Goal: Task Accomplishment & Management: Use online tool/utility

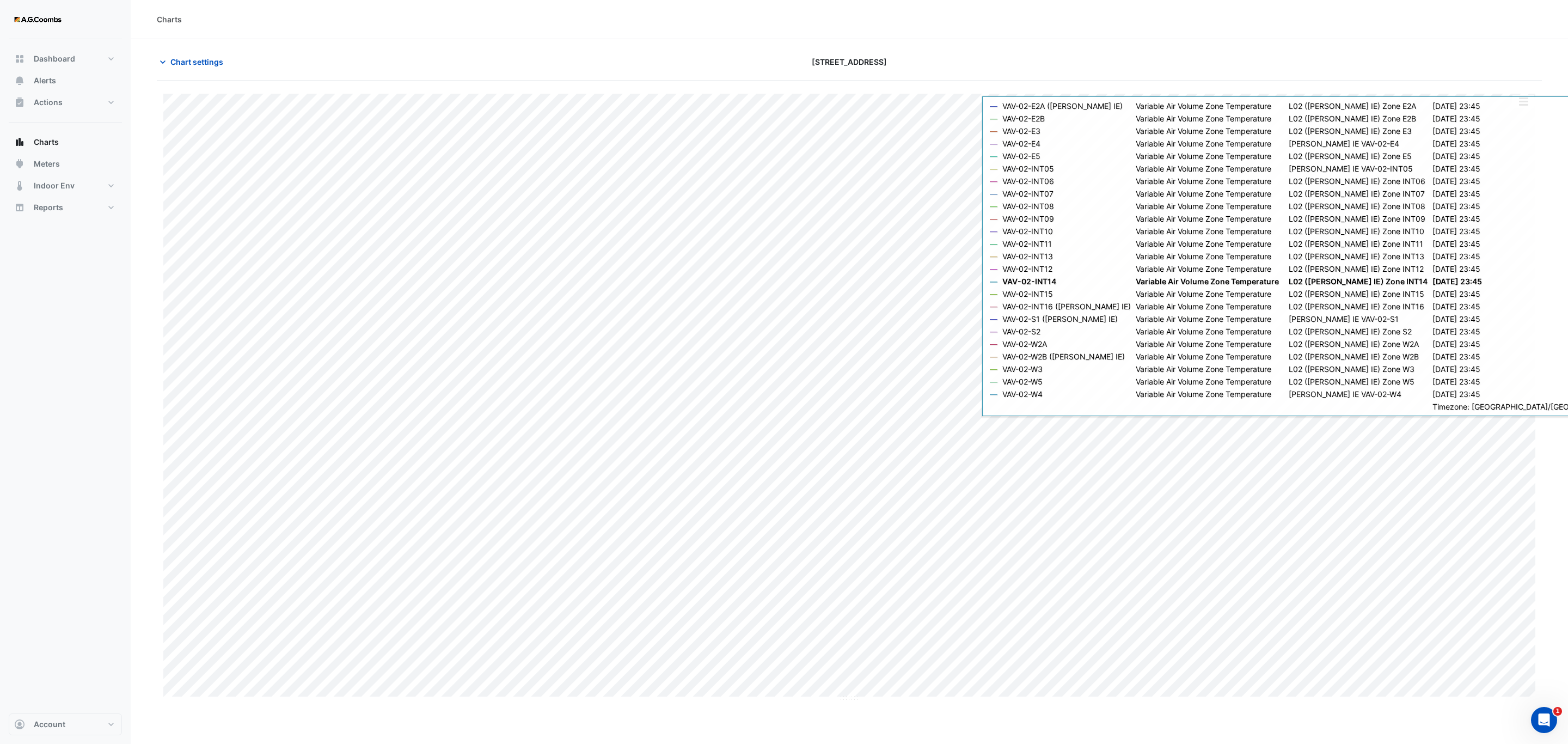
click at [1526, 107] on button "button" at bounding box center [1524, 101] width 22 height 13
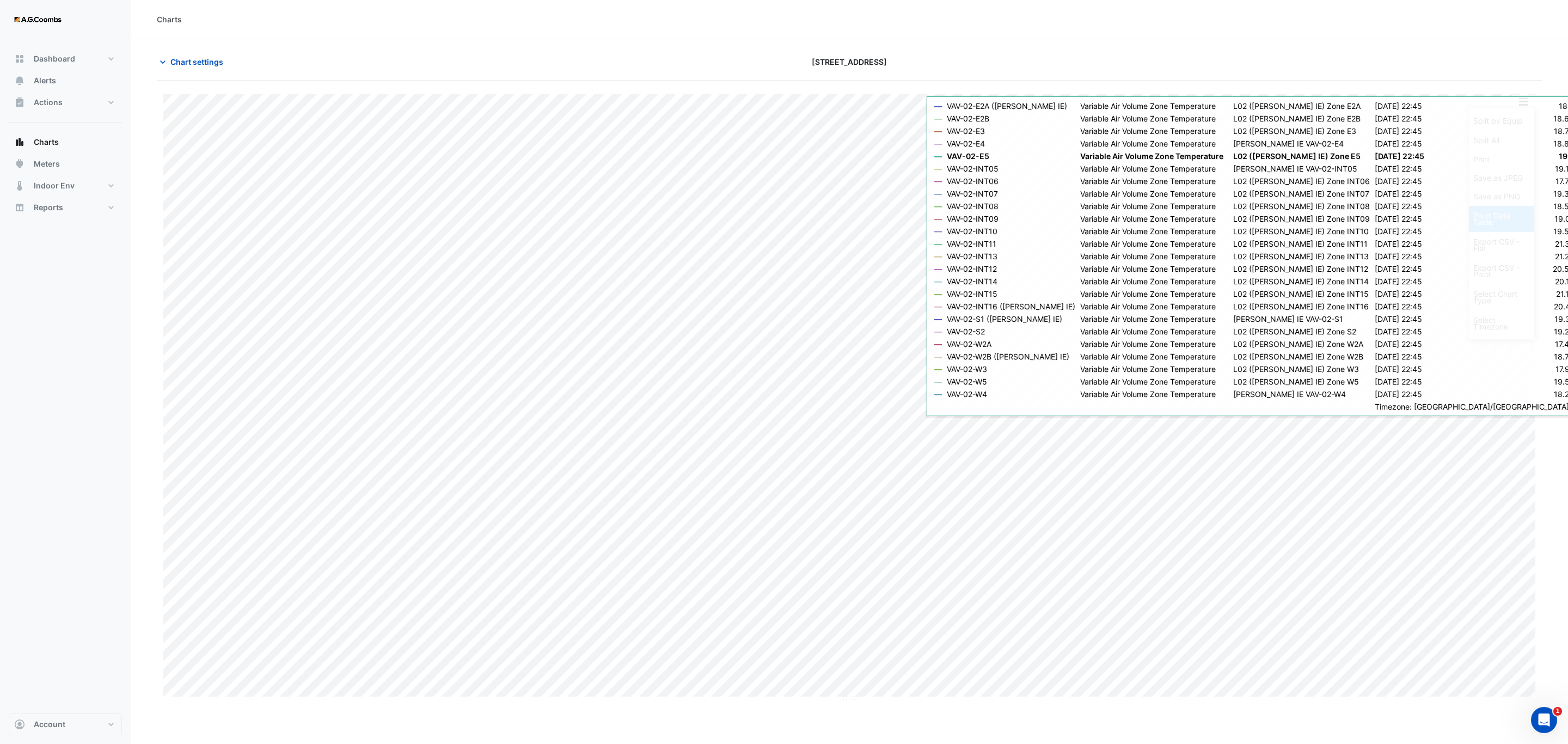
click at [1500, 224] on div "Pivot Data Table" at bounding box center [1502, 218] width 66 height 26
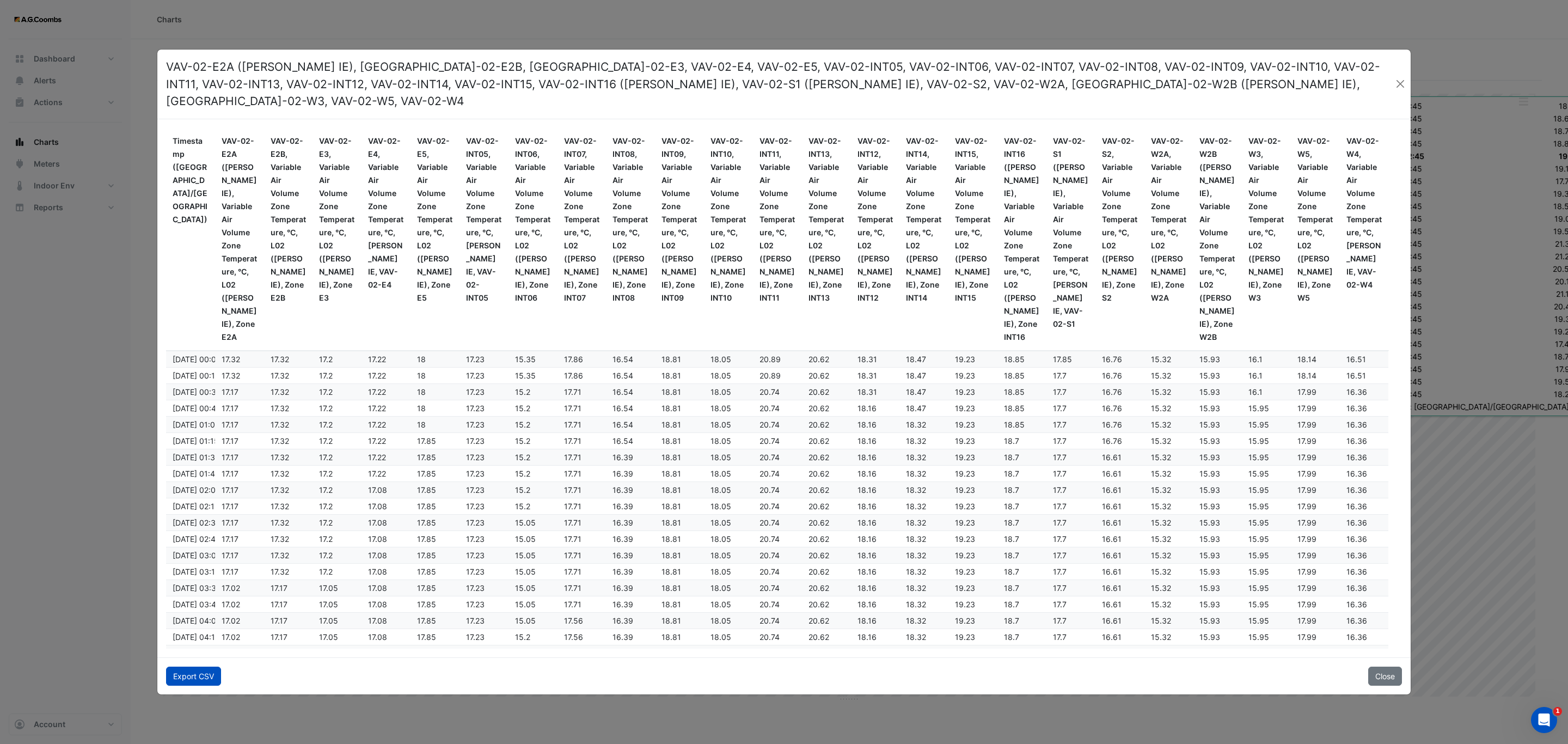
click at [186, 670] on button "Export CSV" at bounding box center [194, 677] width 55 height 19
drag, startPoint x: 1399, startPoint y: 84, endPoint x: 1478, endPoint y: 139, distance: 96.3
click at [1399, 84] on button "Close" at bounding box center [1400, 84] width 12 height 17
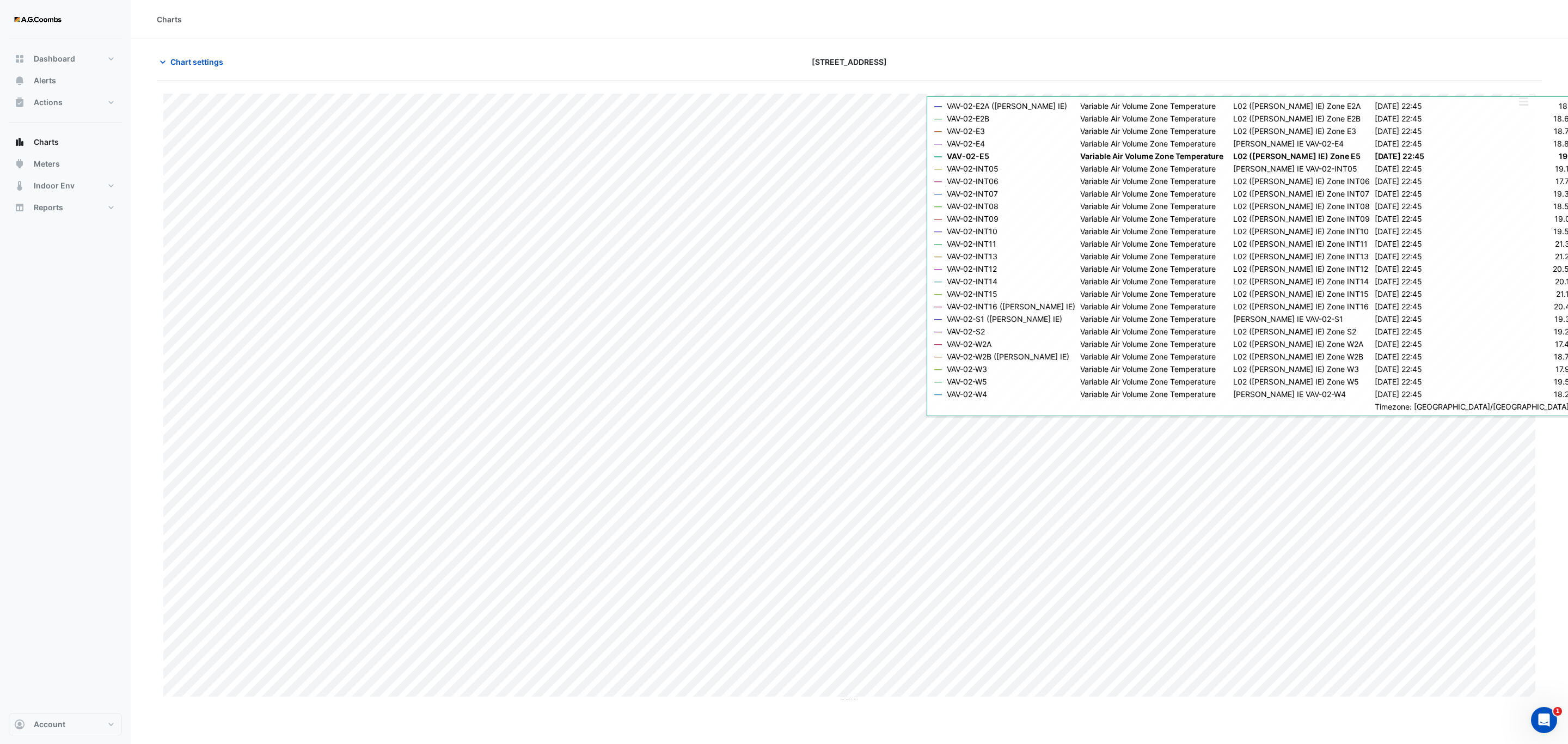
click at [1035, 62] on div "[STREET_ADDRESS]" at bounding box center [849, 62] width 466 height 19
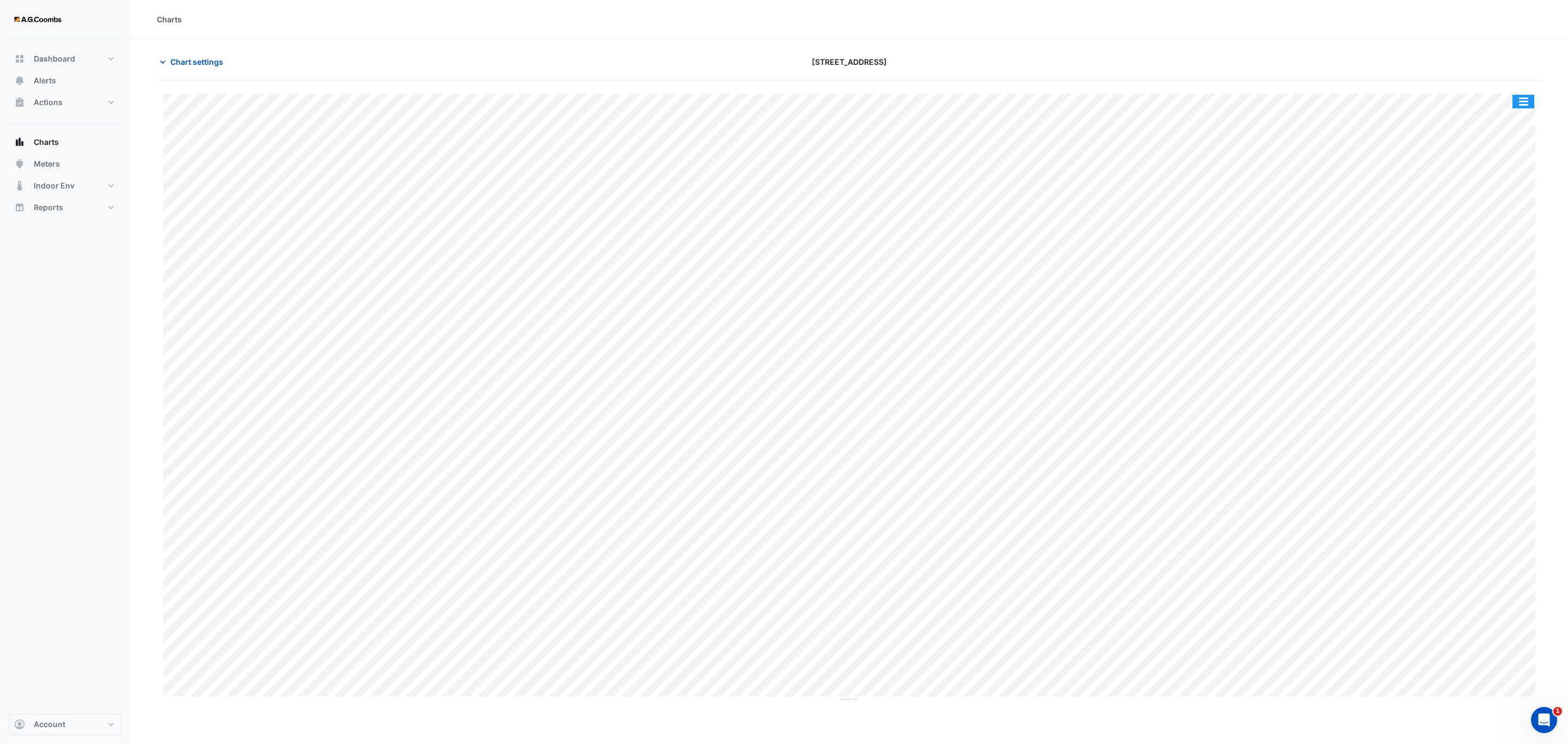
click at [1528, 101] on button "button" at bounding box center [1524, 101] width 22 height 13
click at [1509, 216] on div "Pivot Data Table" at bounding box center [1502, 218] width 66 height 26
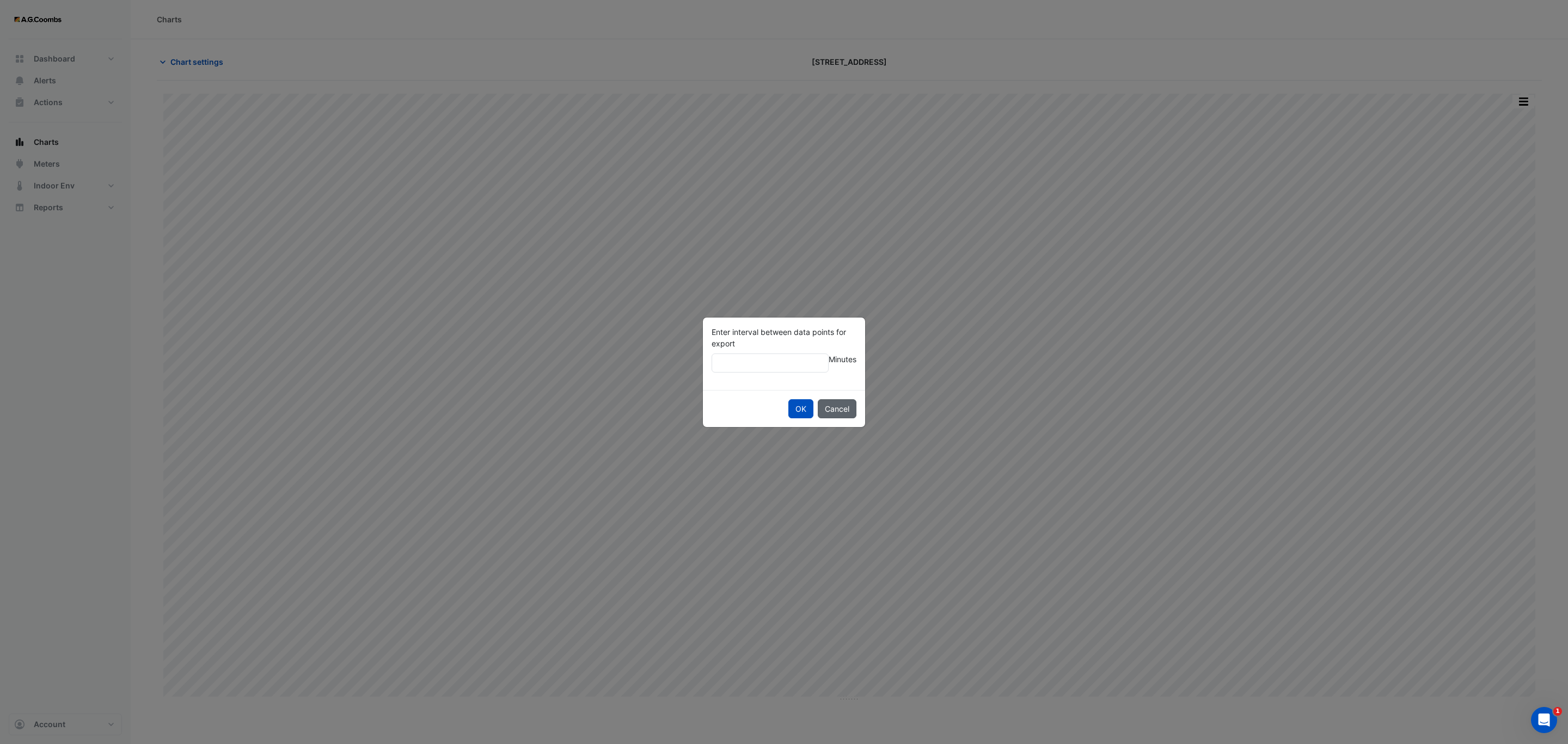
click at [851, 408] on button "Cancel" at bounding box center [837, 409] width 39 height 19
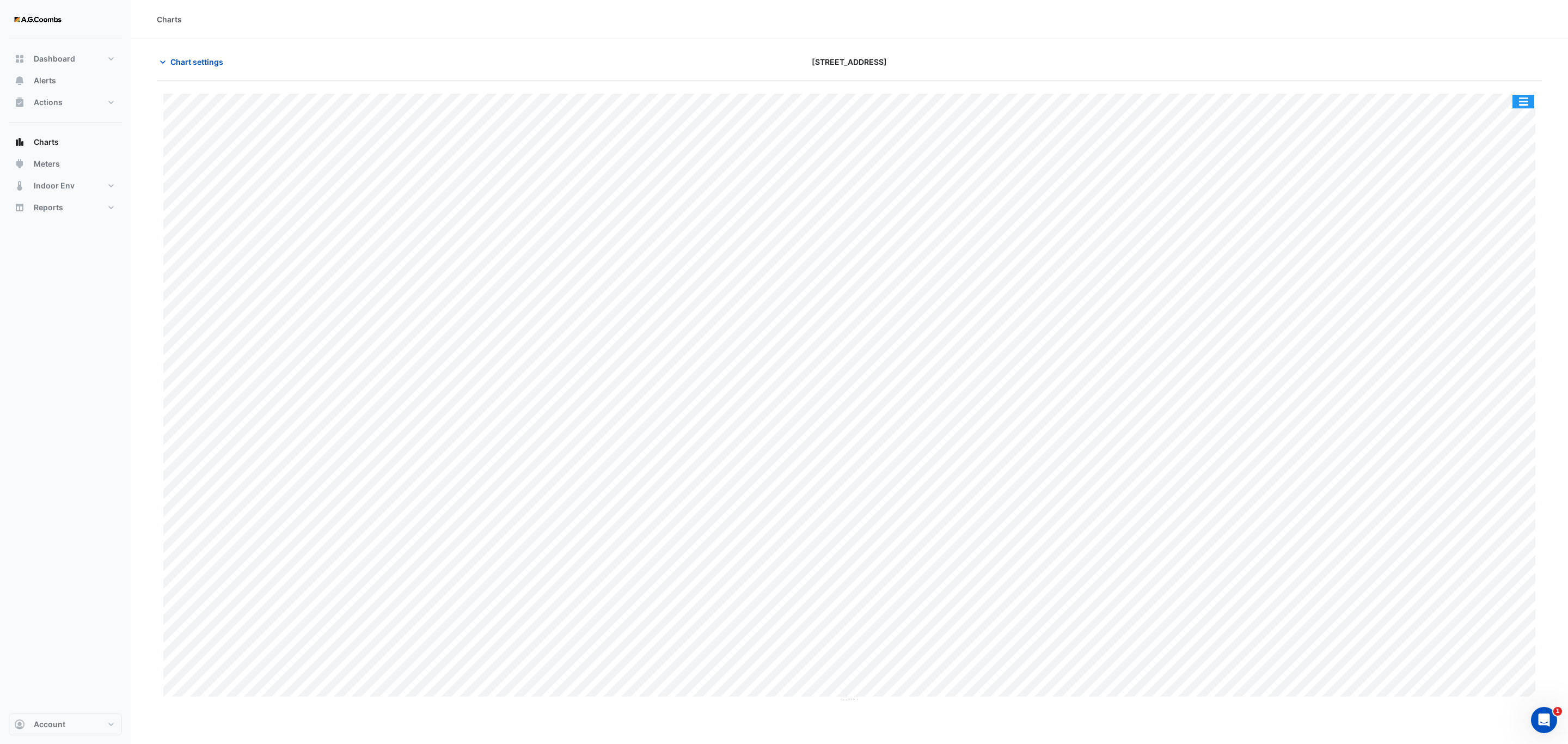
click at [1529, 104] on button "button" at bounding box center [1524, 101] width 22 height 13
click at [1500, 221] on div "Pivot Data Table" at bounding box center [1502, 218] width 66 height 26
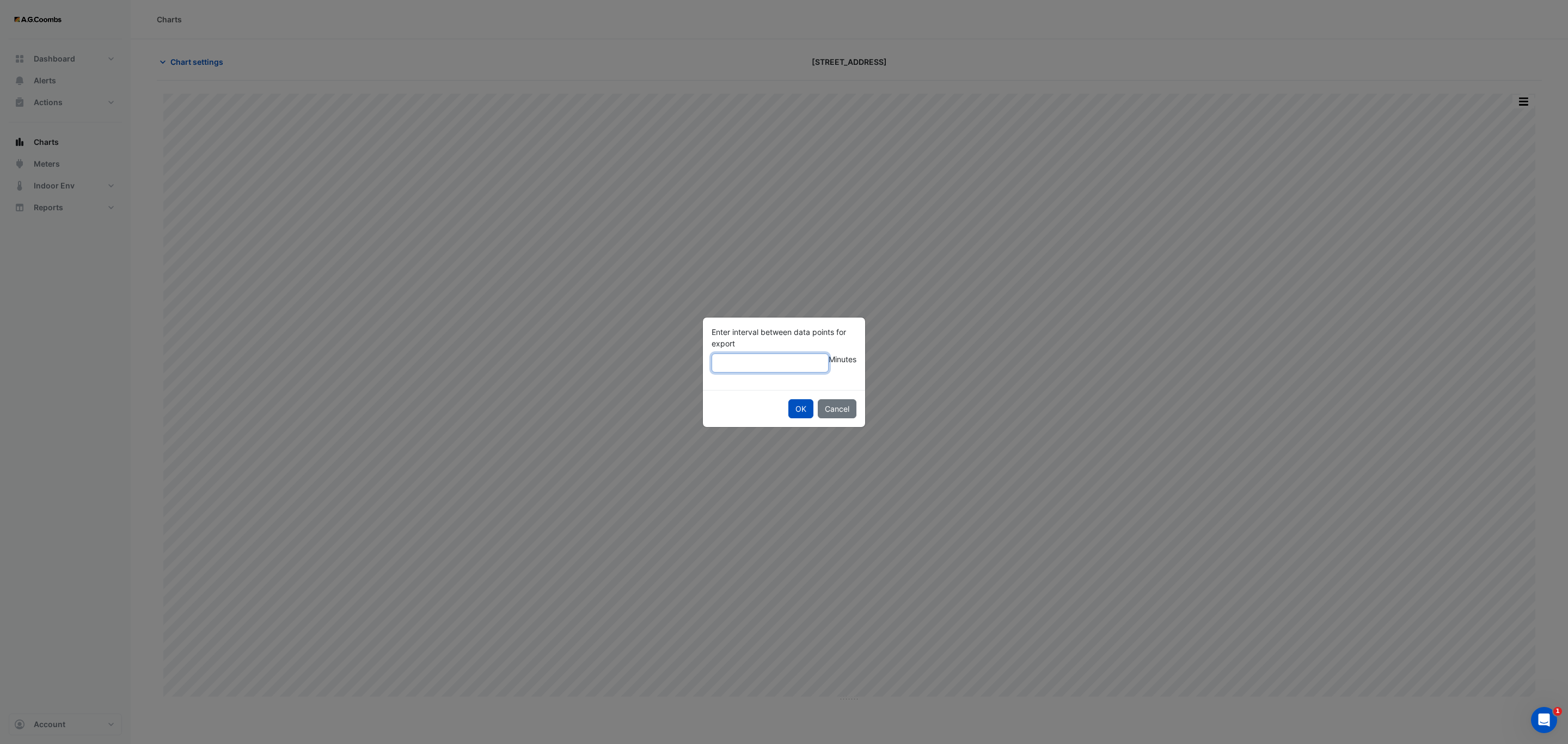
drag, startPoint x: 779, startPoint y: 363, endPoint x: 801, endPoint y: 401, distance: 43.9
click at [778, 363] on input "Enter interval between data points for export" at bounding box center [771, 363] width 117 height 19
type input "**"
click at [800, 408] on button "OK" at bounding box center [801, 409] width 25 height 19
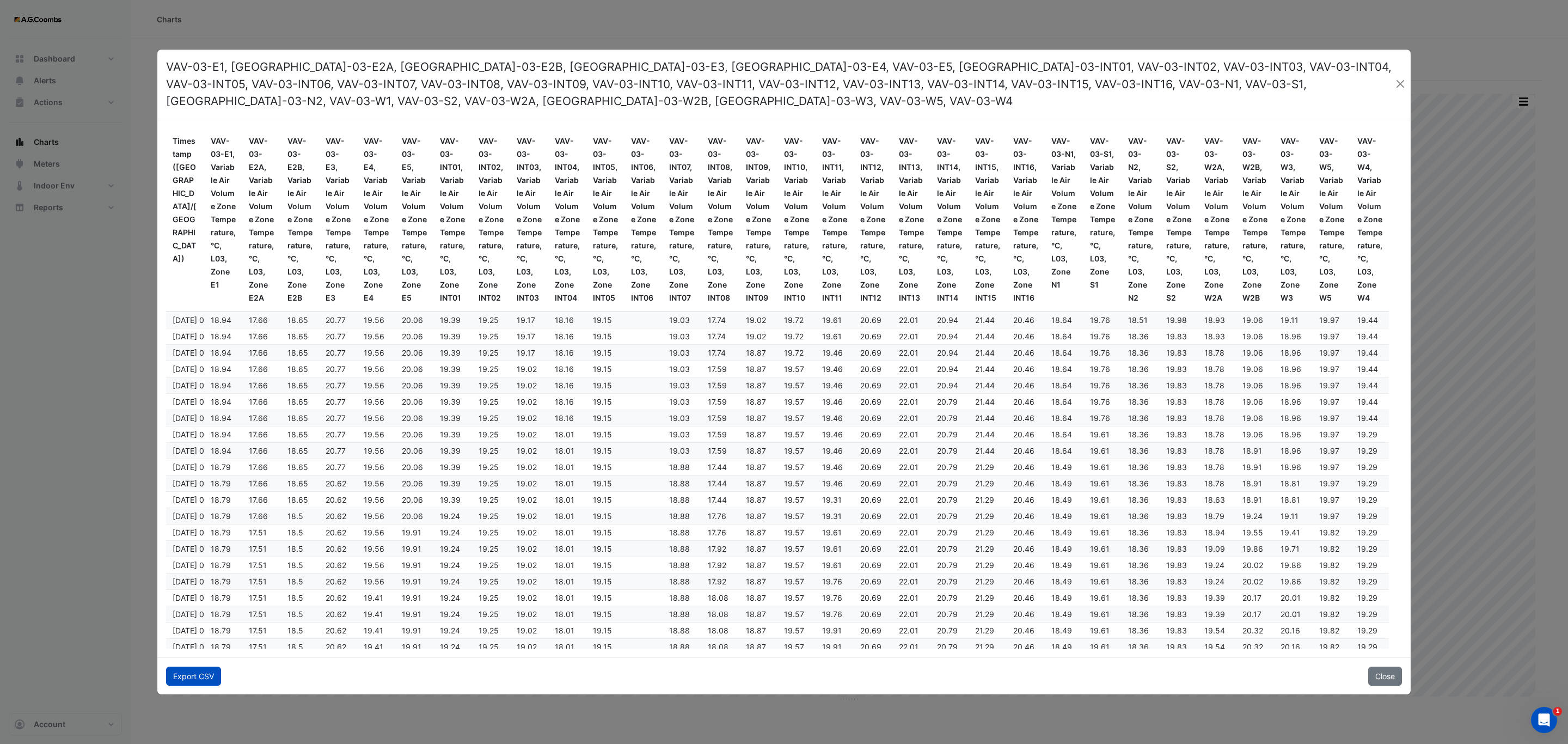
click at [181, 672] on button "Export CSV" at bounding box center [194, 677] width 55 height 19
click at [1381, 667] on button "Close" at bounding box center [1385, 677] width 34 height 19
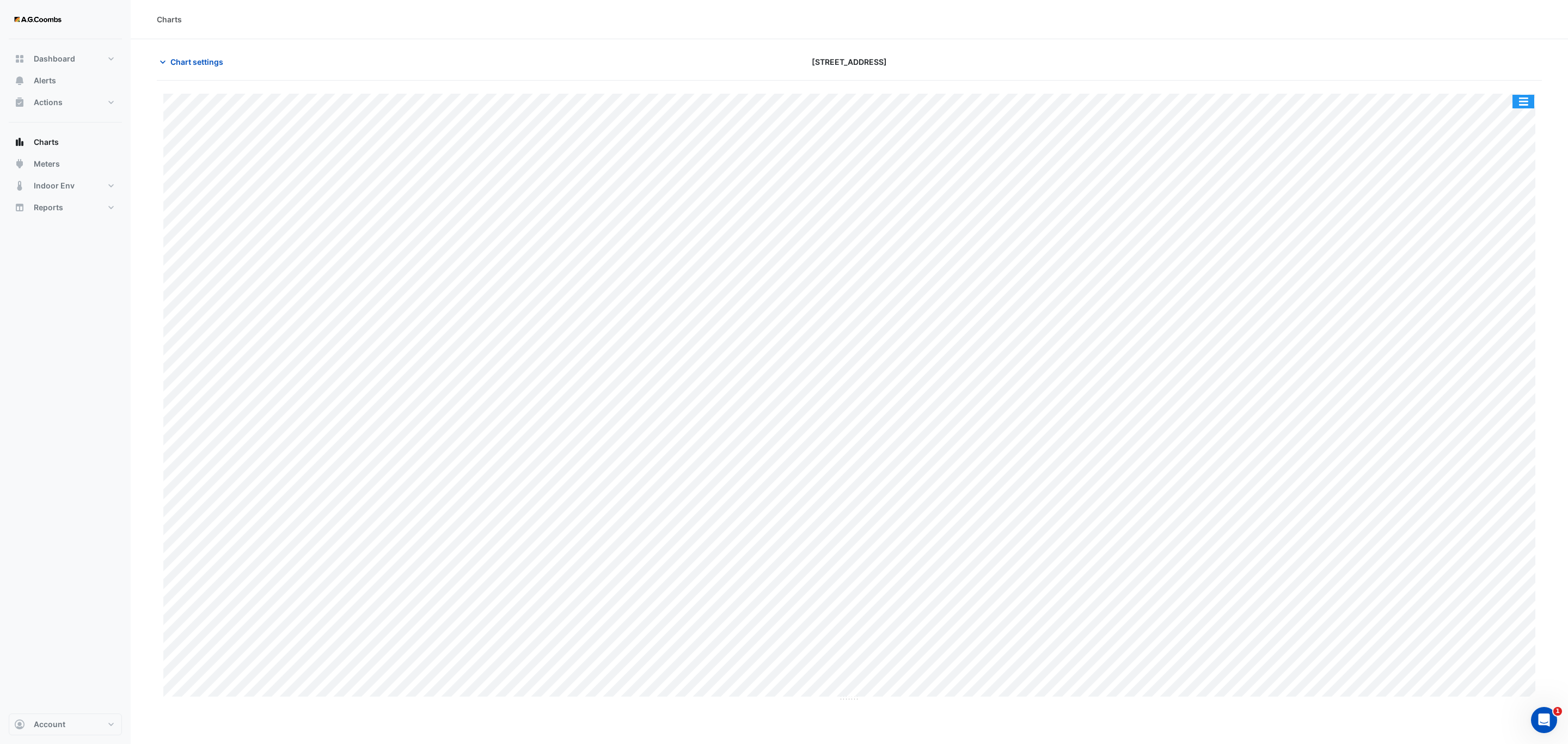
click at [1530, 99] on button "button" at bounding box center [1524, 101] width 22 height 13
click at [1523, 104] on button "button" at bounding box center [1524, 101] width 22 height 13
click at [1502, 225] on div "Pivot Data Table" at bounding box center [1502, 218] width 66 height 26
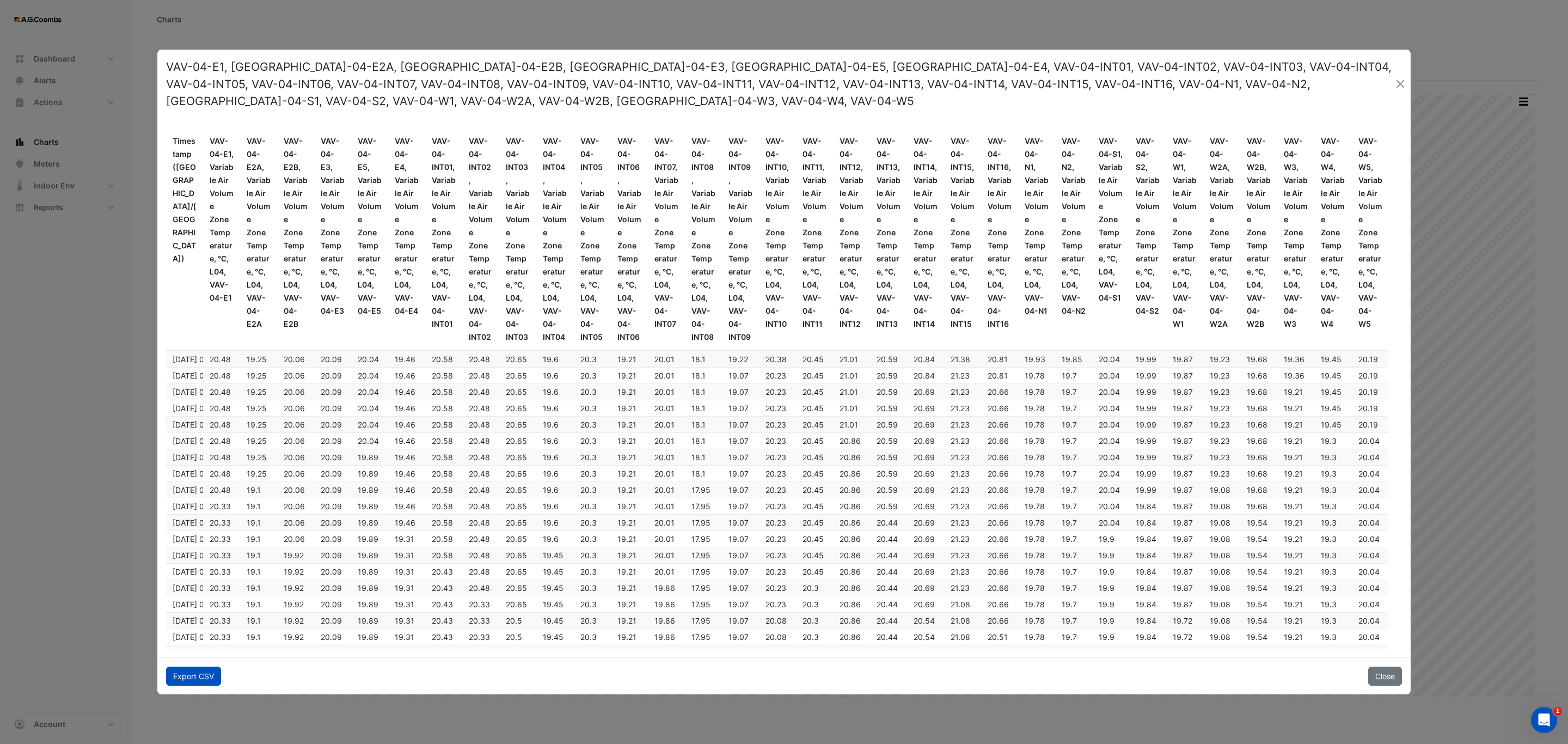
click at [199, 681] on button "Export CSV" at bounding box center [194, 677] width 55 height 19
click at [1500, 212] on ngb-modal-window "VAV-04-E1, VAV-04-E2A, VAV-04-E2B, VAV-04-E3, VAV-04-E5, VAV-04-E4, VAV-04-INT0…" at bounding box center [784, 372] width 1568 height 744
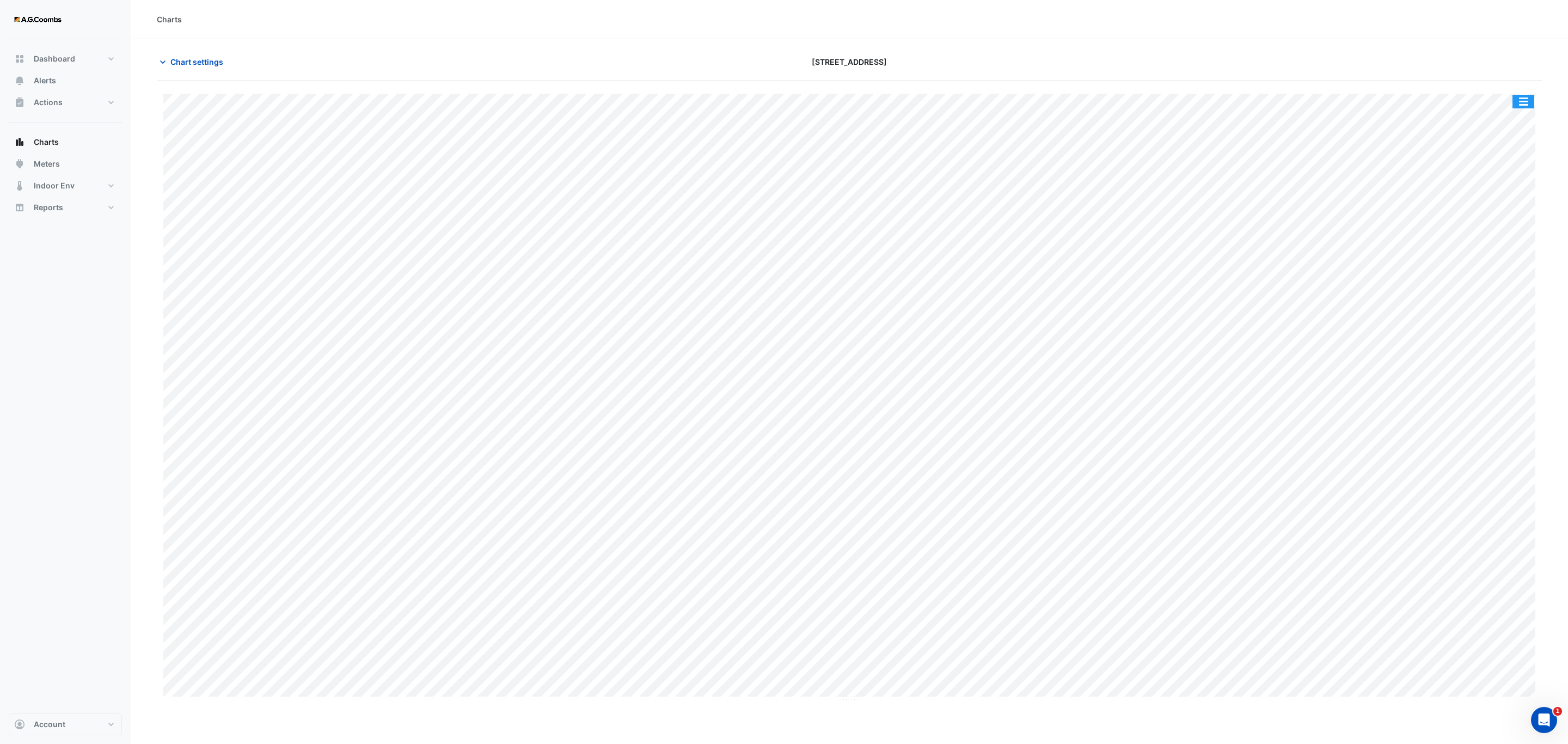
click at [1517, 101] on button "button" at bounding box center [1524, 101] width 22 height 13
click at [1502, 225] on div "Pivot Data Table" at bounding box center [1502, 218] width 66 height 26
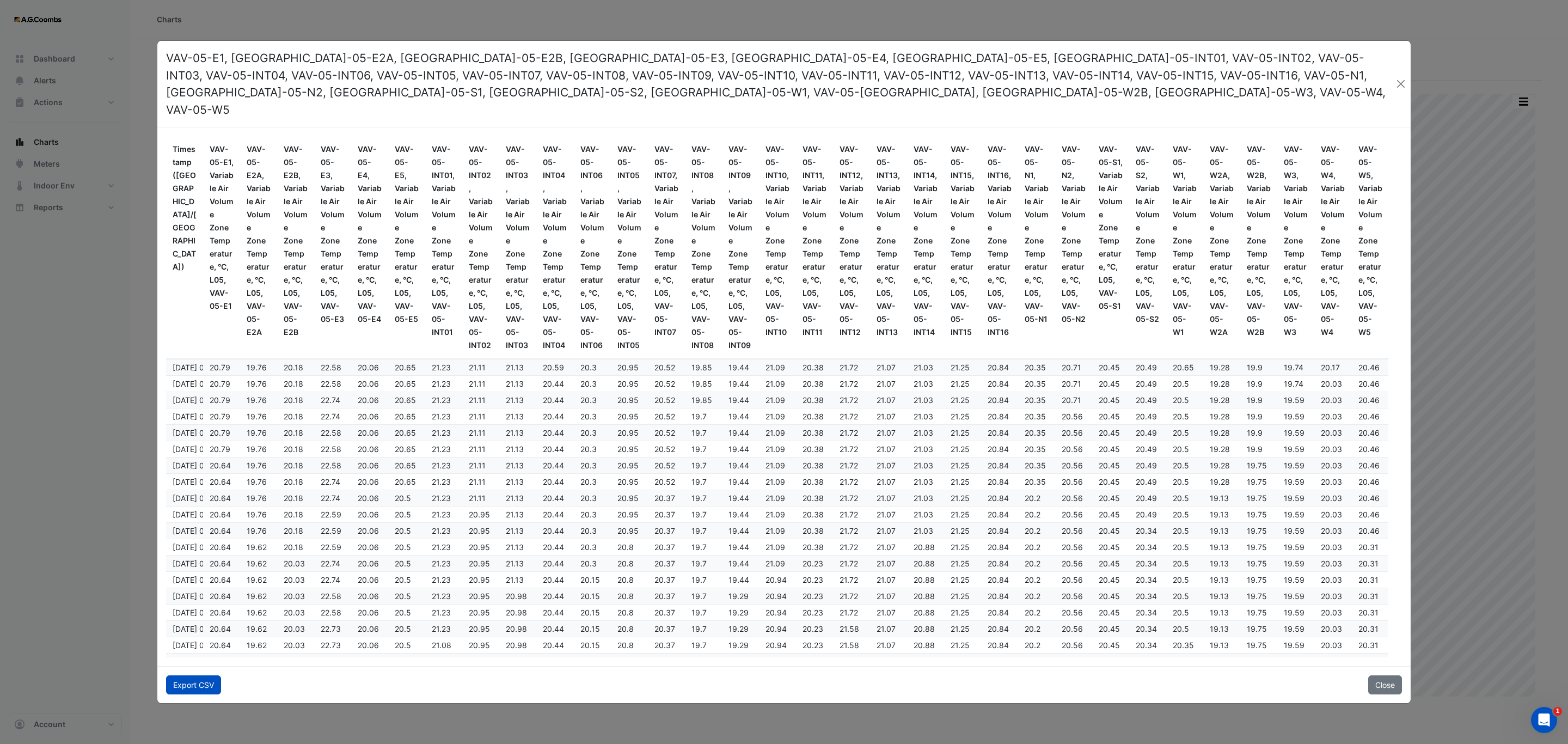
click at [181, 676] on button "Export CSV" at bounding box center [194, 685] width 55 height 19
click at [1380, 676] on button "Close" at bounding box center [1385, 685] width 34 height 19
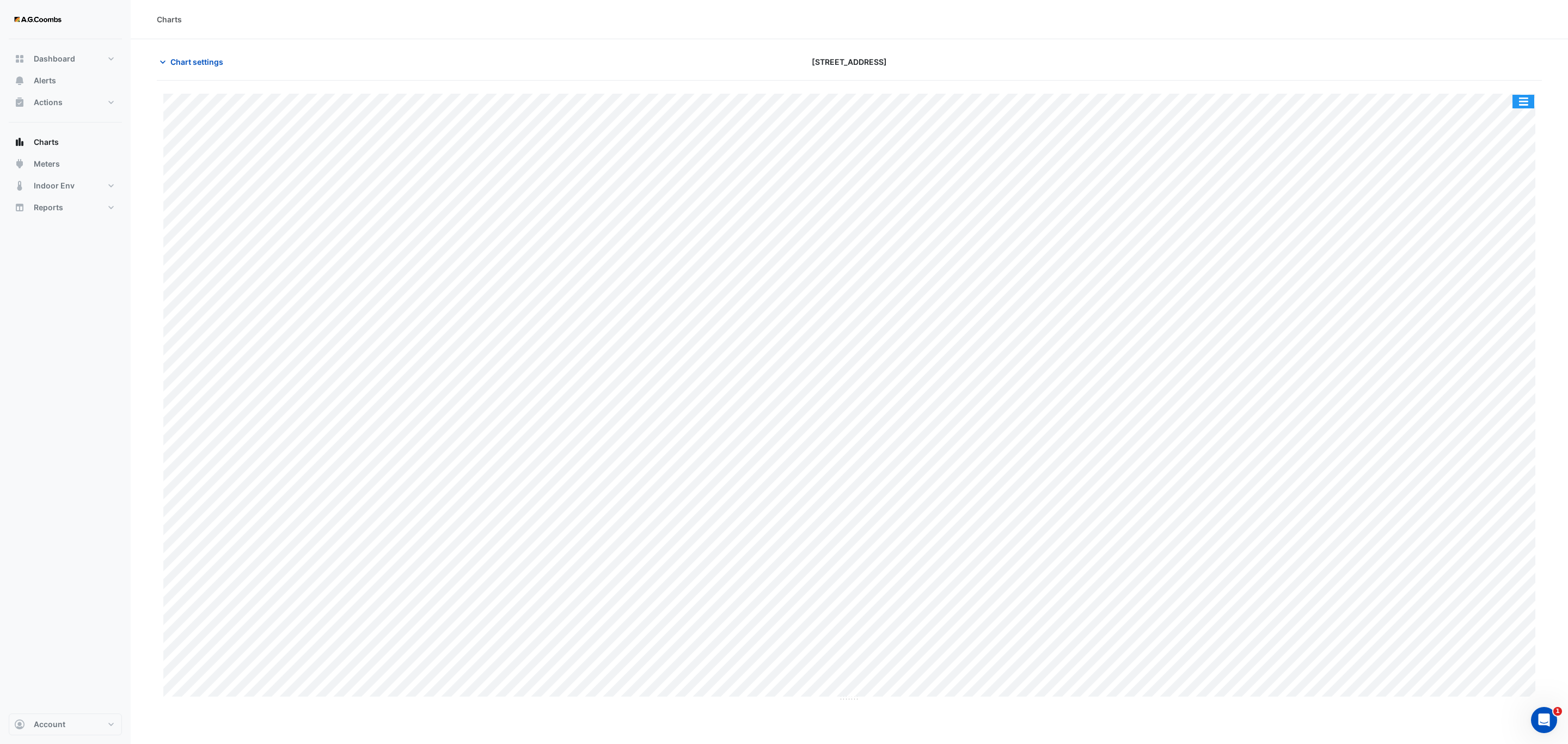
click at [1526, 104] on button "button" at bounding box center [1524, 101] width 22 height 13
click at [1505, 225] on div "Pivot Data Table" at bounding box center [1502, 218] width 66 height 26
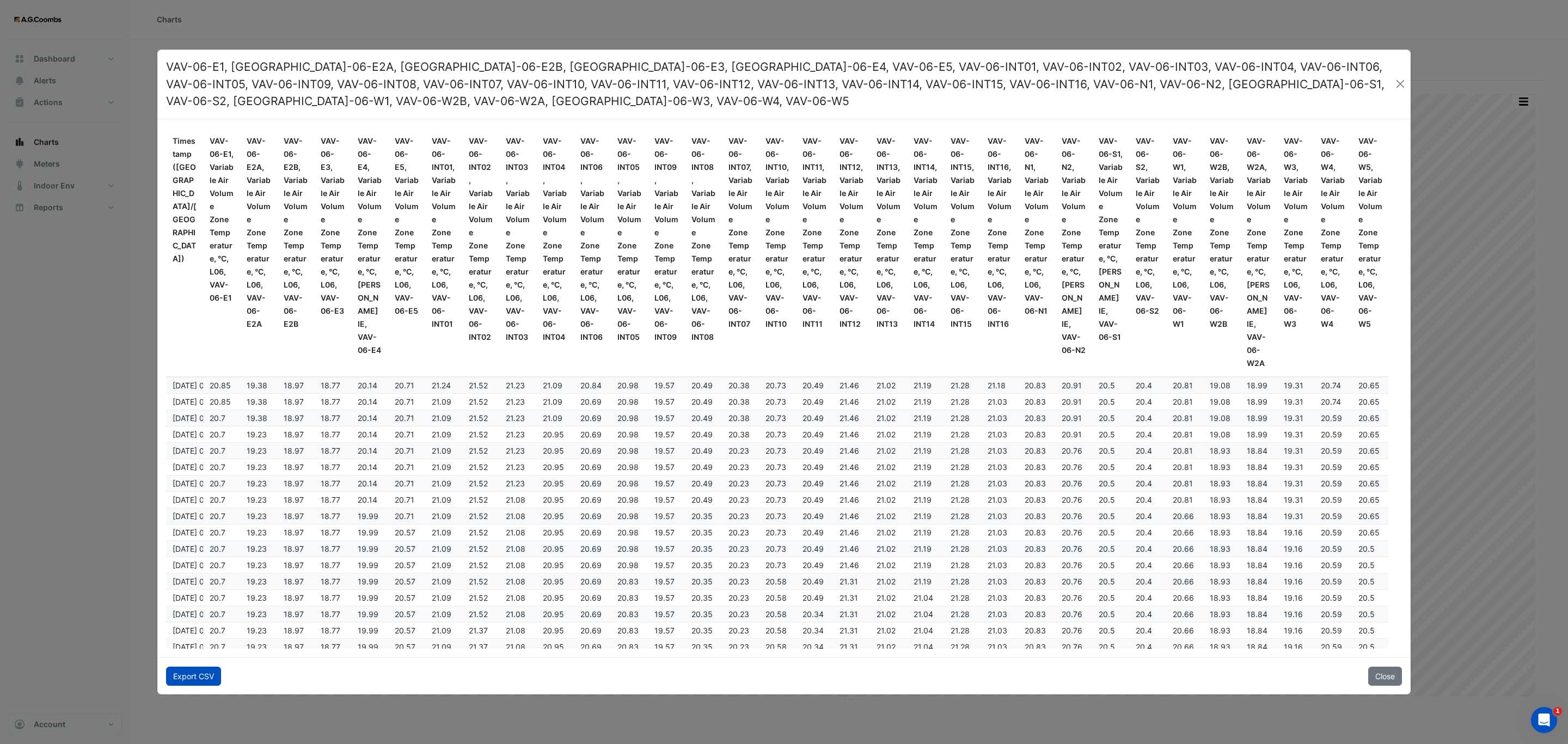
click at [196, 672] on button "Export CSV" at bounding box center [194, 677] width 55 height 19
click at [1376, 667] on button "Close" at bounding box center [1385, 677] width 34 height 19
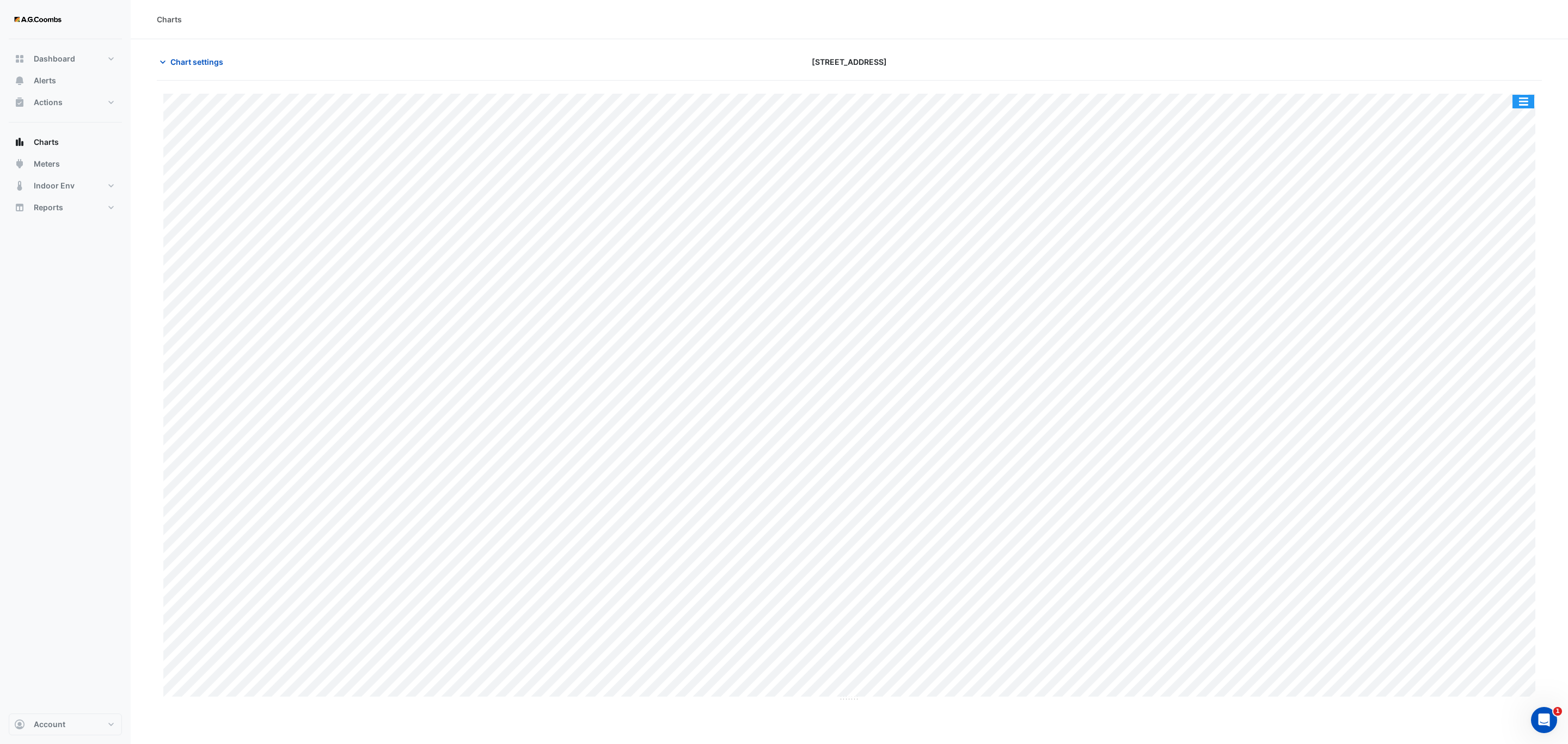
click at [1523, 104] on button "button" at bounding box center [1524, 101] width 22 height 13
click at [1494, 221] on div "Pivot Data Table" at bounding box center [1502, 218] width 66 height 26
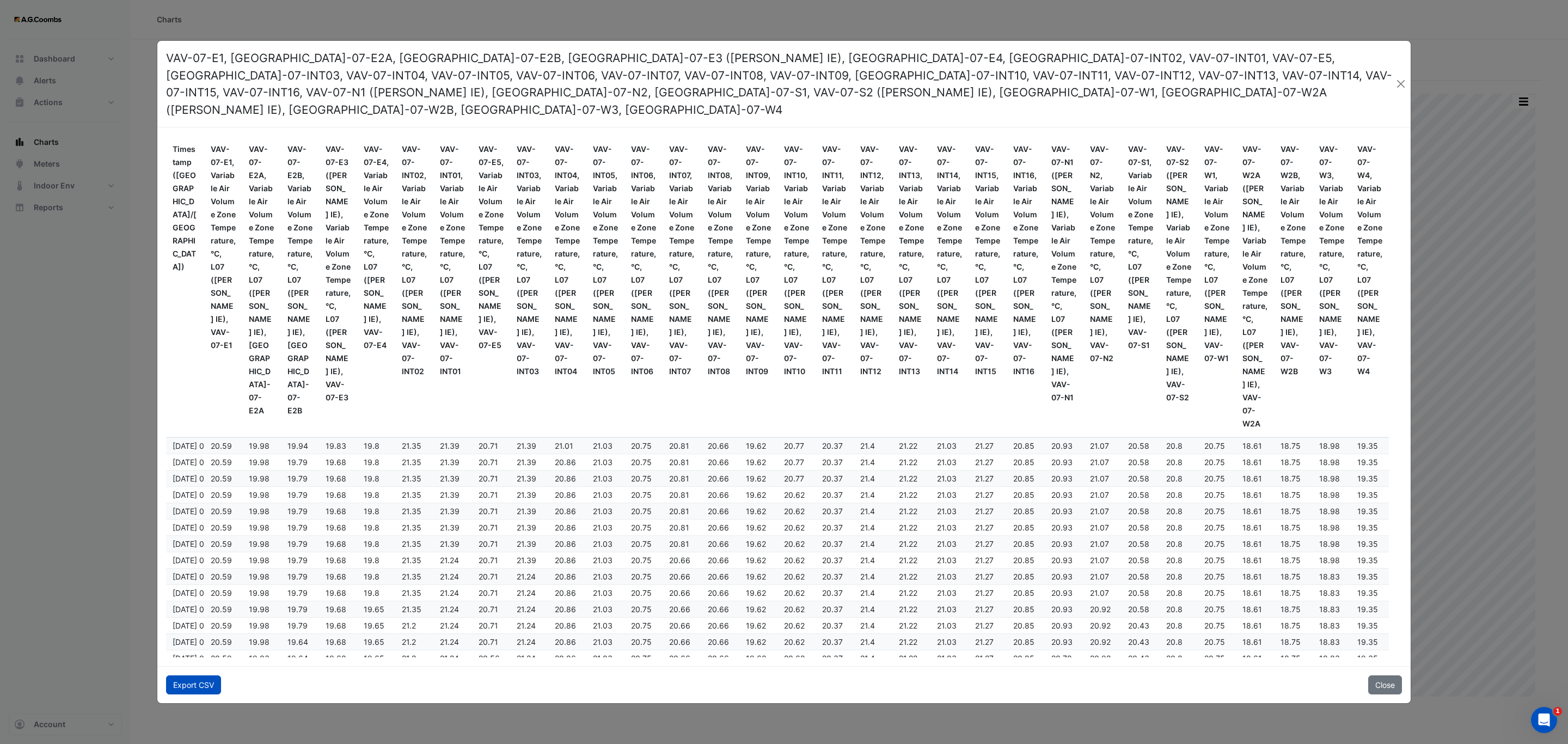
click at [199, 679] on button "Export CSV" at bounding box center [194, 685] width 55 height 19
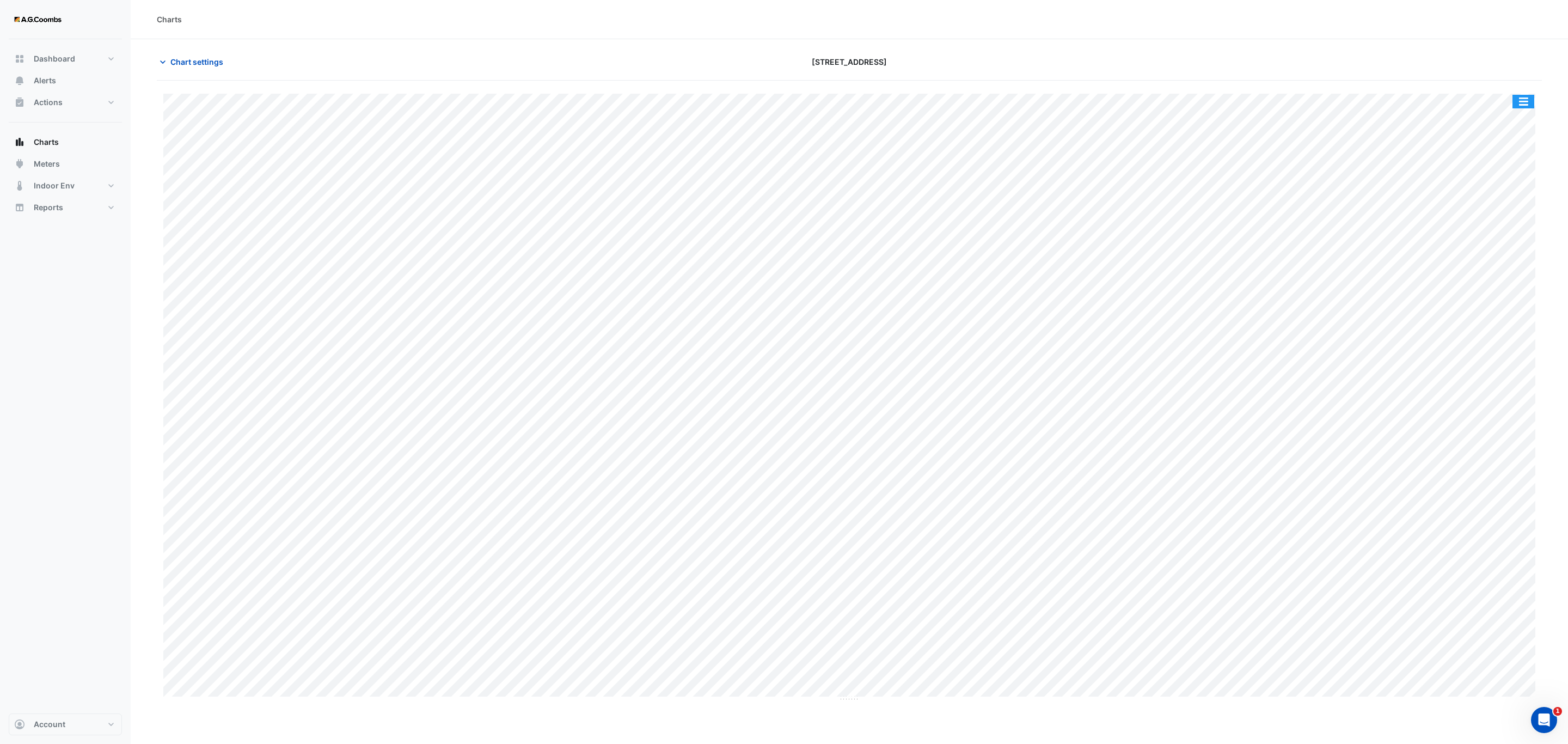
click at [1524, 105] on button "button" at bounding box center [1524, 101] width 22 height 13
click at [1498, 221] on div "Pivot Data Table" at bounding box center [1502, 218] width 66 height 26
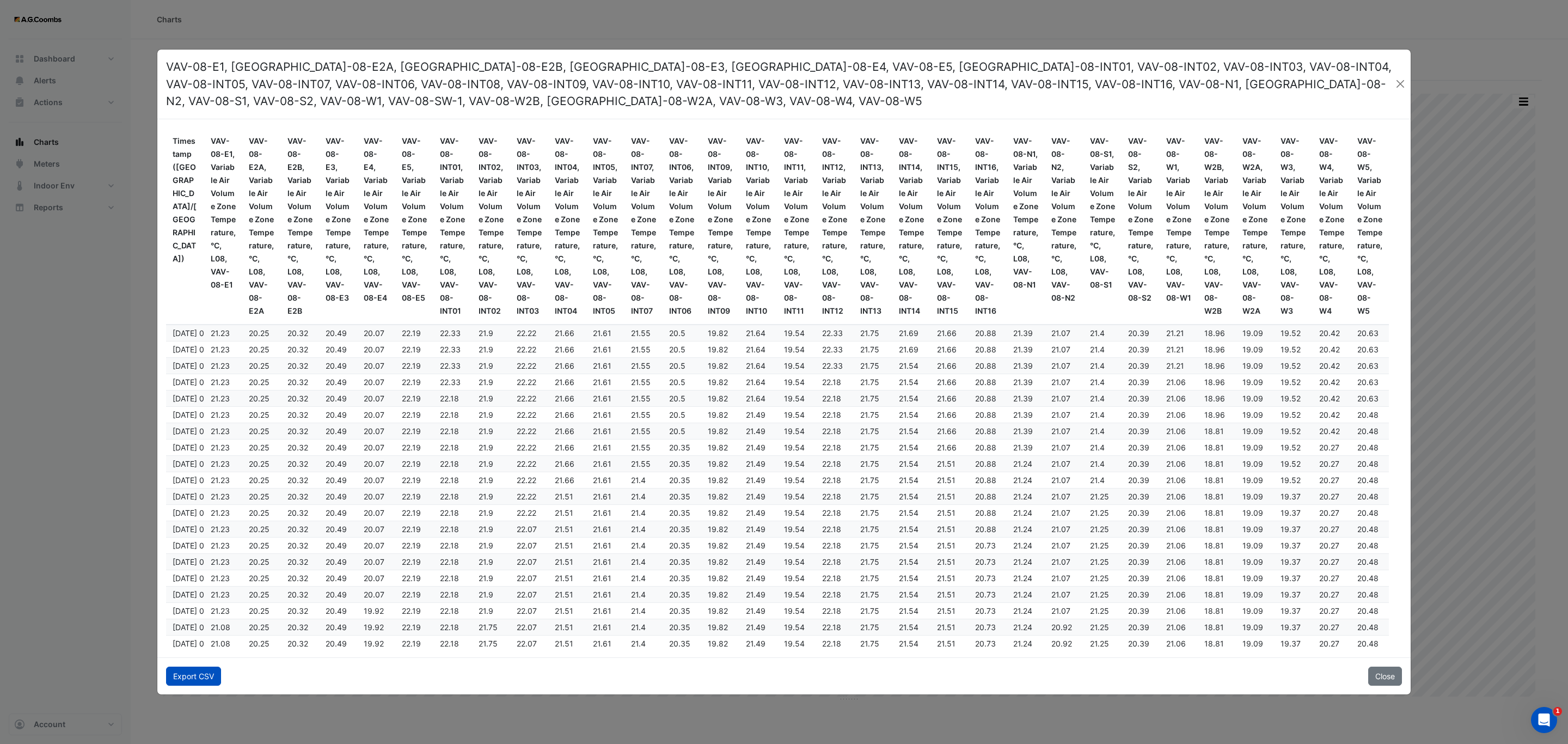
click at [209, 678] on button "Export CSV" at bounding box center [194, 677] width 55 height 19
drag, startPoint x: 1396, startPoint y: 678, endPoint x: 1402, endPoint y: 681, distance: 6.7
click at [1396, 678] on button "Close" at bounding box center [1385, 677] width 34 height 19
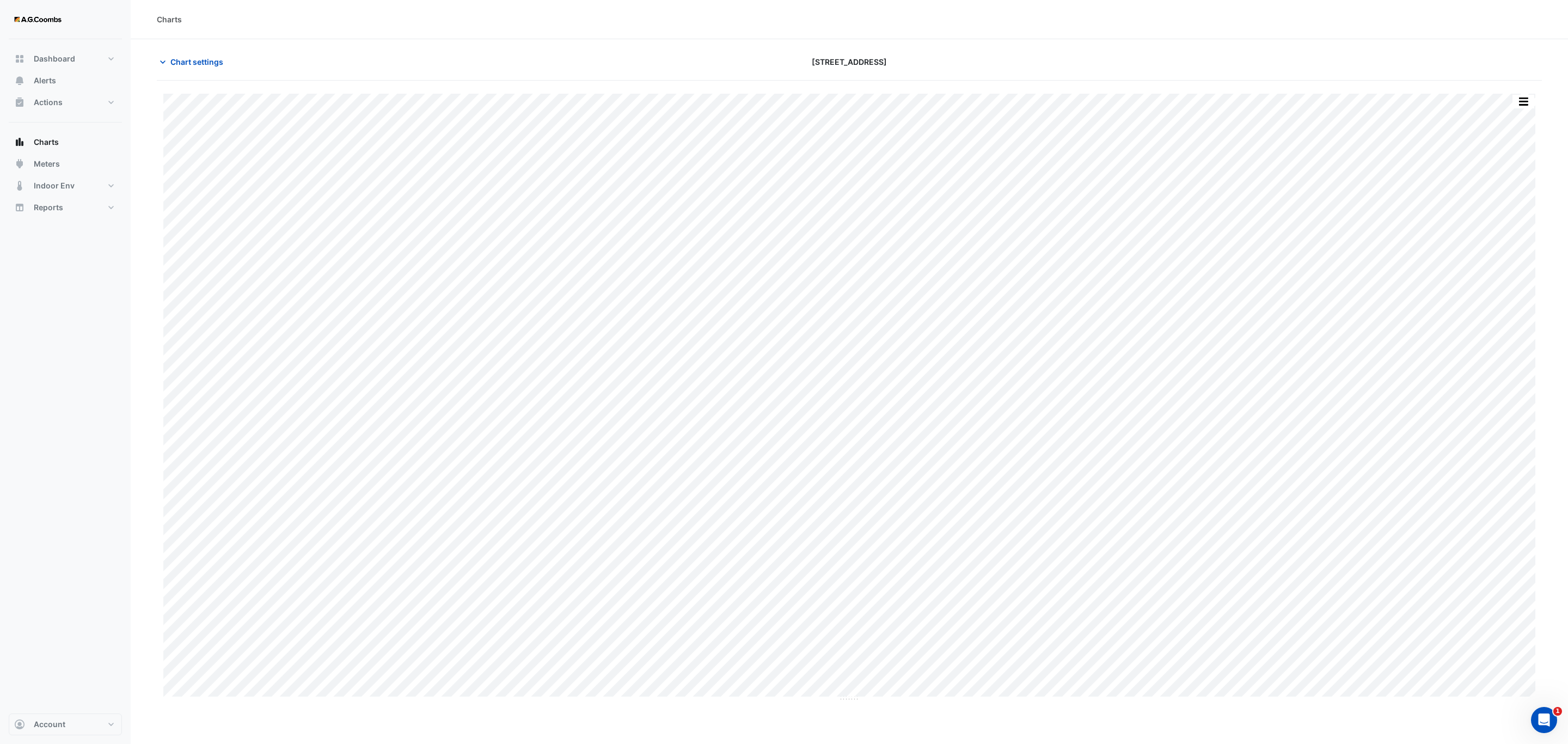
click at [1286, 36] on div "Charts" at bounding box center [849, 20] width 1437 height 40
click at [1524, 105] on button "button" at bounding box center [1524, 101] width 22 height 13
click at [1507, 224] on div "Pivot Data Table" at bounding box center [1502, 218] width 66 height 26
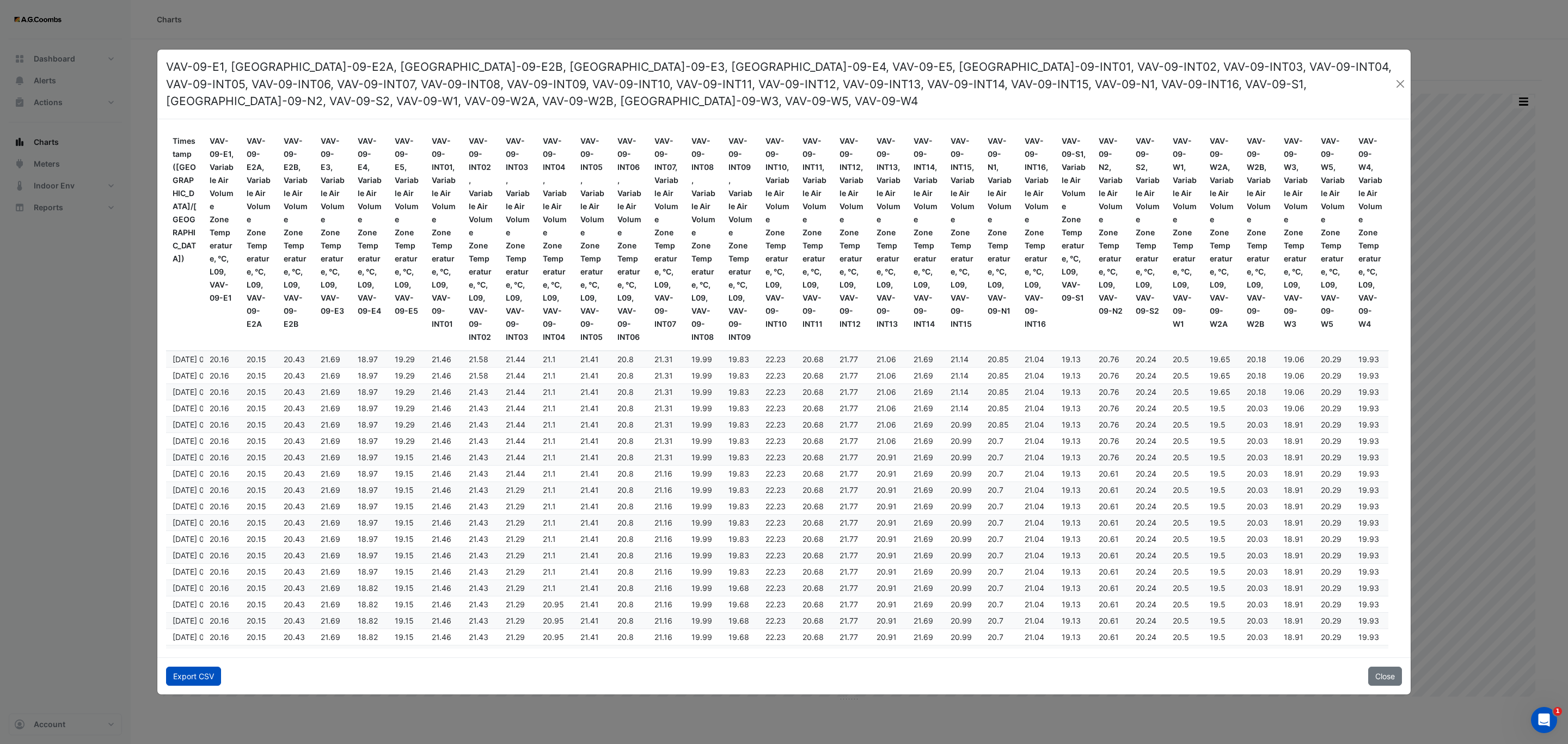
click at [193, 669] on button "Export CSV" at bounding box center [194, 677] width 55 height 19
click at [1381, 674] on button "Close" at bounding box center [1385, 677] width 34 height 19
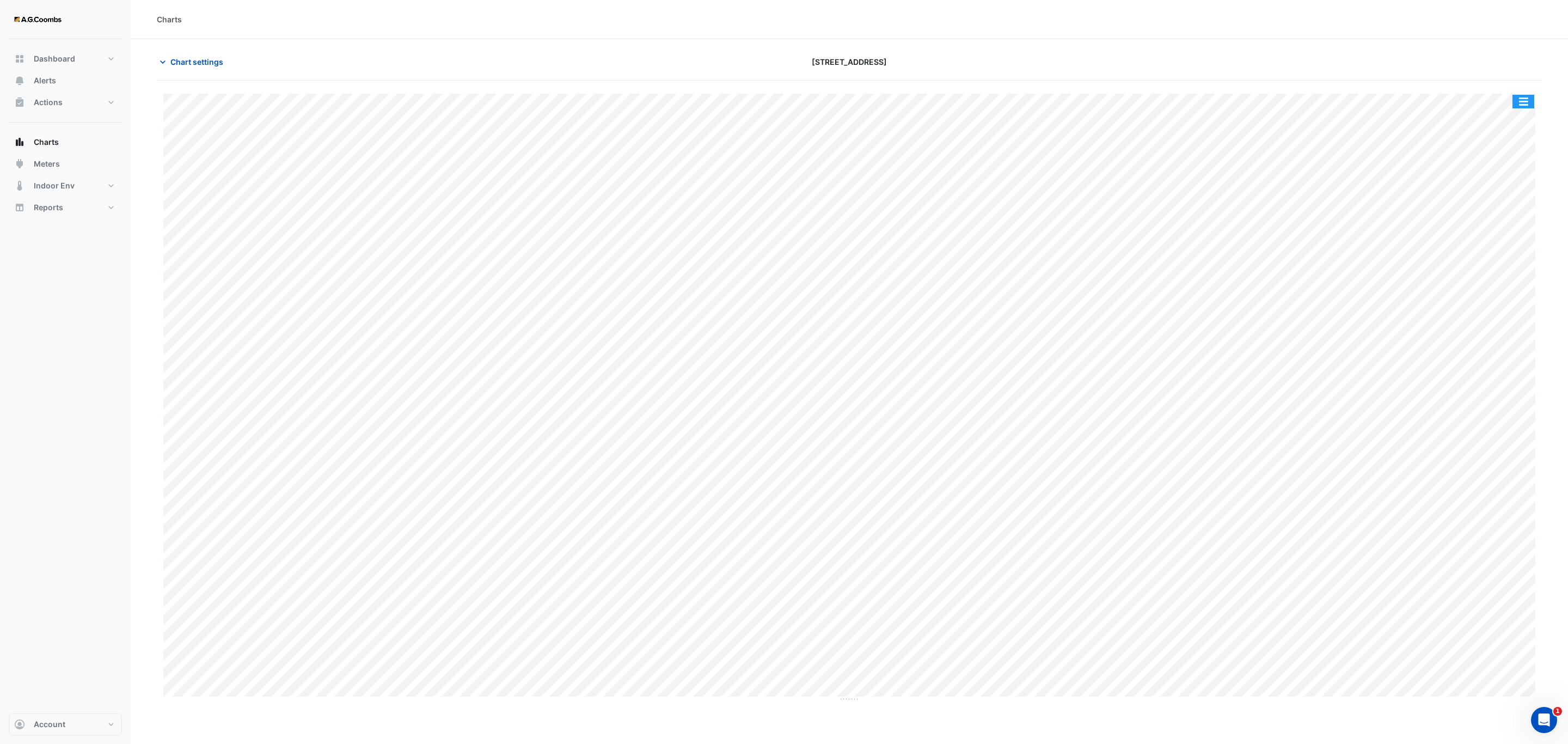
click at [1528, 105] on button "button" at bounding box center [1524, 101] width 22 height 13
click at [1495, 226] on div "Pivot Data Table" at bounding box center [1502, 218] width 66 height 26
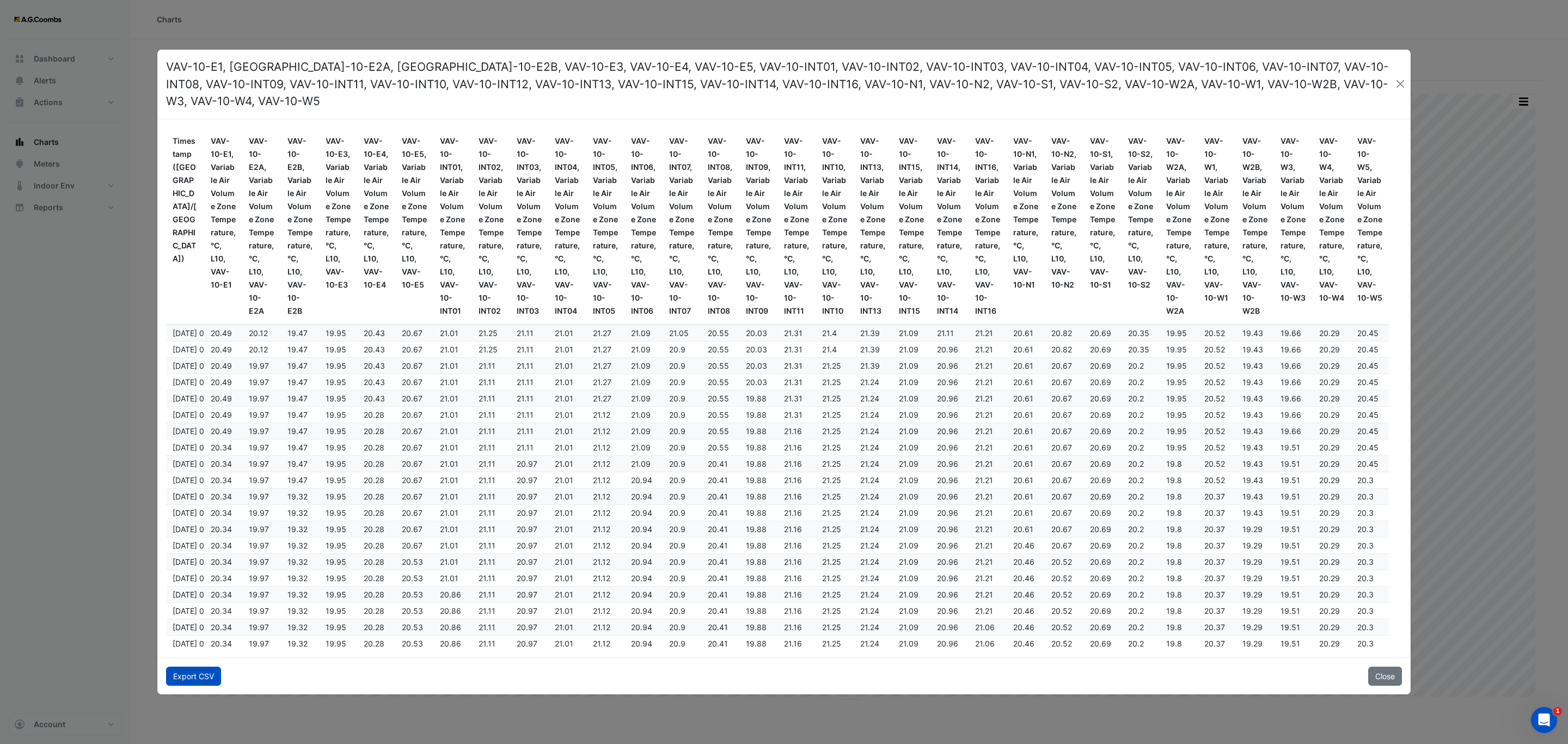
click at [180, 667] on button "Export CSV" at bounding box center [194, 677] width 55 height 19
click at [1380, 667] on button "Close" at bounding box center [1385, 677] width 34 height 19
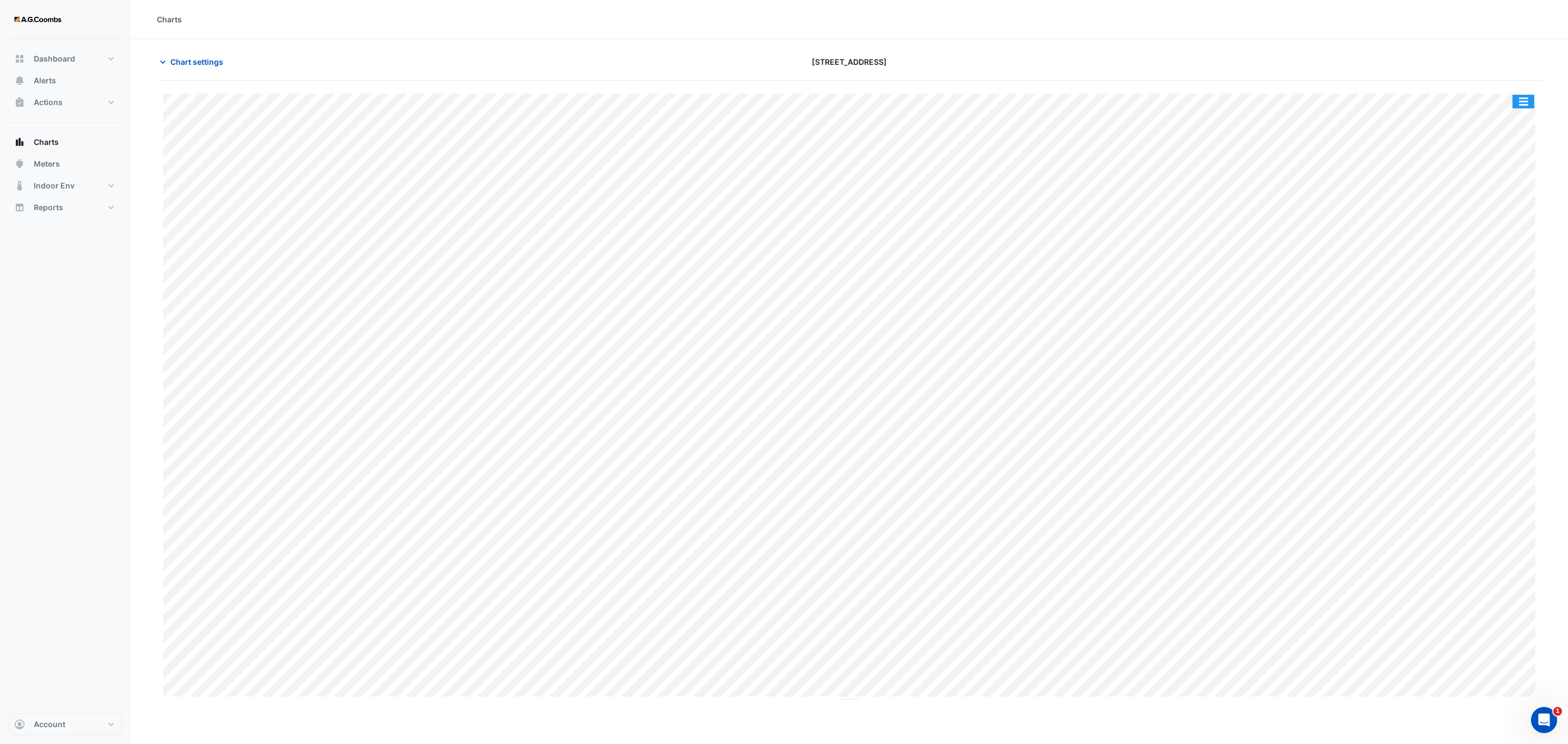
click at [1523, 102] on button "button" at bounding box center [1524, 101] width 22 height 13
click at [1500, 224] on div "Pivot Data Table" at bounding box center [1502, 218] width 66 height 26
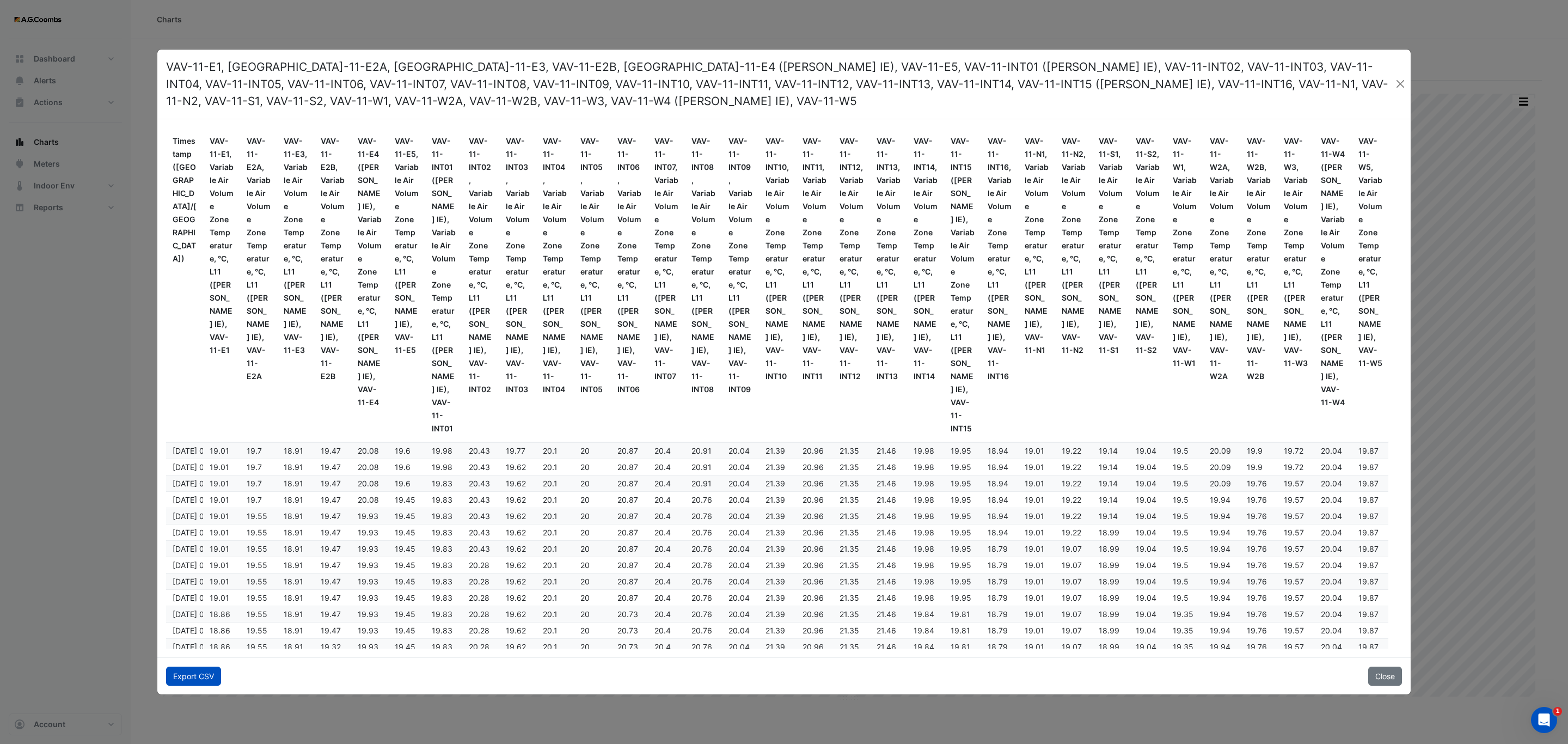
click at [193, 672] on button "Export CSV" at bounding box center [194, 677] width 55 height 19
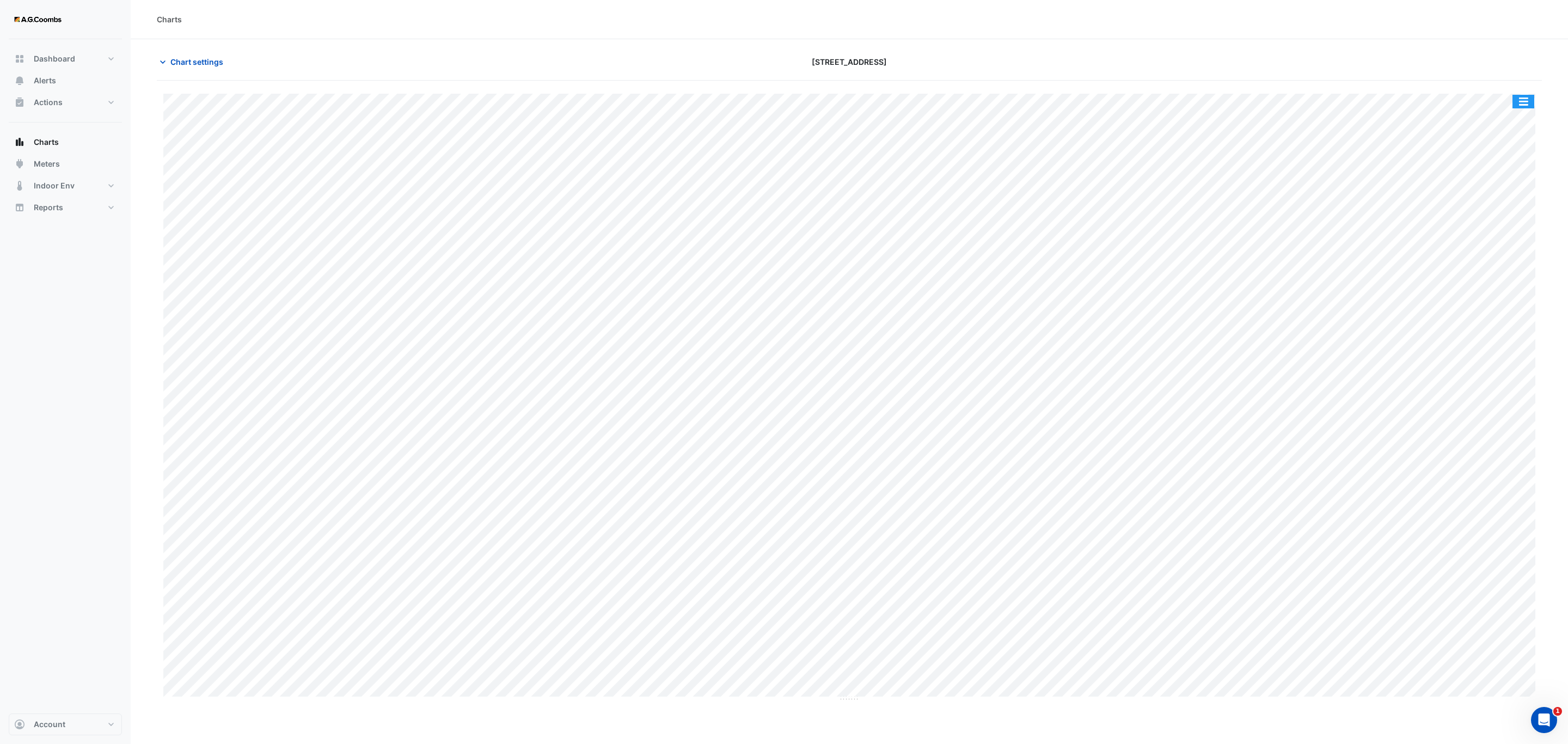
click at [1528, 104] on button "button" at bounding box center [1524, 101] width 22 height 13
click at [1512, 223] on div "Pivot Data Table" at bounding box center [1502, 218] width 66 height 26
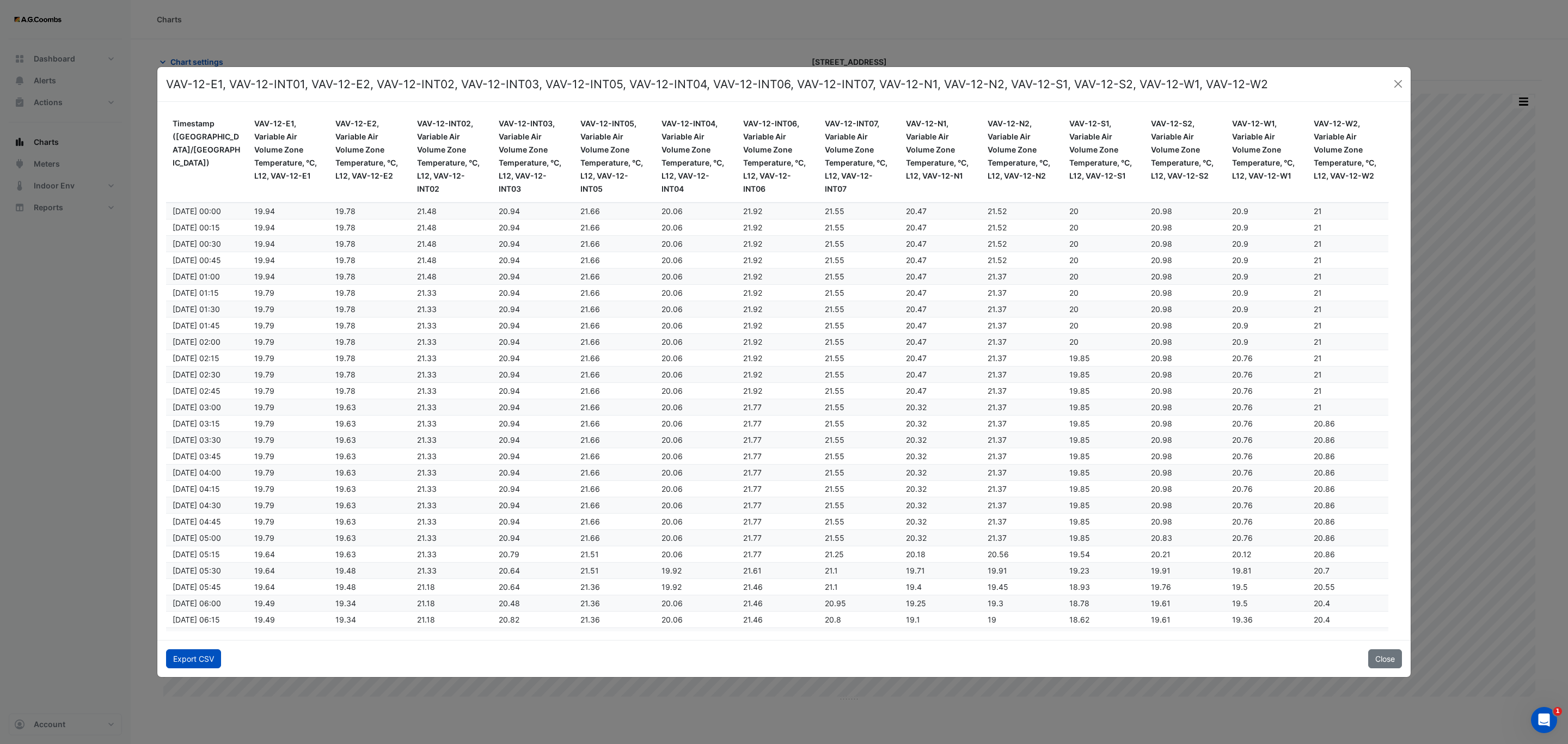
click at [182, 665] on button "Export CSV" at bounding box center [194, 659] width 55 height 19
drag, startPoint x: 1397, startPoint y: 78, endPoint x: 1362, endPoint y: 77, distance: 35.0
click at [1397, 78] on button "Close" at bounding box center [1398, 84] width 17 height 17
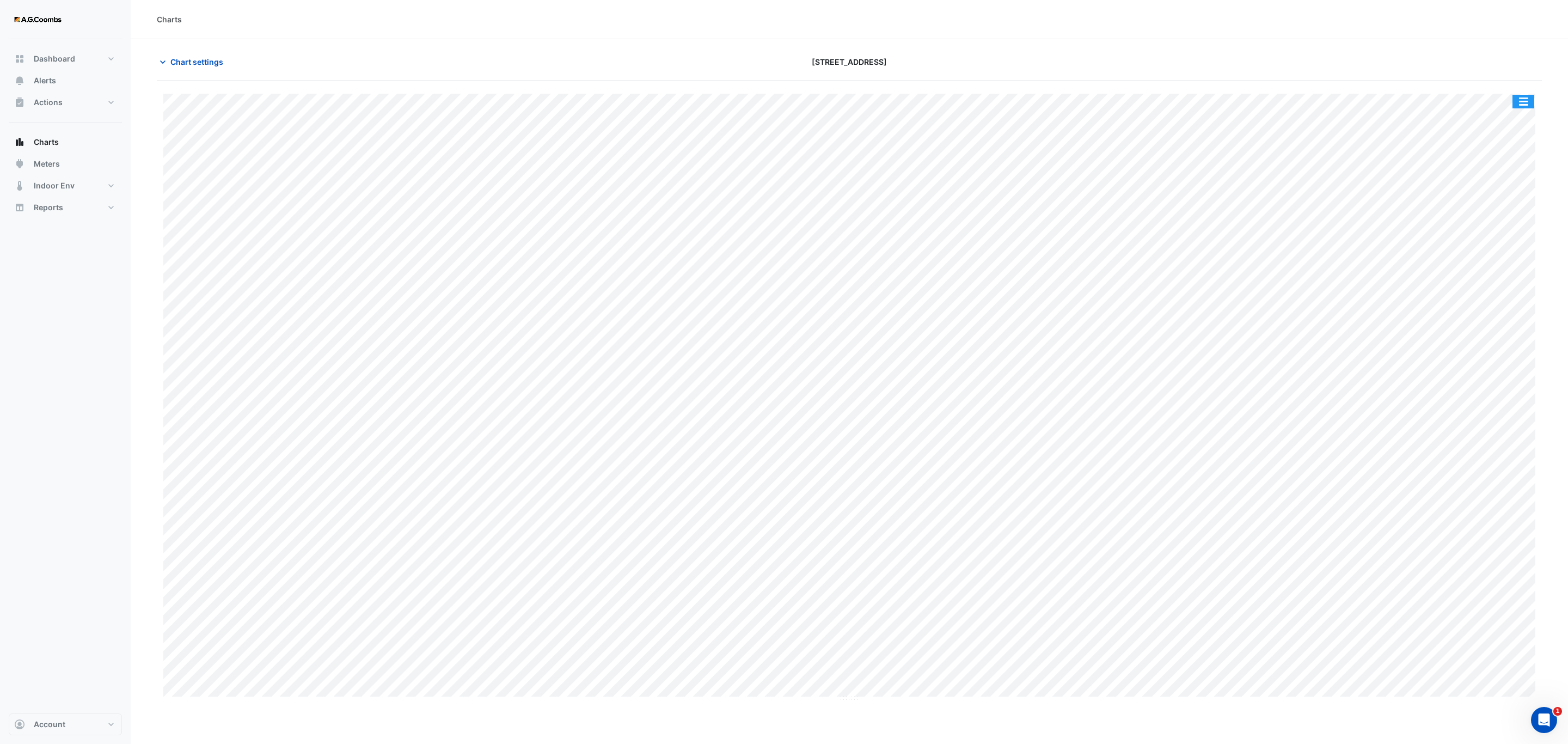
click at [1526, 101] on button "button" at bounding box center [1524, 101] width 22 height 13
click at [1511, 213] on div "Pivot Data Table" at bounding box center [1502, 218] width 66 height 26
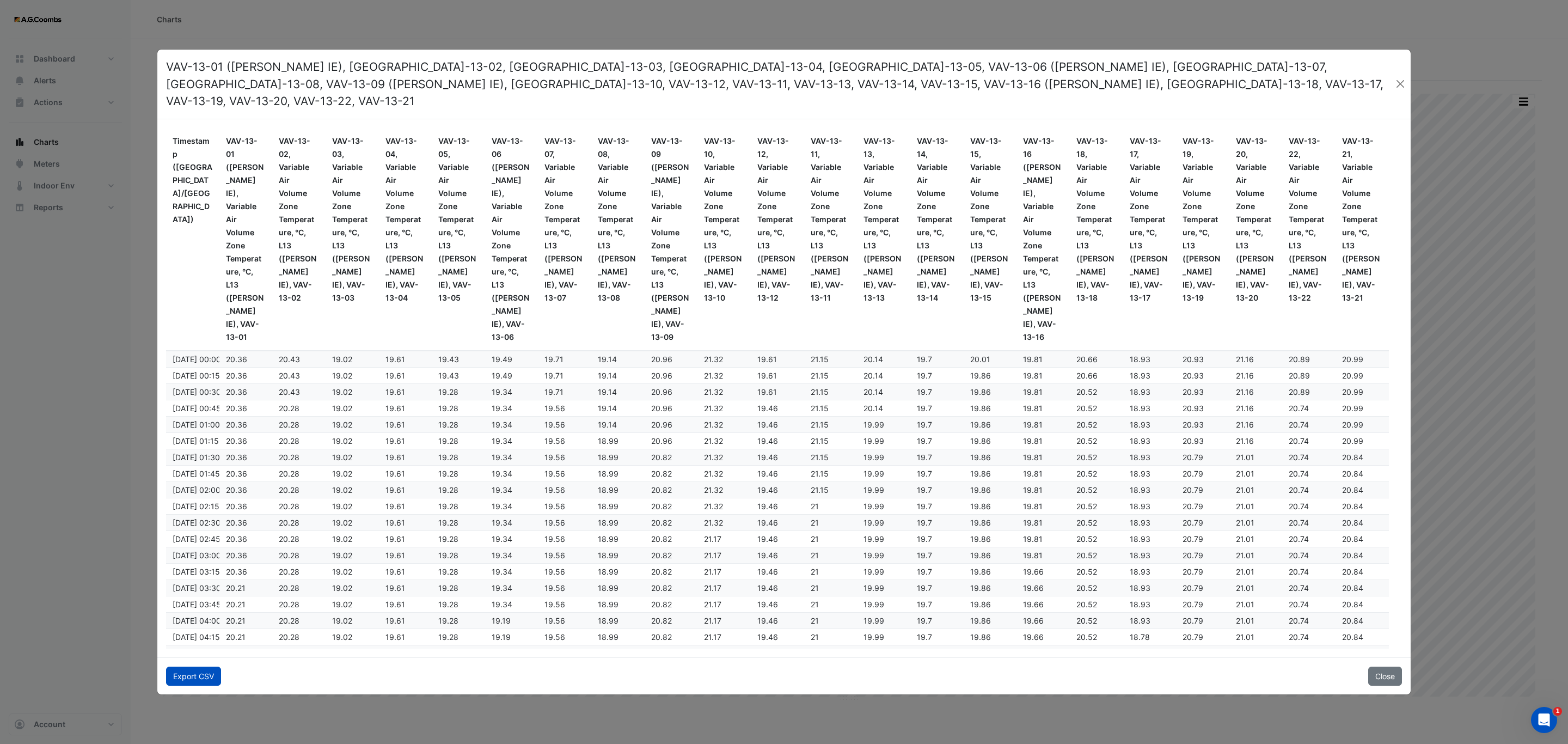
click at [175, 675] on button "Export CSV" at bounding box center [194, 677] width 55 height 19
click at [1396, 667] on button "Close" at bounding box center [1385, 677] width 34 height 19
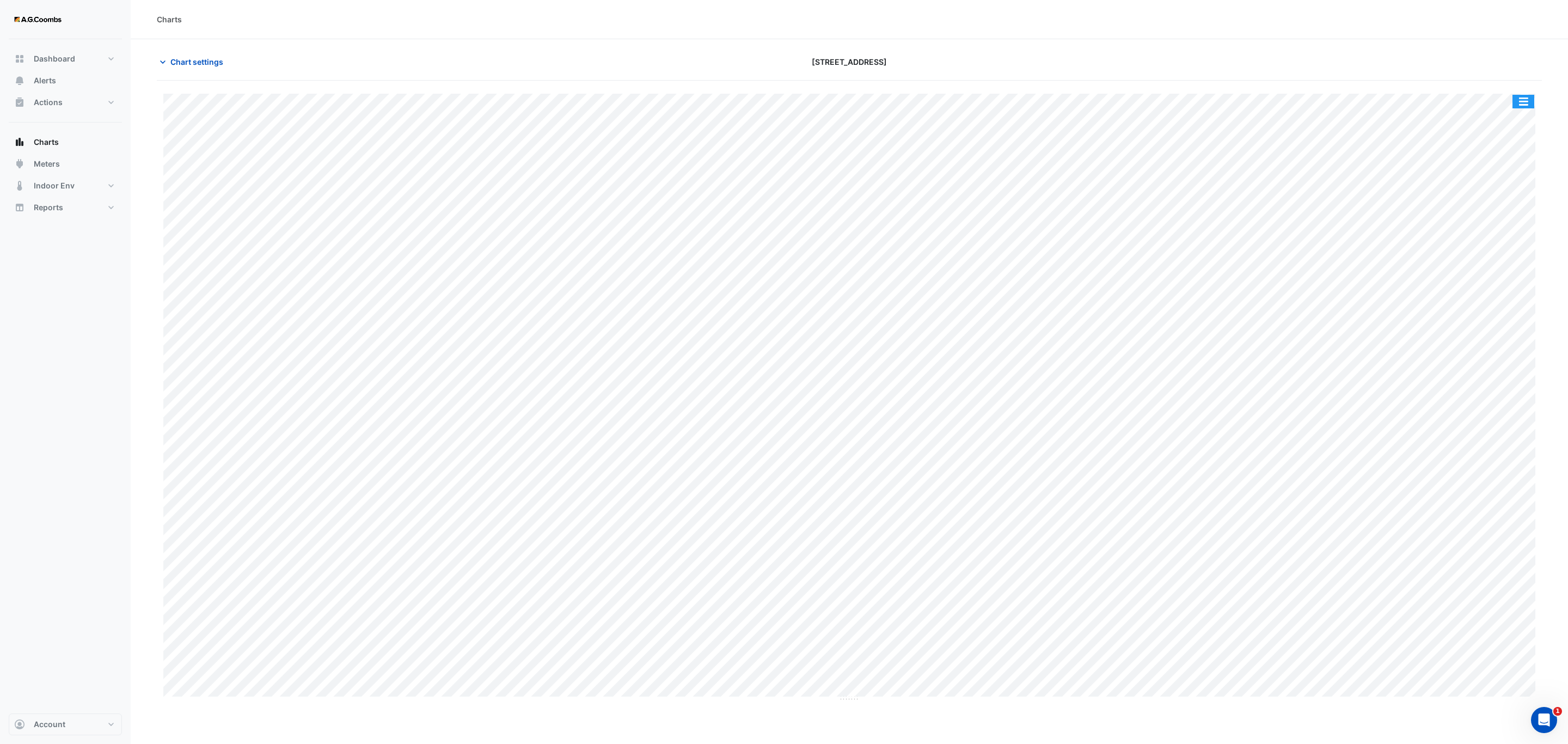
click at [1524, 103] on button "button" at bounding box center [1524, 101] width 22 height 13
click at [1500, 221] on div "Pivot Data Table" at bounding box center [1502, 218] width 66 height 26
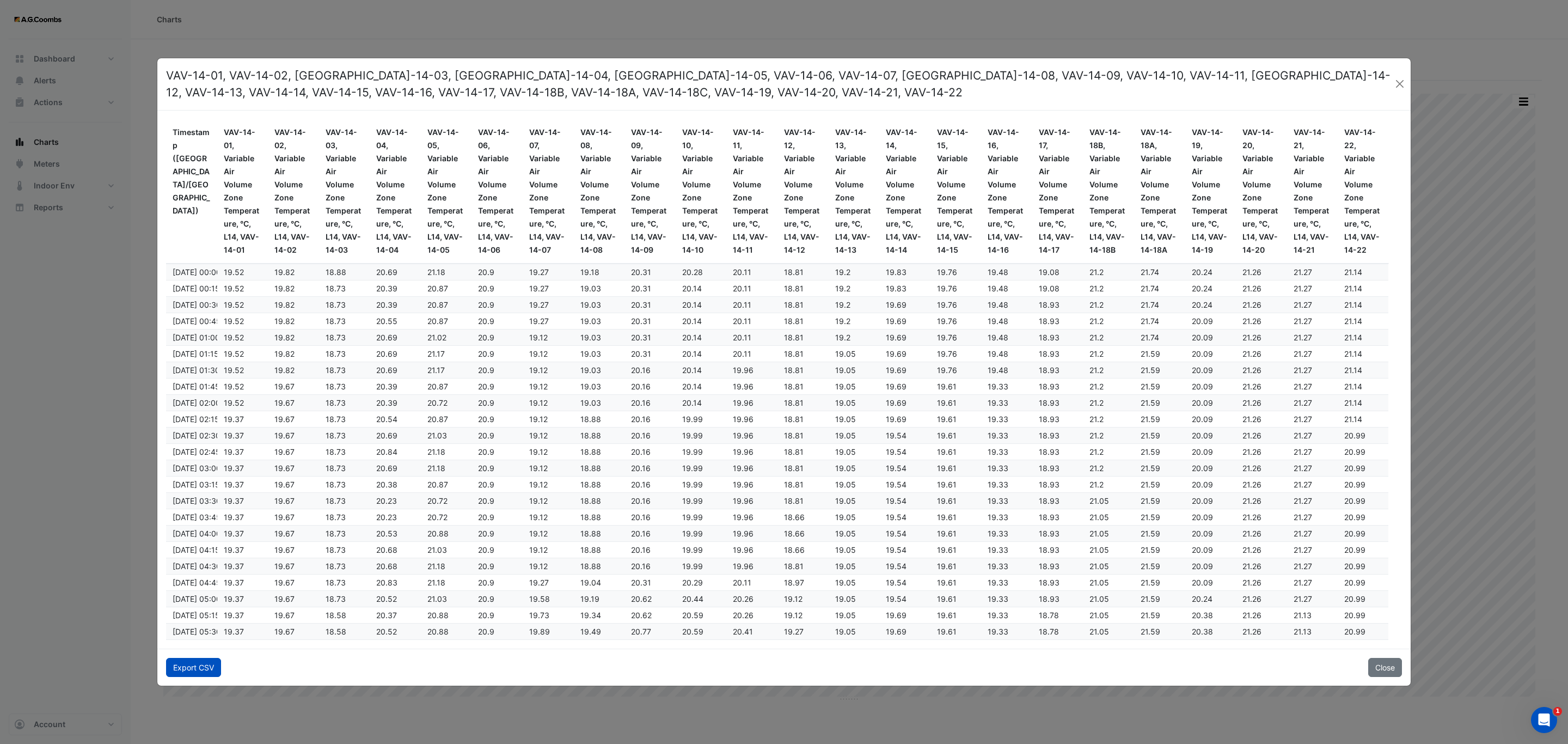
click at [170, 672] on button "Export CSV" at bounding box center [194, 668] width 55 height 19
drag, startPoint x: 1403, startPoint y: 85, endPoint x: 1392, endPoint y: 85, distance: 11.0
click at [1403, 85] on button "Close" at bounding box center [1400, 84] width 13 height 17
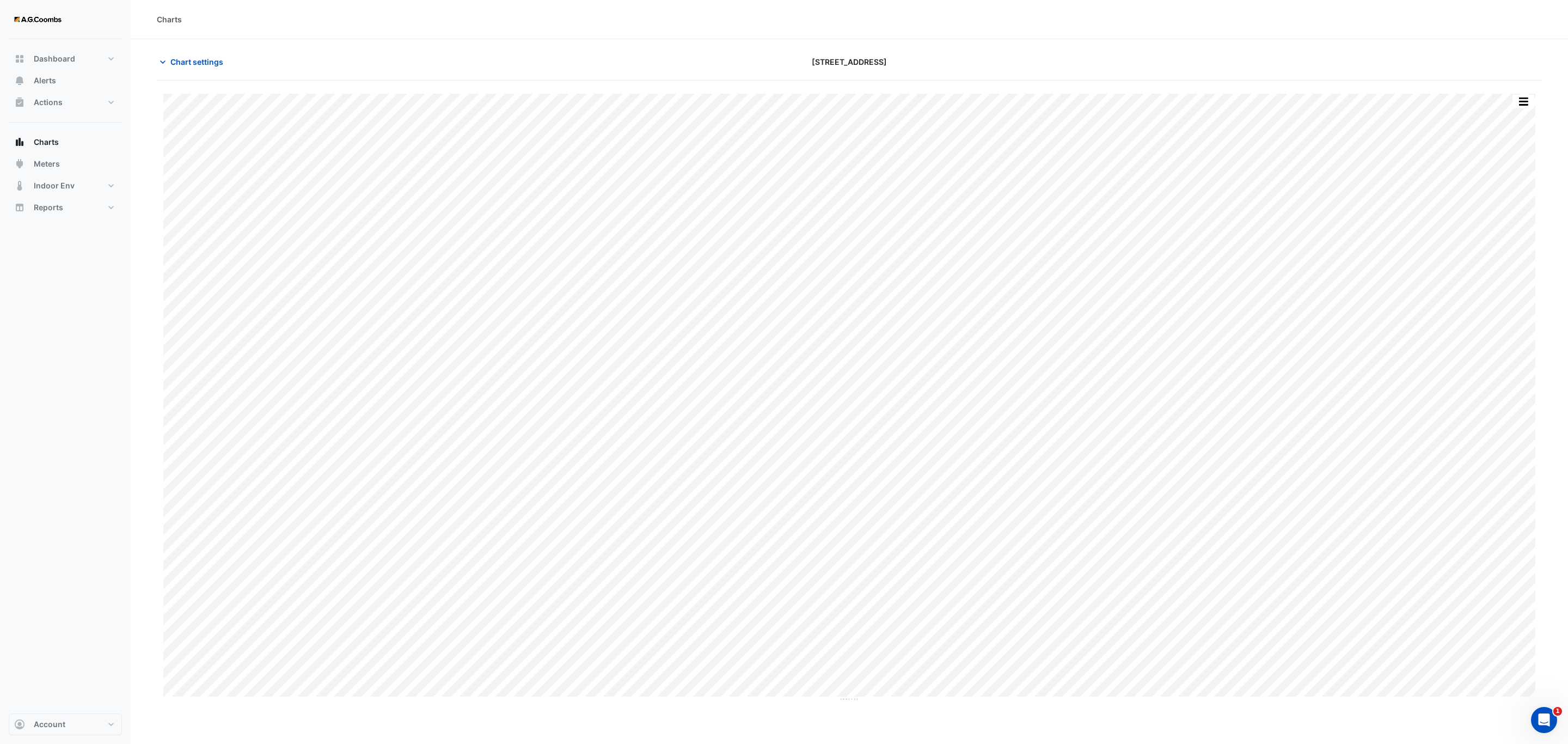
click at [1513, 103] on div "Split by Equip Split All Print Save as JPEG Save as PNG Pivot Data Table Export…" at bounding box center [1524, 101] width 23 height 15
click at [1517, 101] on button "button" at bounding box center [1524, 101] width 22 height 13
click at [1475, 227] on div "Pivot Data Table" at bounding box center [1502, 218] width 66 height 26
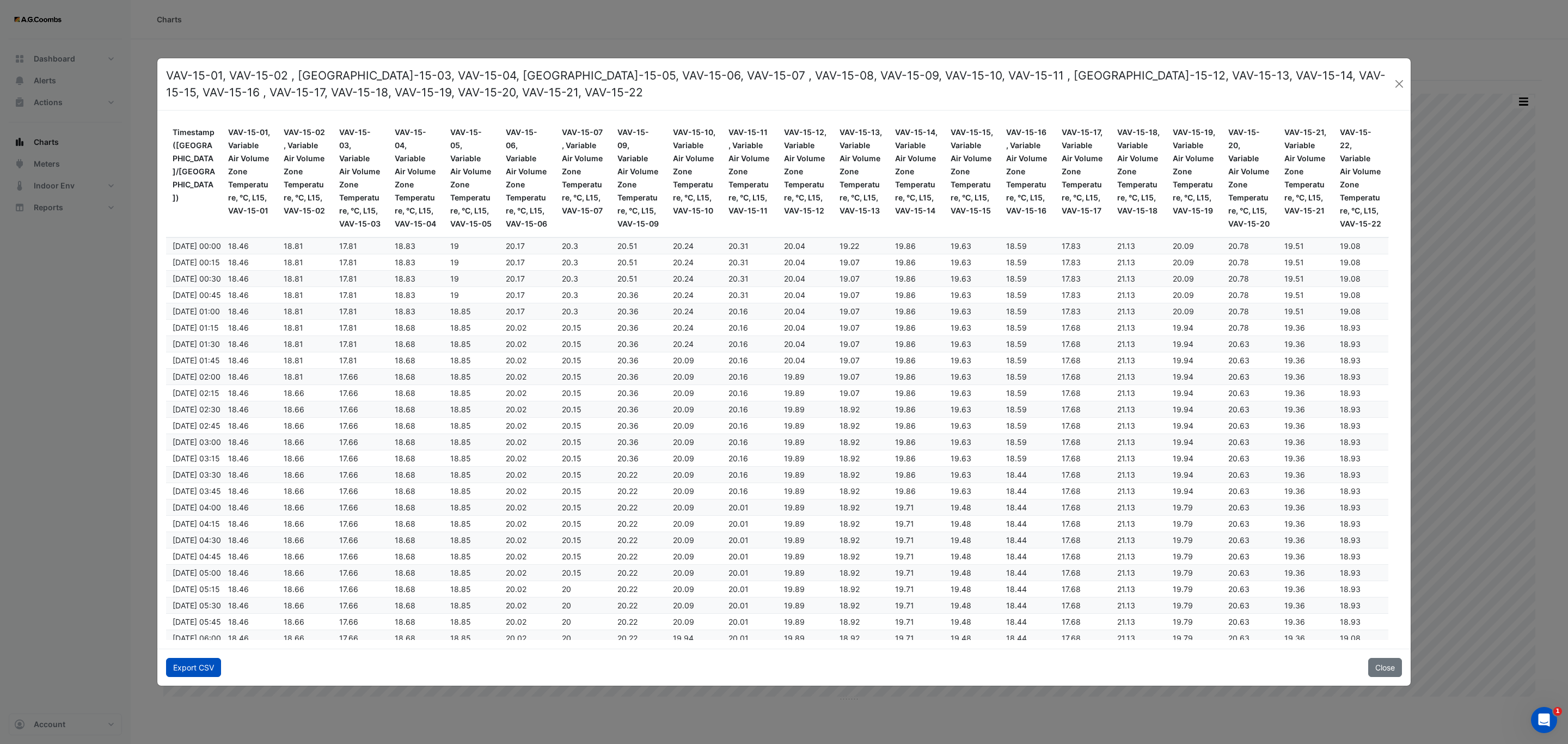
click at [202, 674] on button "Export CSV" at bounding box center [194, 668] width 55 height 19
click at [1392, 674] on button "Close" at bounding box center [1385, 668] width 34 height 19
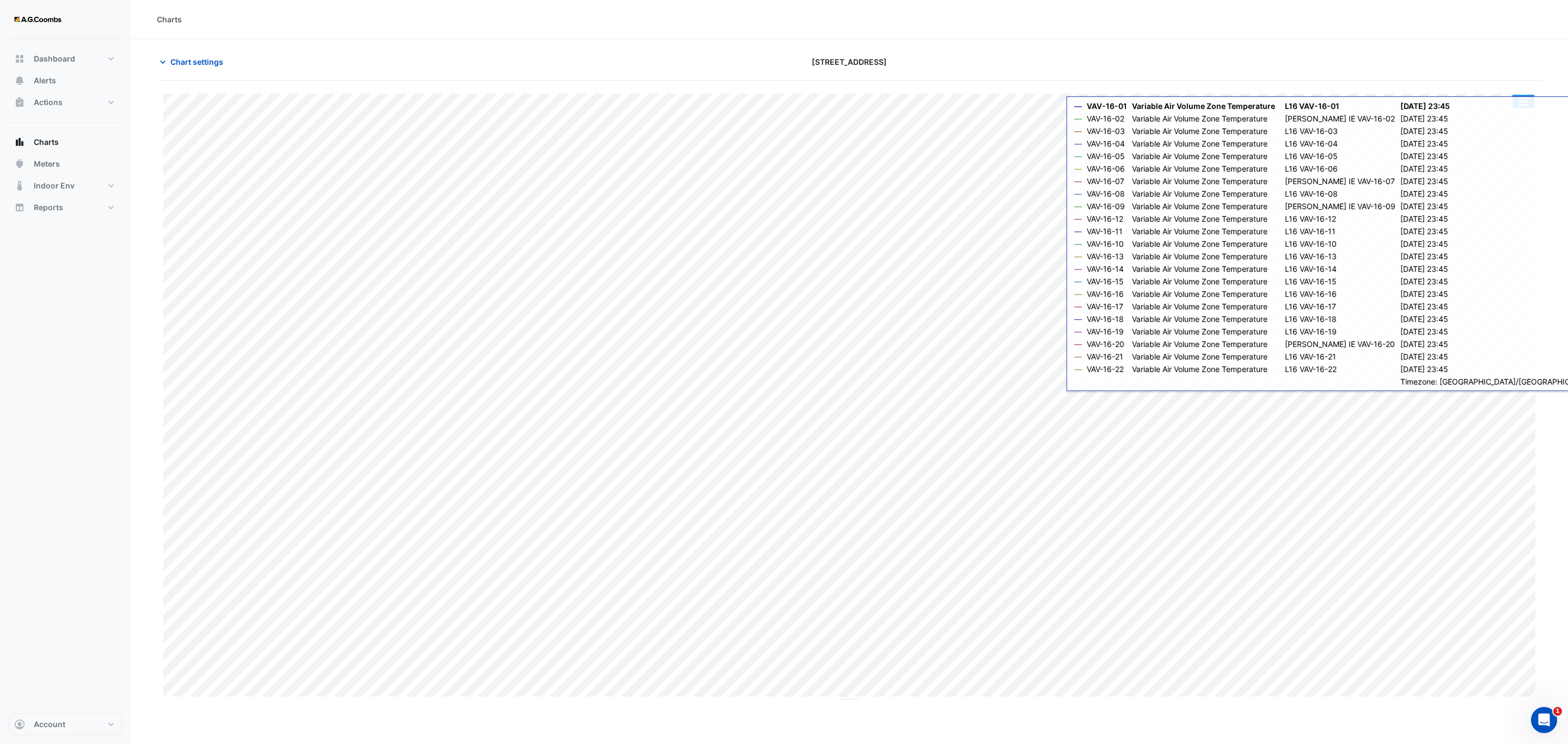
click at [1528, 97] on button "button" at bounding box center [1524, 101] width 22 height 13
click at [1558, 144] on section "Chart settings 570 Bourke Street Split by Equip Split All Print Save as JPEG Sa…" at bounding box center [849, 370] width 1437 height 662
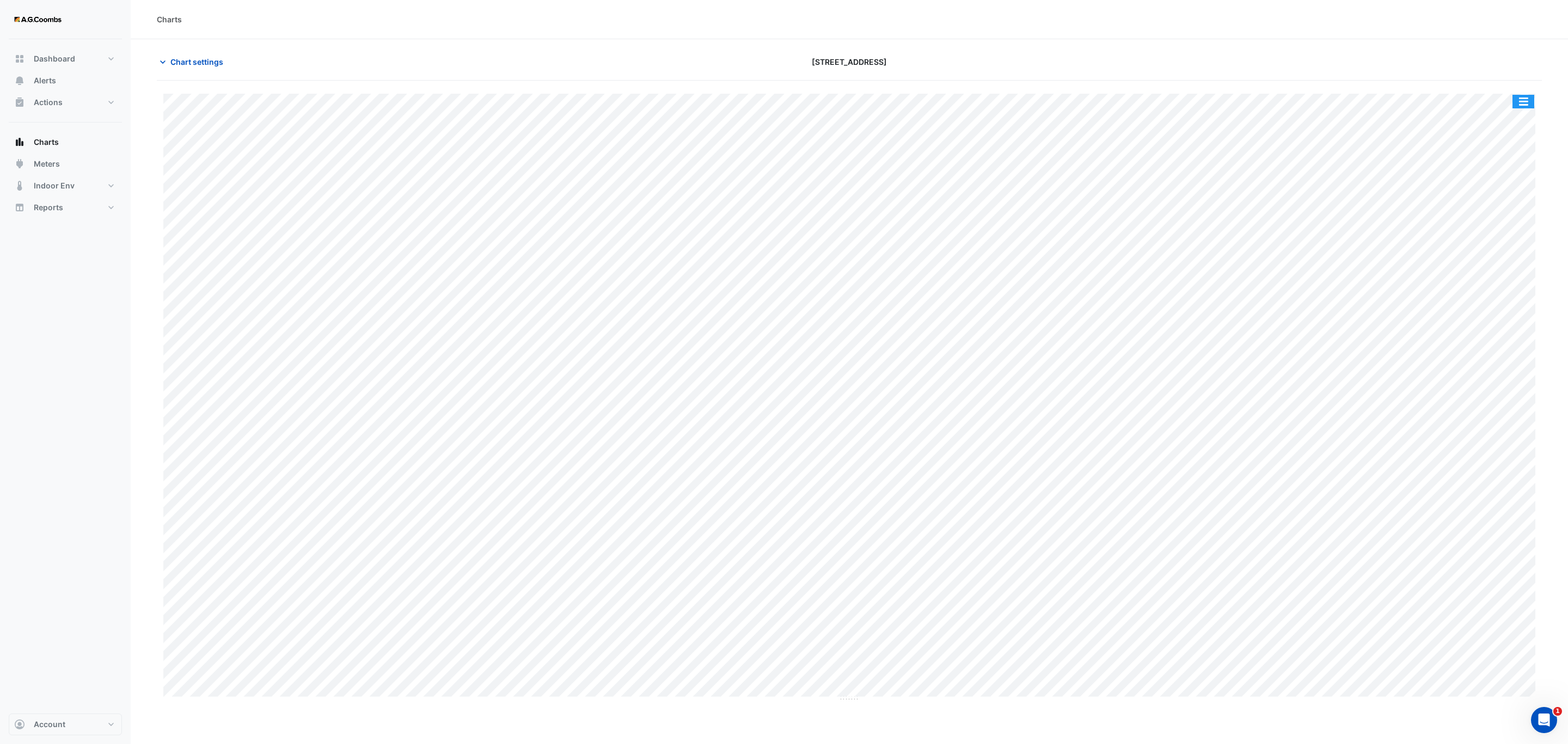
click at [1521, 99] on button "button" at bounding box center [1524, 101] width 22 height 13
click at [1513, 225] on div "Pivot Data Table" at bounding box center [1502, 218] width 66 height 26
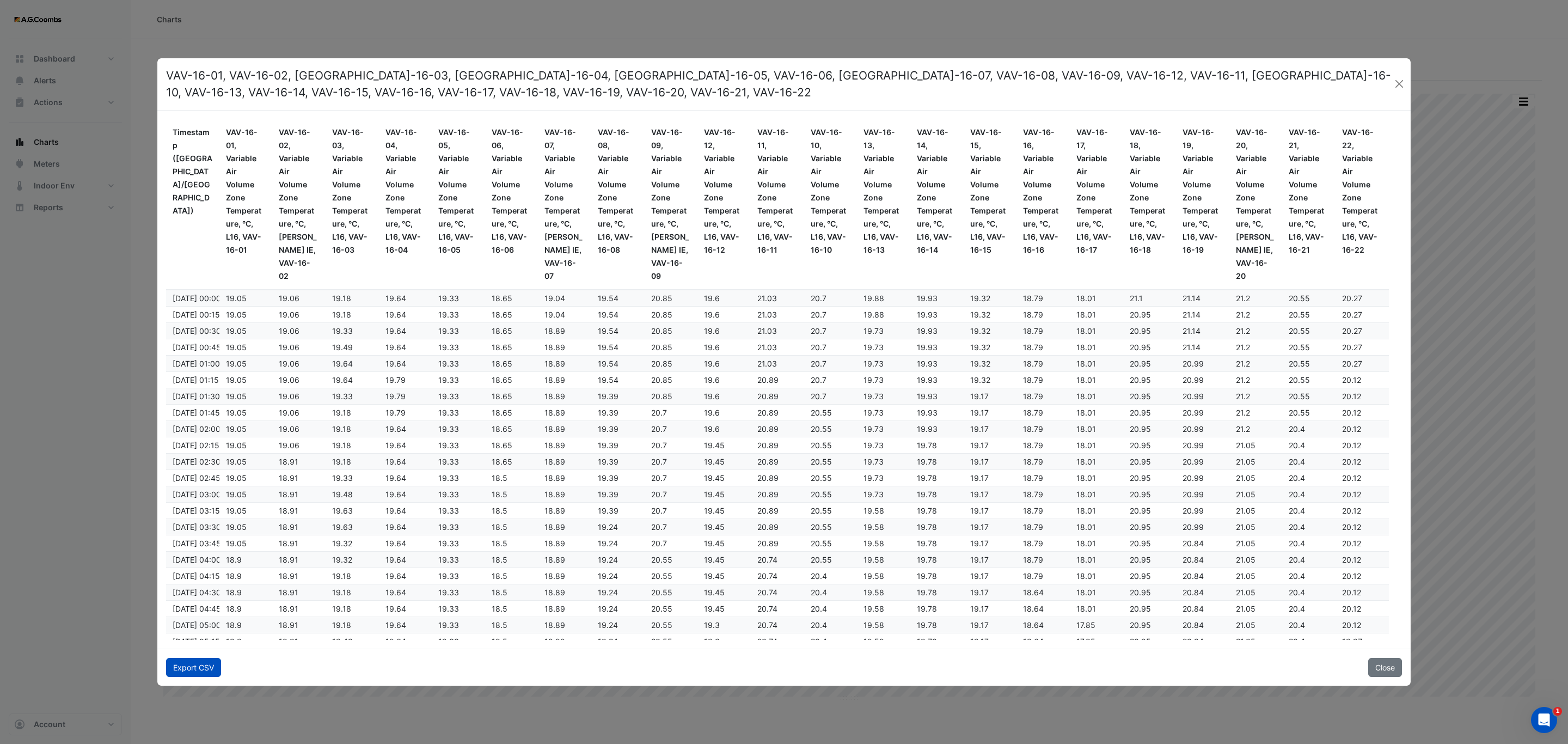
click at [196, 662] on button "Export CSV" at bounding box center [194, 668] width 55 height 19
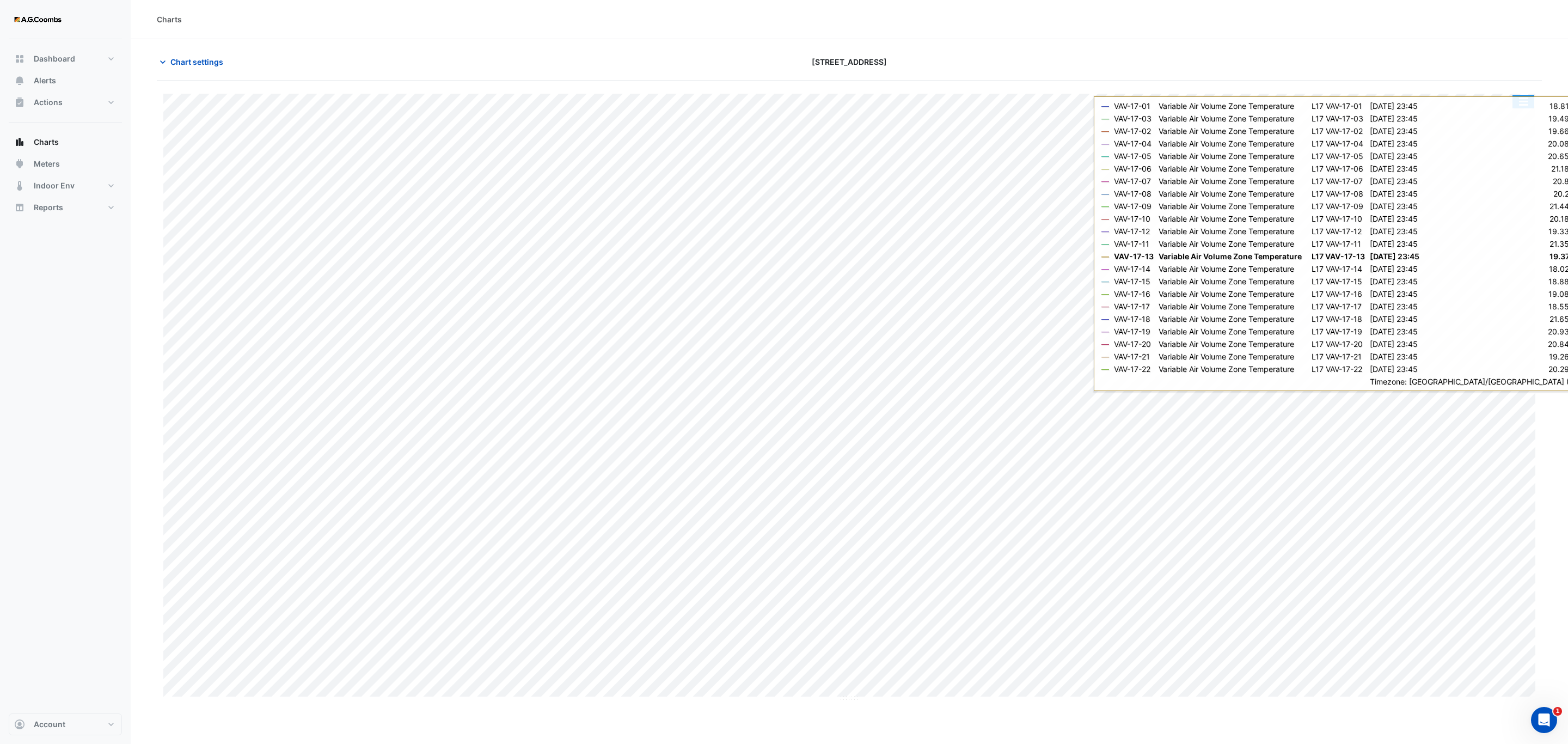
click at [1523, 104] on button "button" at bounding box center [1524, 101] width 22 height 13
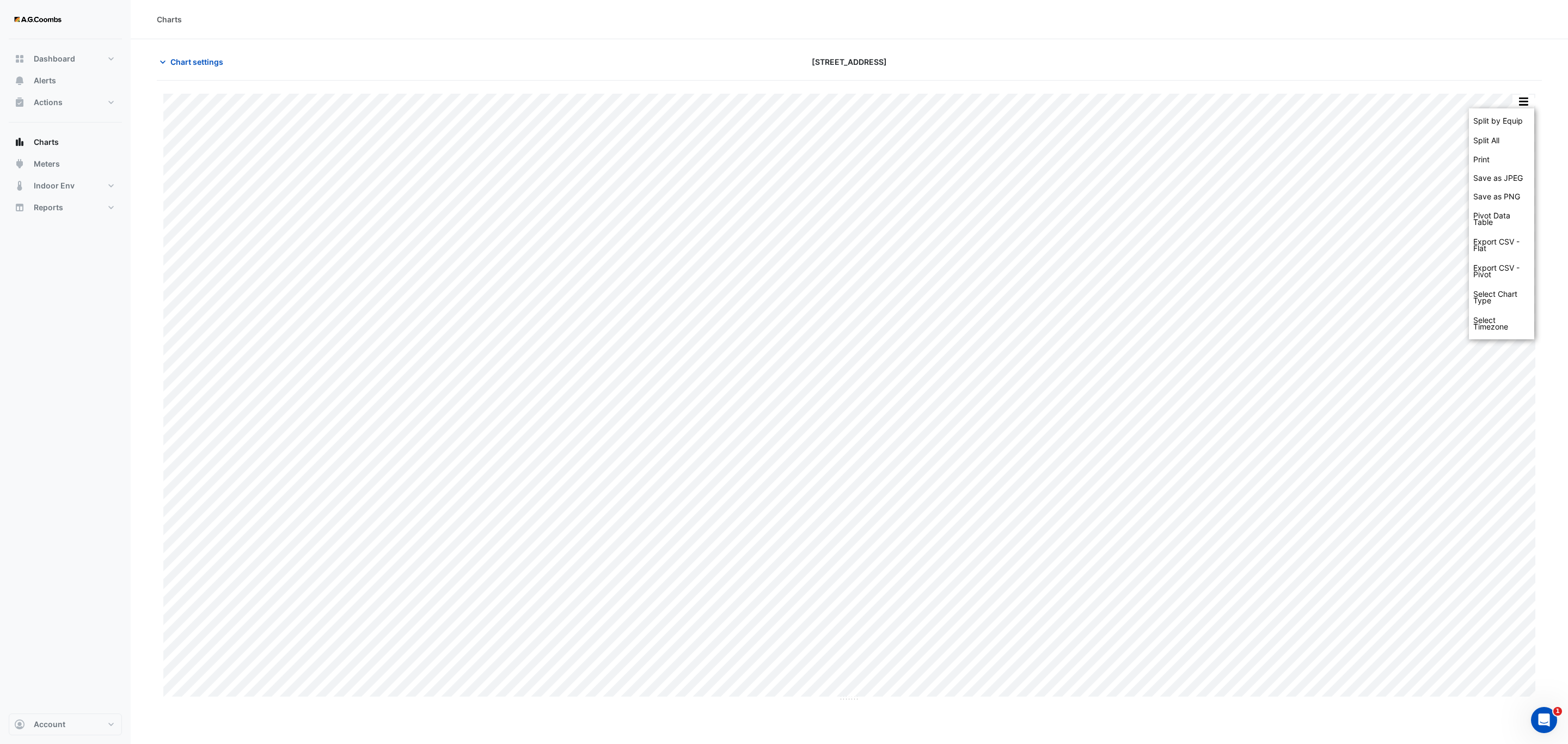
click at [1462, 59] on div at bounding box center [1315, 62] width 466 height 19
click at [1521, 105] on button "button" at bounding box center [1524, 101] width 22 height 13
click at [1521, 104] on button "button" at bounding box center [1524, 101] width 22 height 13
click at [1513, 226] on div "Pivot Data Table" at bounding box center [1502, 218] width 66 height 26
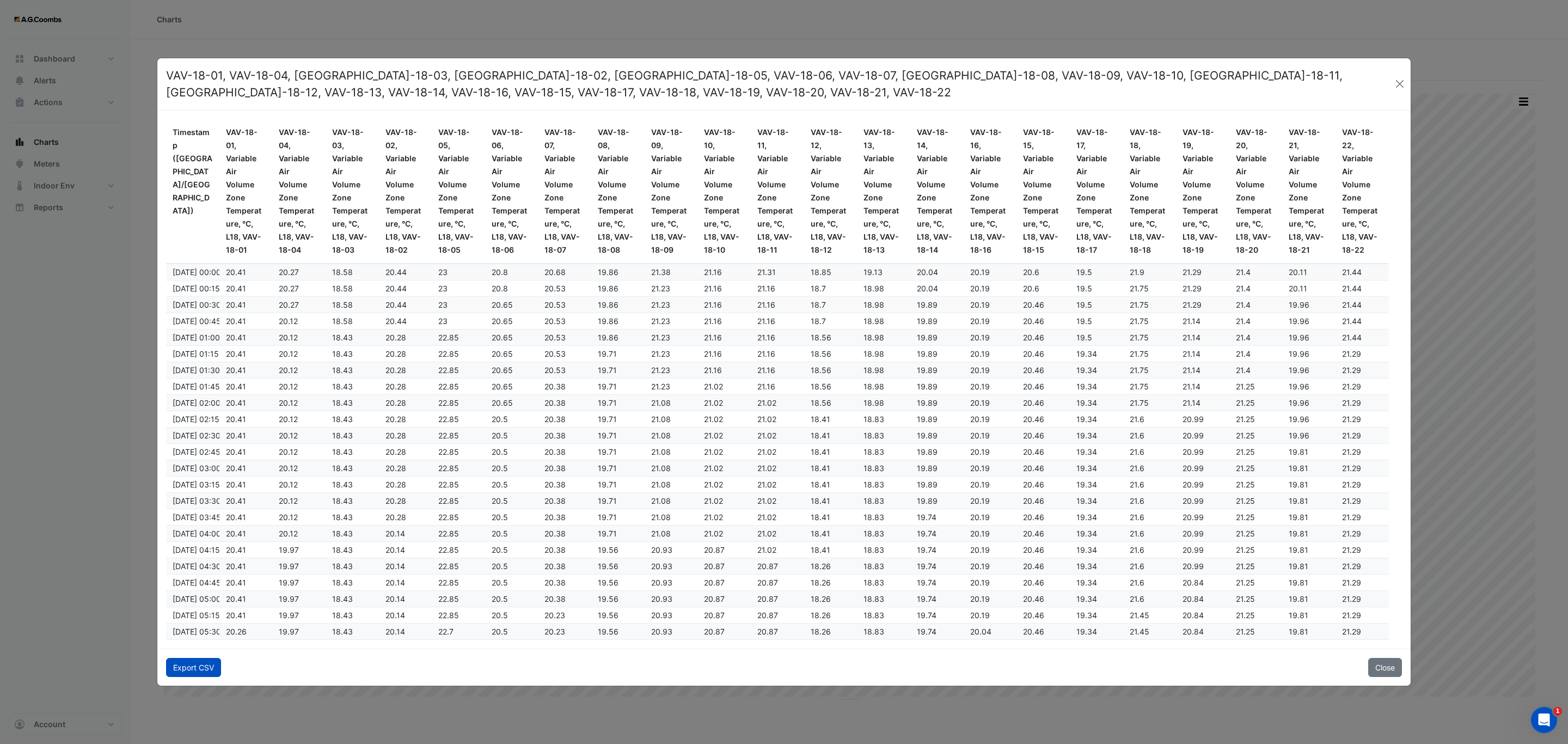
click at [198, 667] on button "Export CSV" at bounding box center [194, 668] width 55 height 19
click at [1526, 83] on ngb-modal-window "VAV-18-01, VAV-18-04, VAV-18-03, VAV-18-02, VAV-18-05, VAV-18-06, VAV-18-07, VA…" at bounding box center [784, 372] width 1568 height 744
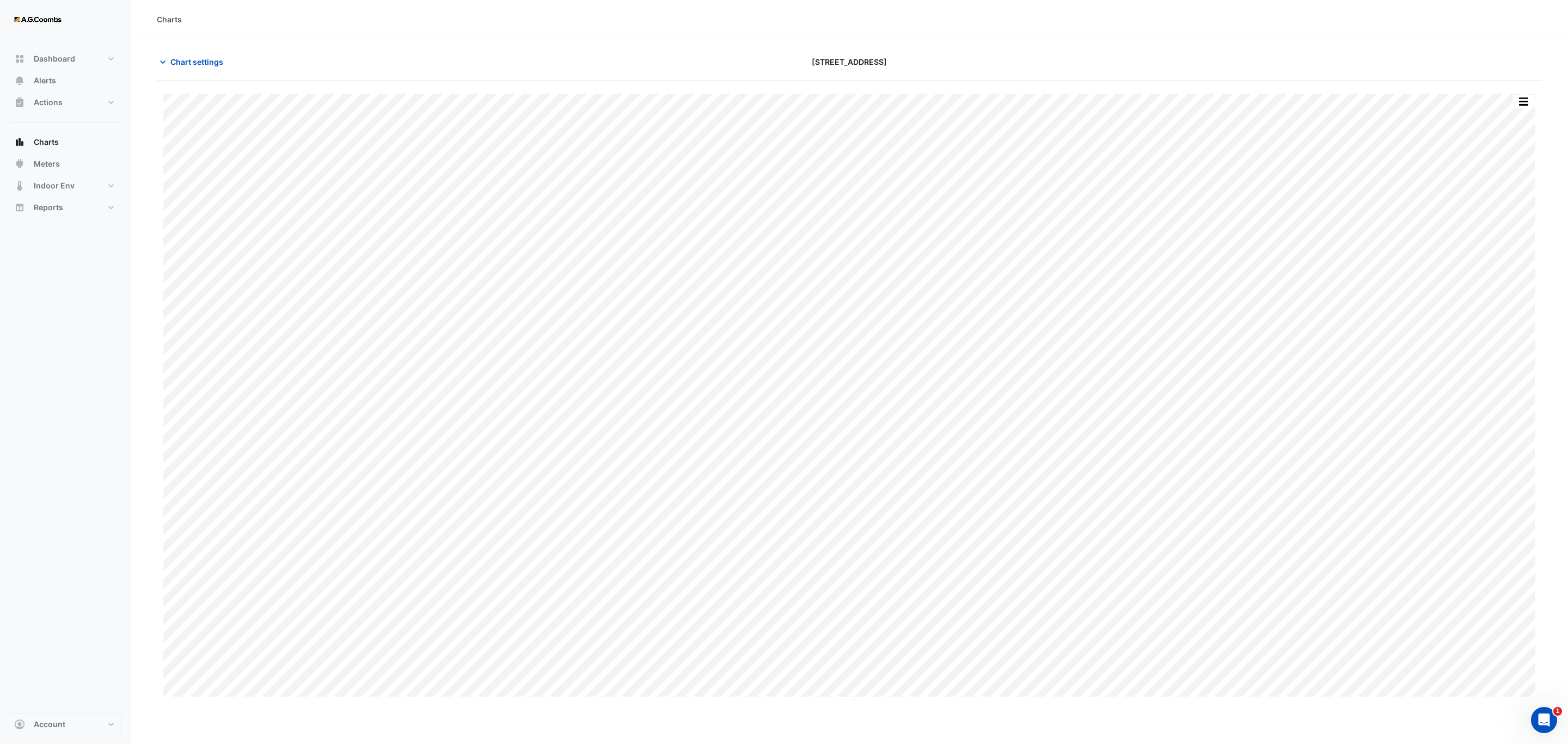
click at [1521, 107] on button "button" at bounding box center [1524, 101] width 22 height 13
click at [1495, 223] on div "Pivot Data Table" at bounding box center [1502, 218] width 66 height 26
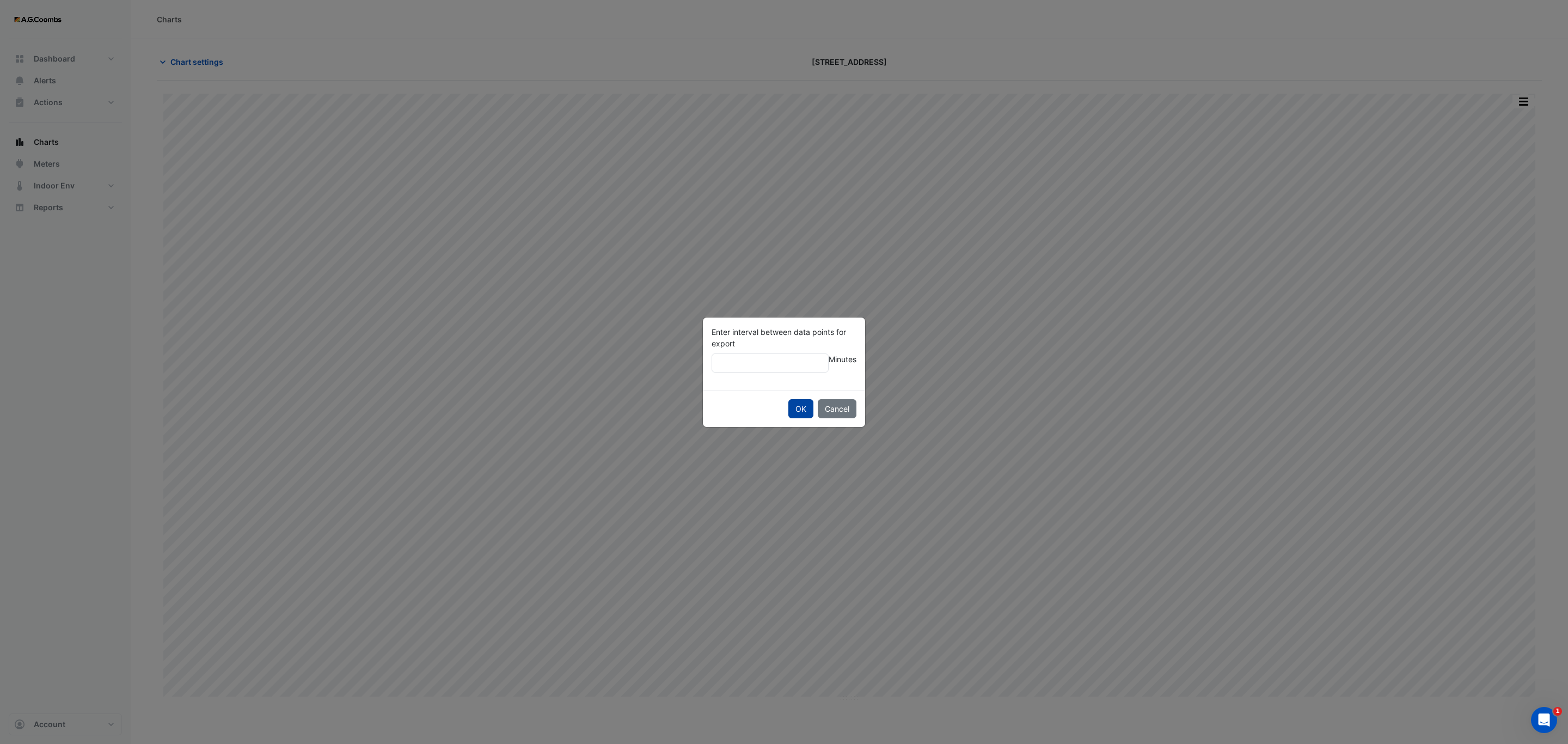
type input "**"
click at [794, 411] on button "OK" at bounding box center [801, 409] width 25 height 19
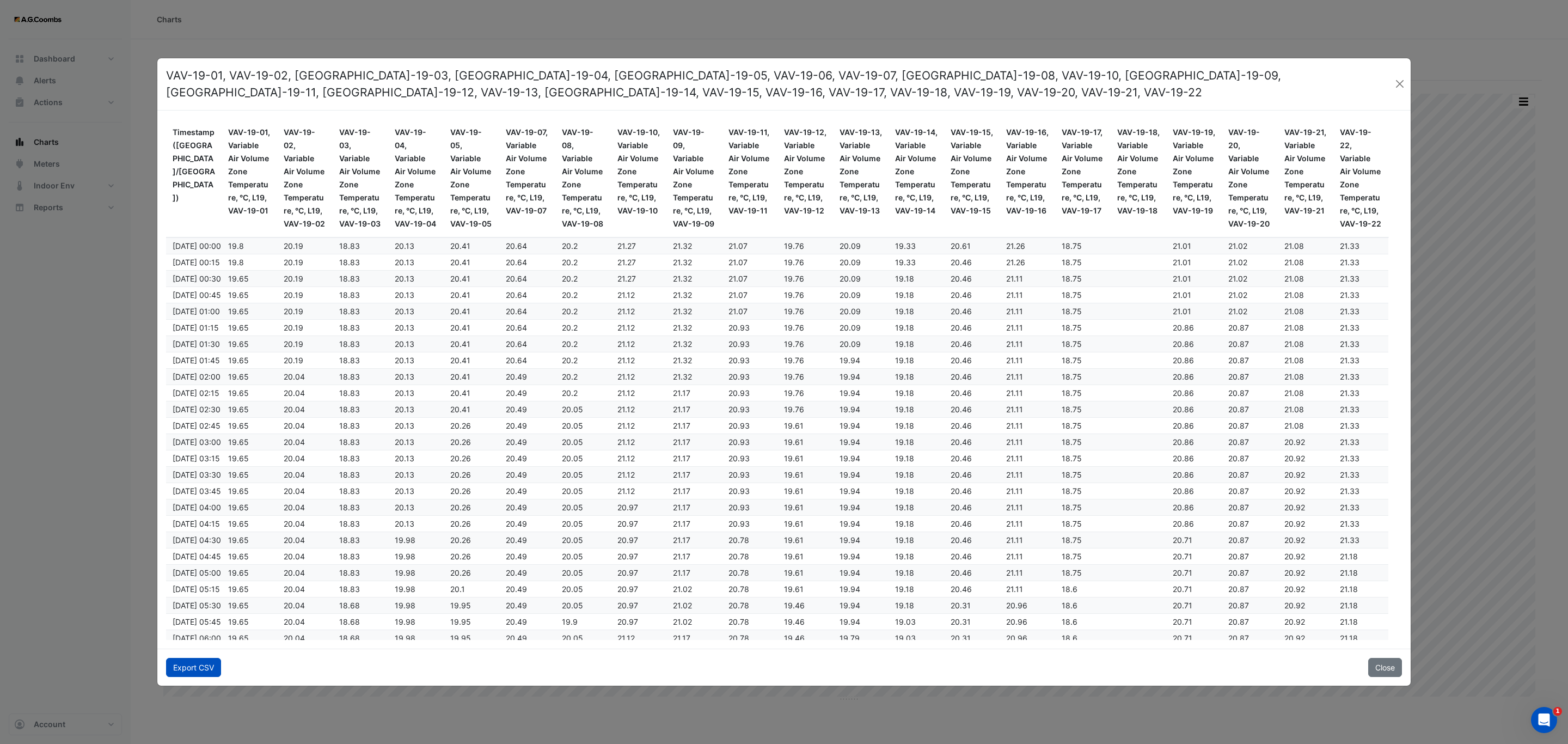
click at [207, 672] on button "Export CSV" at bounding box center [194, 668] width 55 height 19
click at [1381, 675] on button "Close" at bounding box center [1385, 668] width 34 height 19
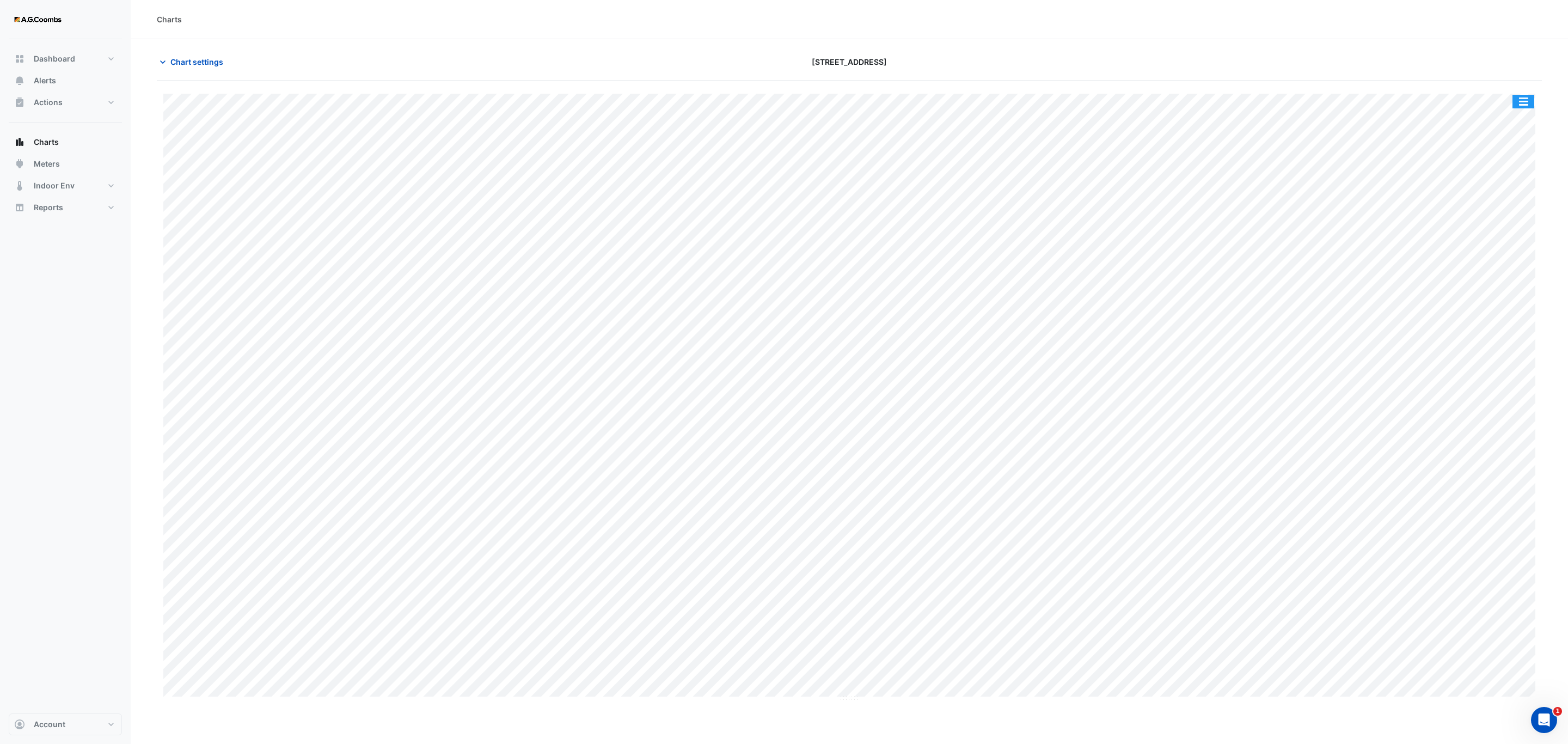
click at [1534, 101] on button "button" at bounding box center [1524, 101] width 22 height 13
click at [1517, 219] on div "Pivot Data Table" at bounding box center [1502, 218] width 66 height 26
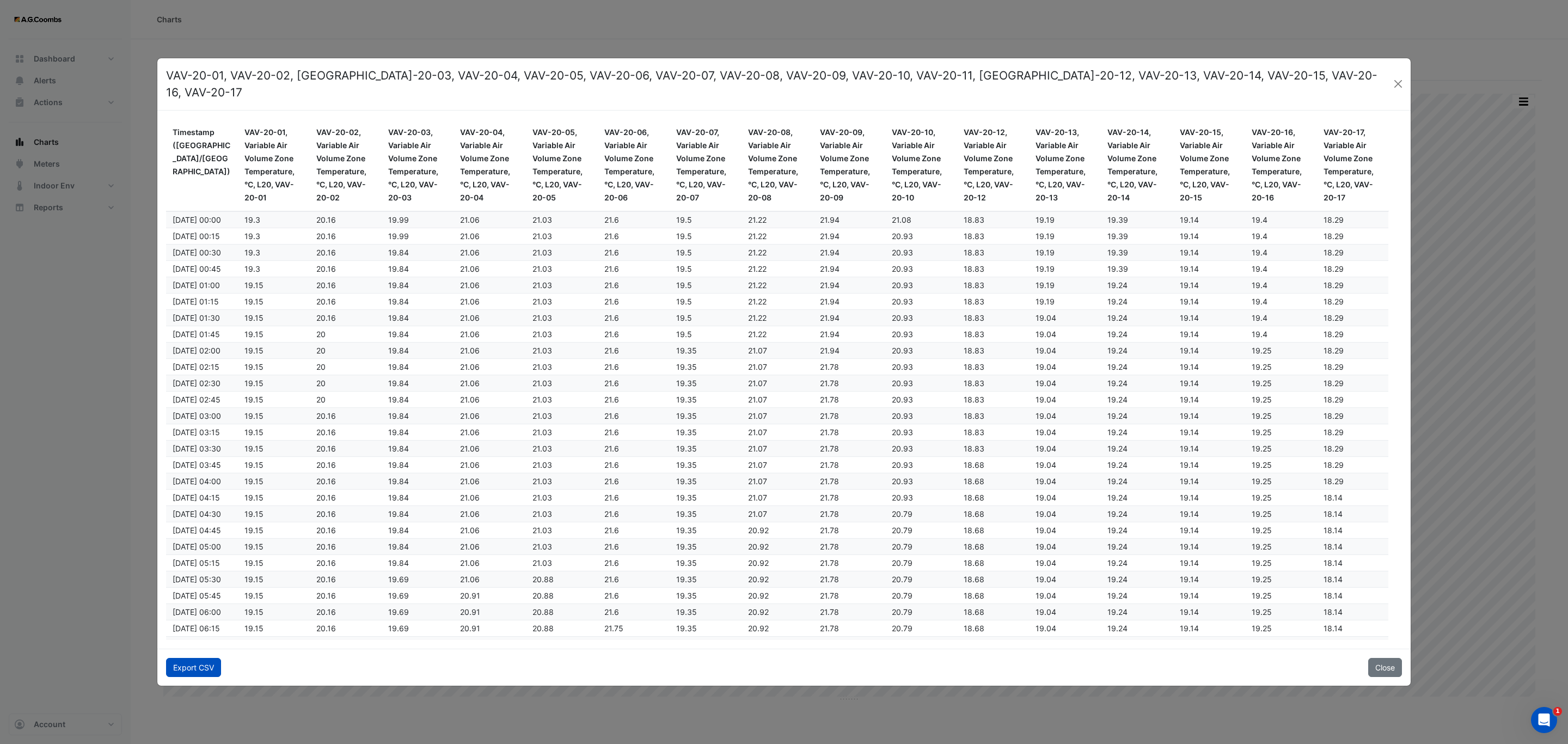
click at [204, 663] on button "Export CSV" at bounding box center [194, 668] width 55 height 19
click at [1562, 32] on ngb-modal-window "VAV-20-01, VAV-20-02, [GEOGRAPHIC_DATA]-20-03, VAV-20-04, VAV-20-05, VAV-20-06,…" at bounding box center [784, 372] width 1568 height 744
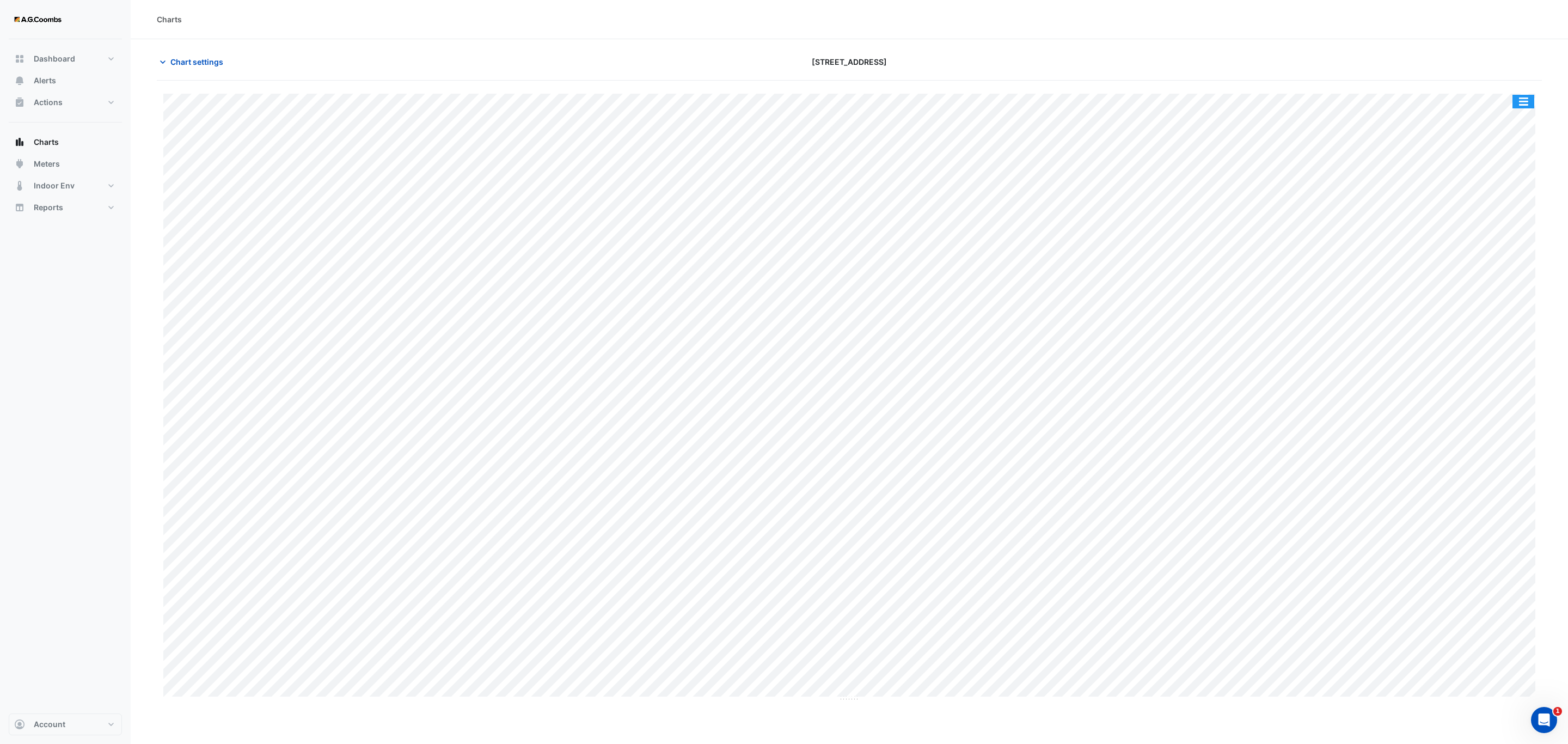
click at [1526, 98] on button "button" at bounding box center [1524, 101] width 22 height 13
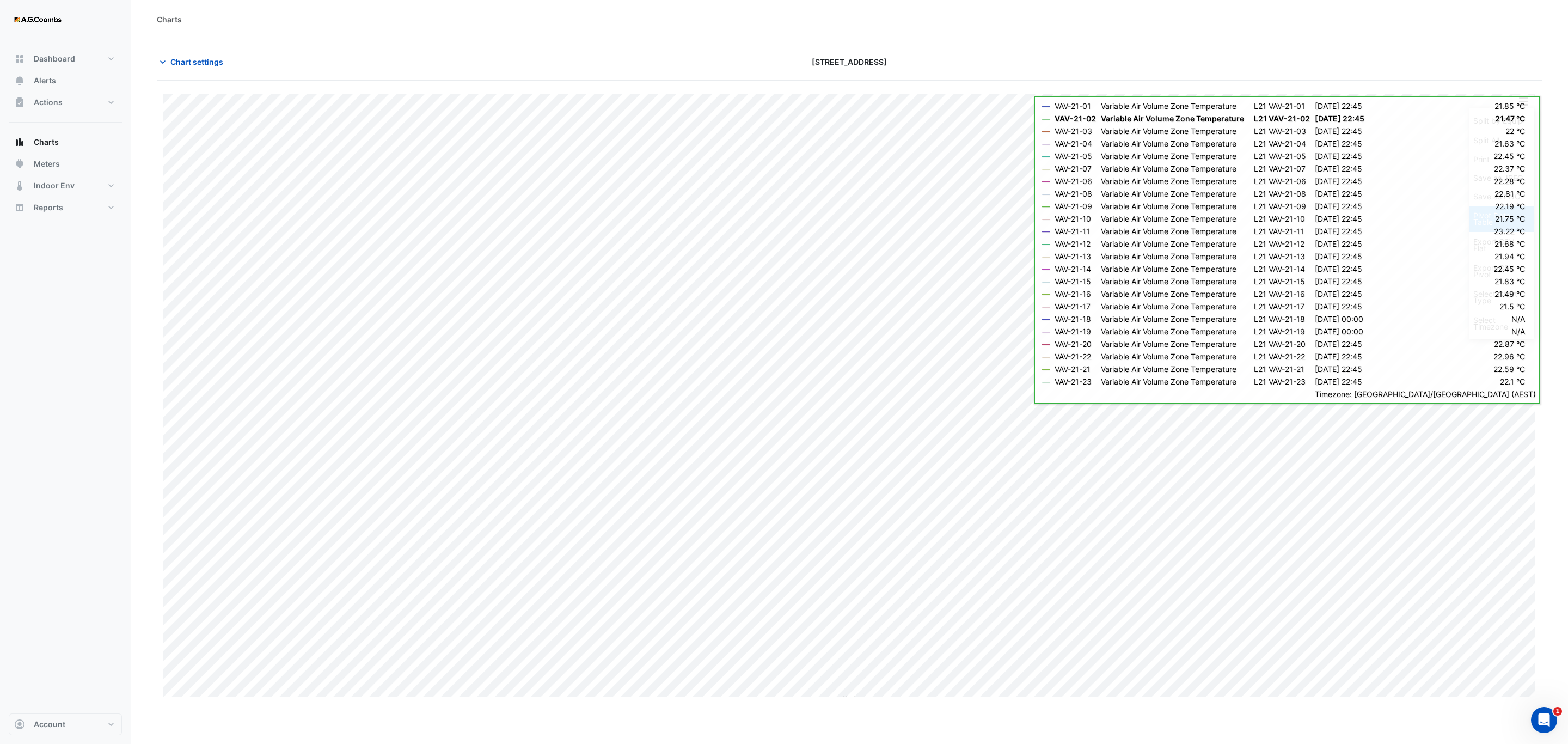
click at [1513, 223] on div "Pivot Data Table" at bounding box center [1502, 218] width 66 height 26
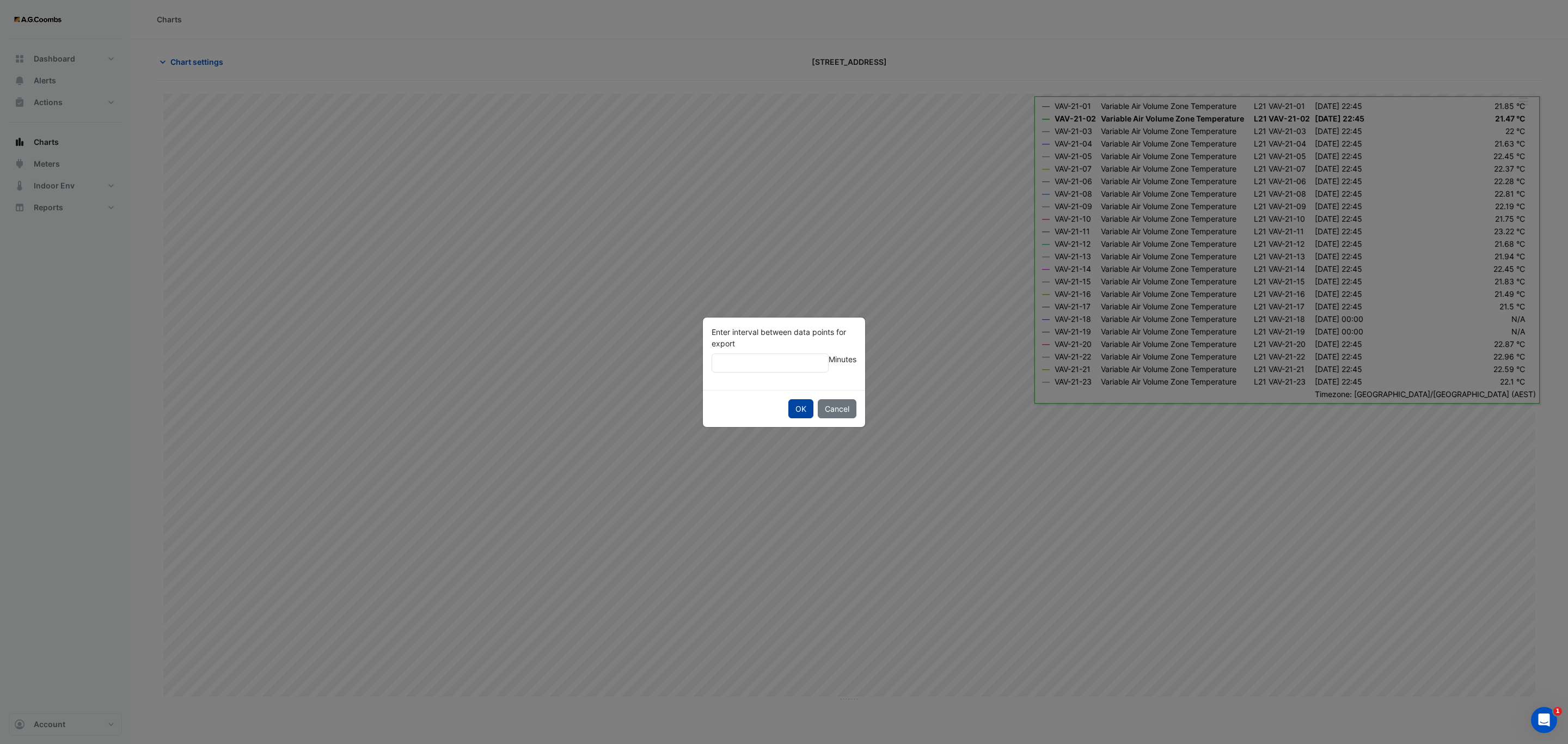
type input "**"
click at [797, 408] on button "OK" at bounding box center [801, 409] width 25 height 19
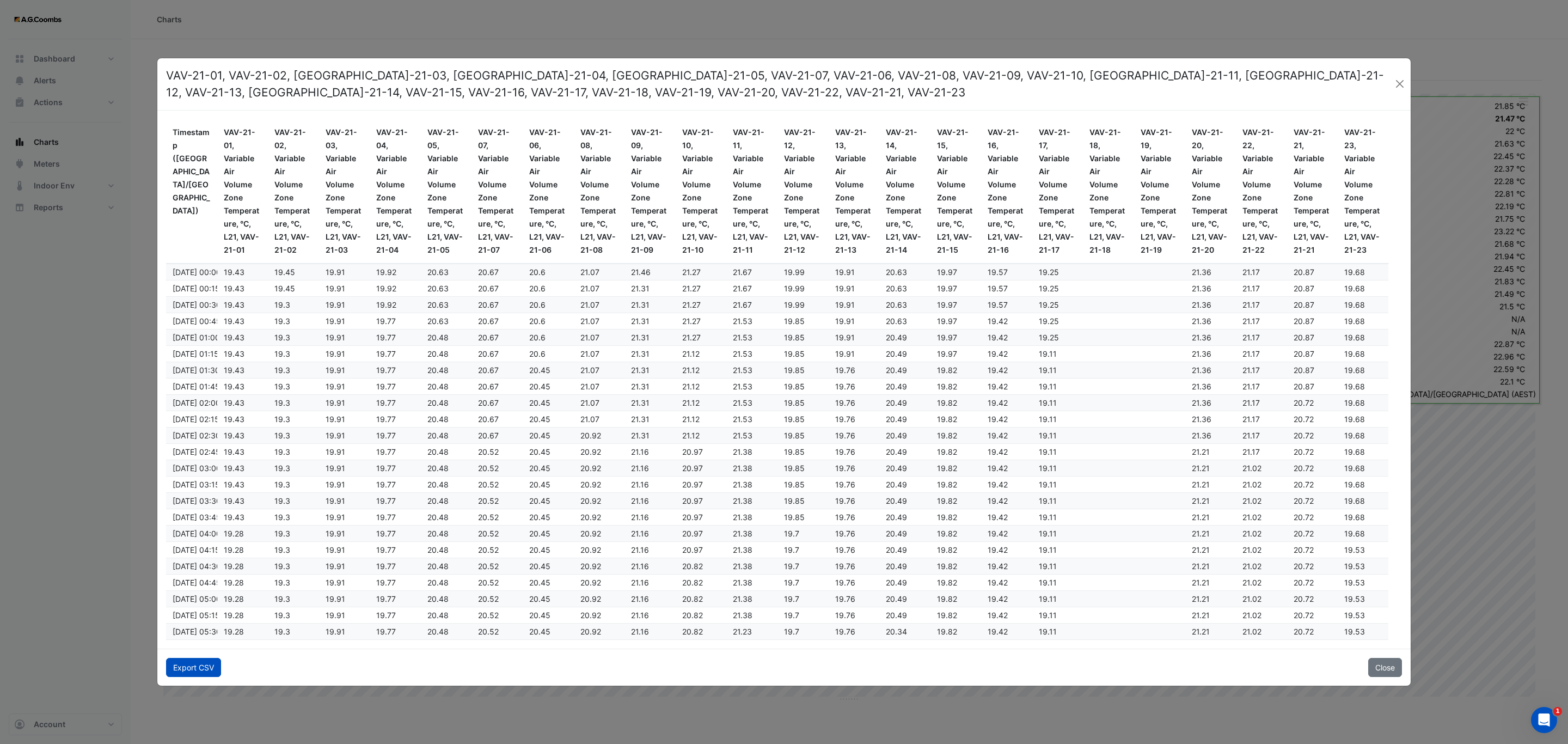
click at [211, 667] on button "Export CSV" at bounding box center [194, 668] width 55 height 19
click at [1549, 216] on ngb-modal-window "VAV-21-01, VAV-21-02, VAV-21-03, VAV-21-04, VAV-21-05, VAV-21-07, VAV-21-06, VA…" at bounding box center [784, 372] width 1568 height 744
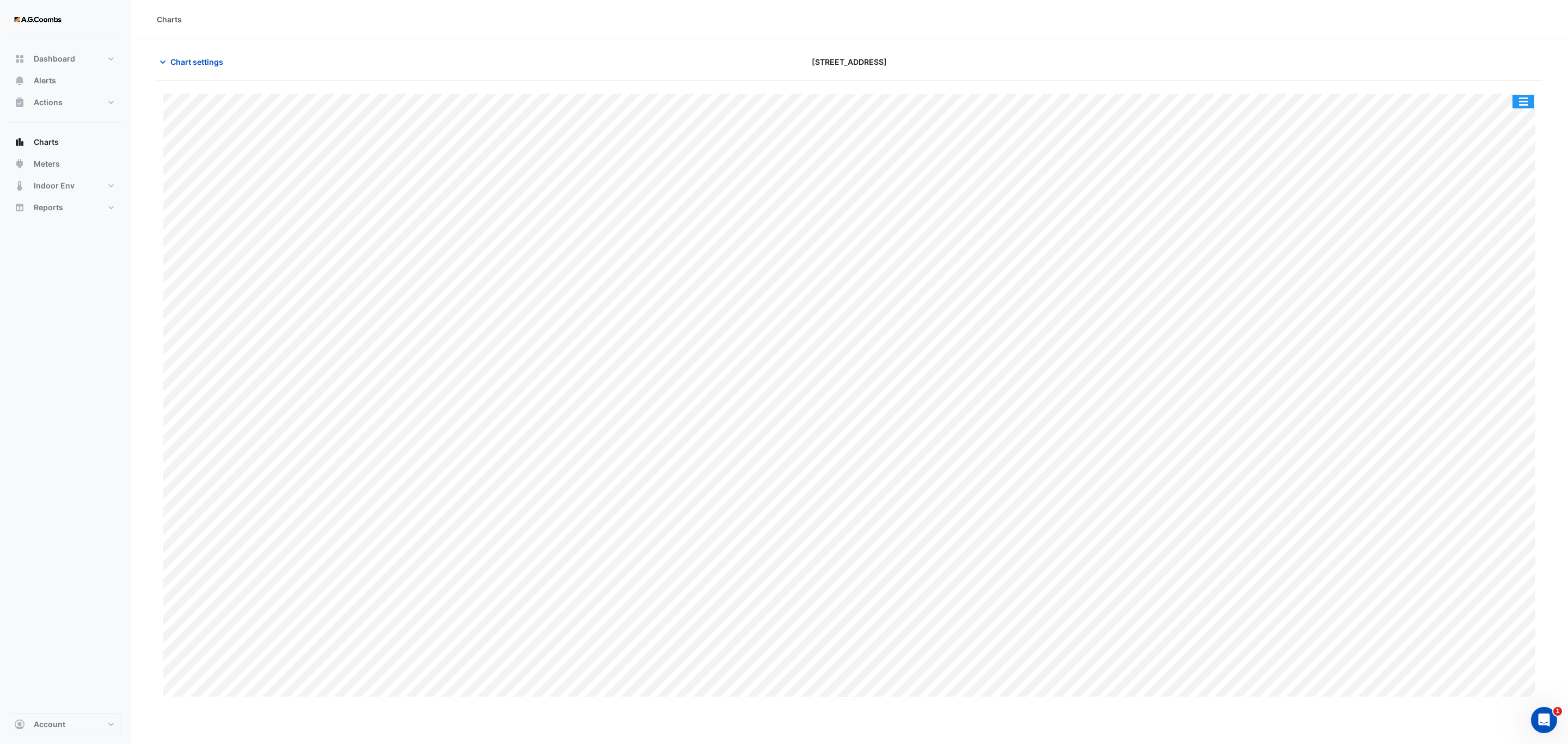
click at [1524, 95] on button "button" at bounding box center [1524, 101] width 22 height 13
click at [1493, 227] on div "Pivot Data Table" at bounding box center [1502, 218] width 66 height 26
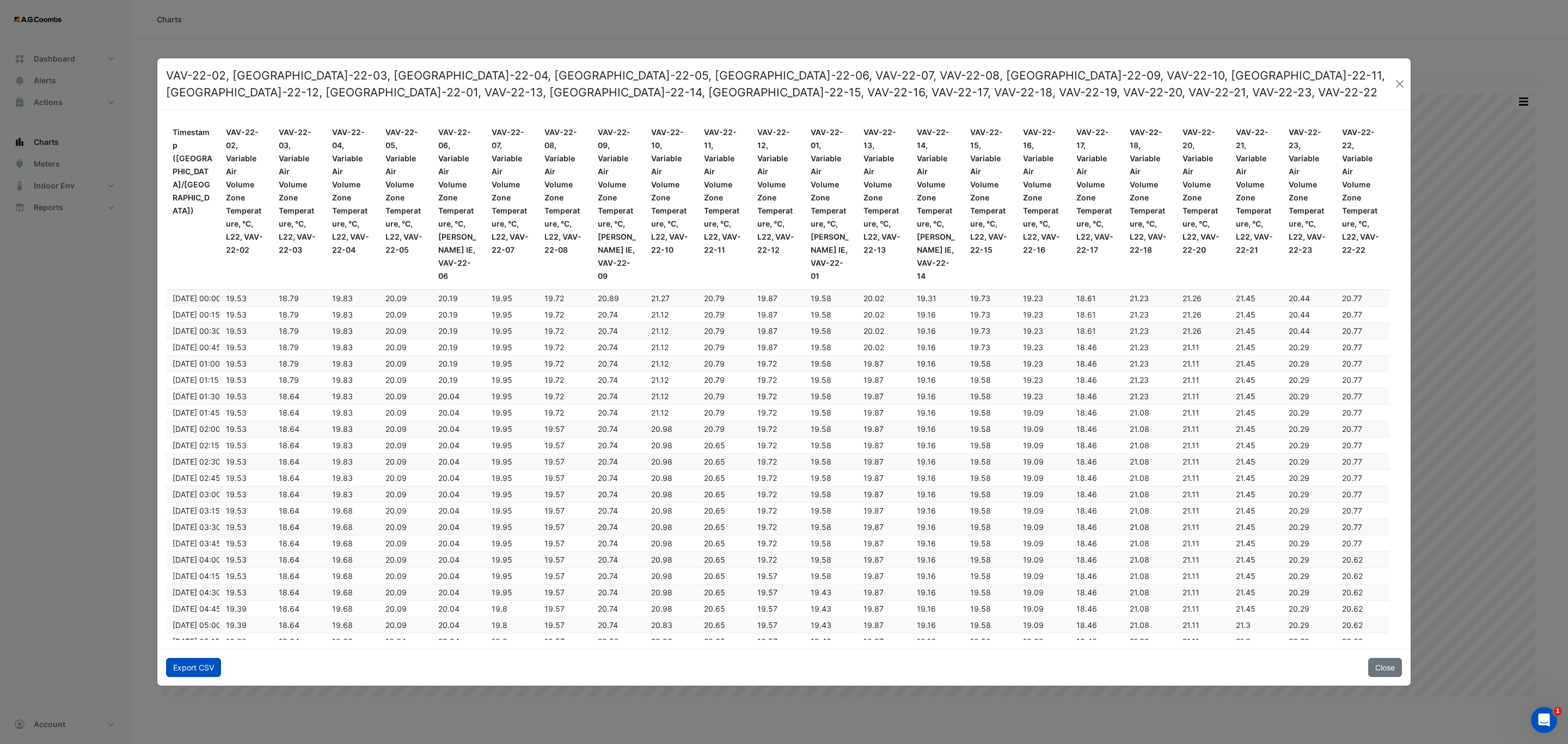
click at [180, 669] on button "Export CSV" at bounding box center [194, 668] width 55 height 19
click at [1388, 667] on button "Close" at bounding box center [1385, 668] width 34 height 19
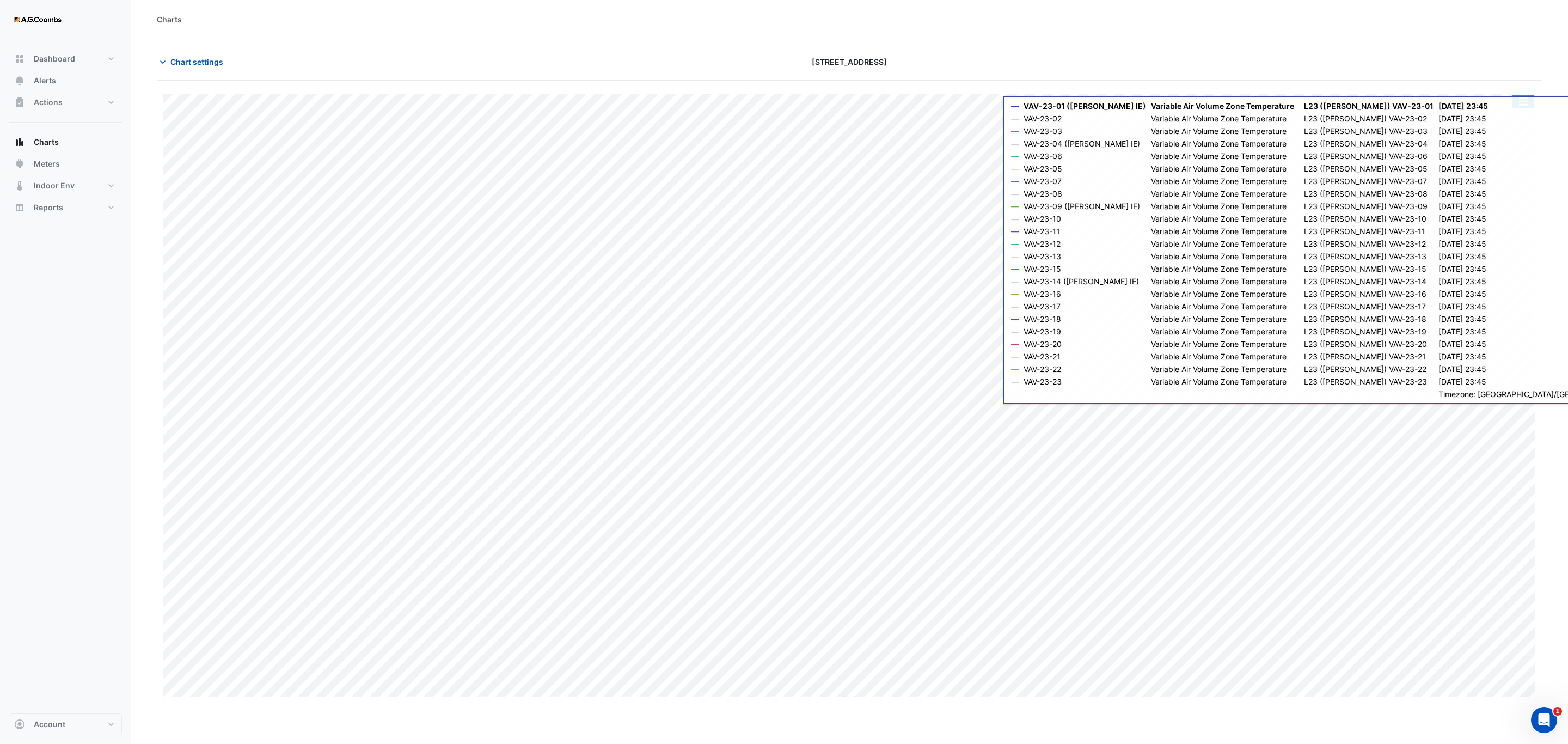
click at [1528, 108] on button "button" at bounding box center [1524, 101] width 22 height 13
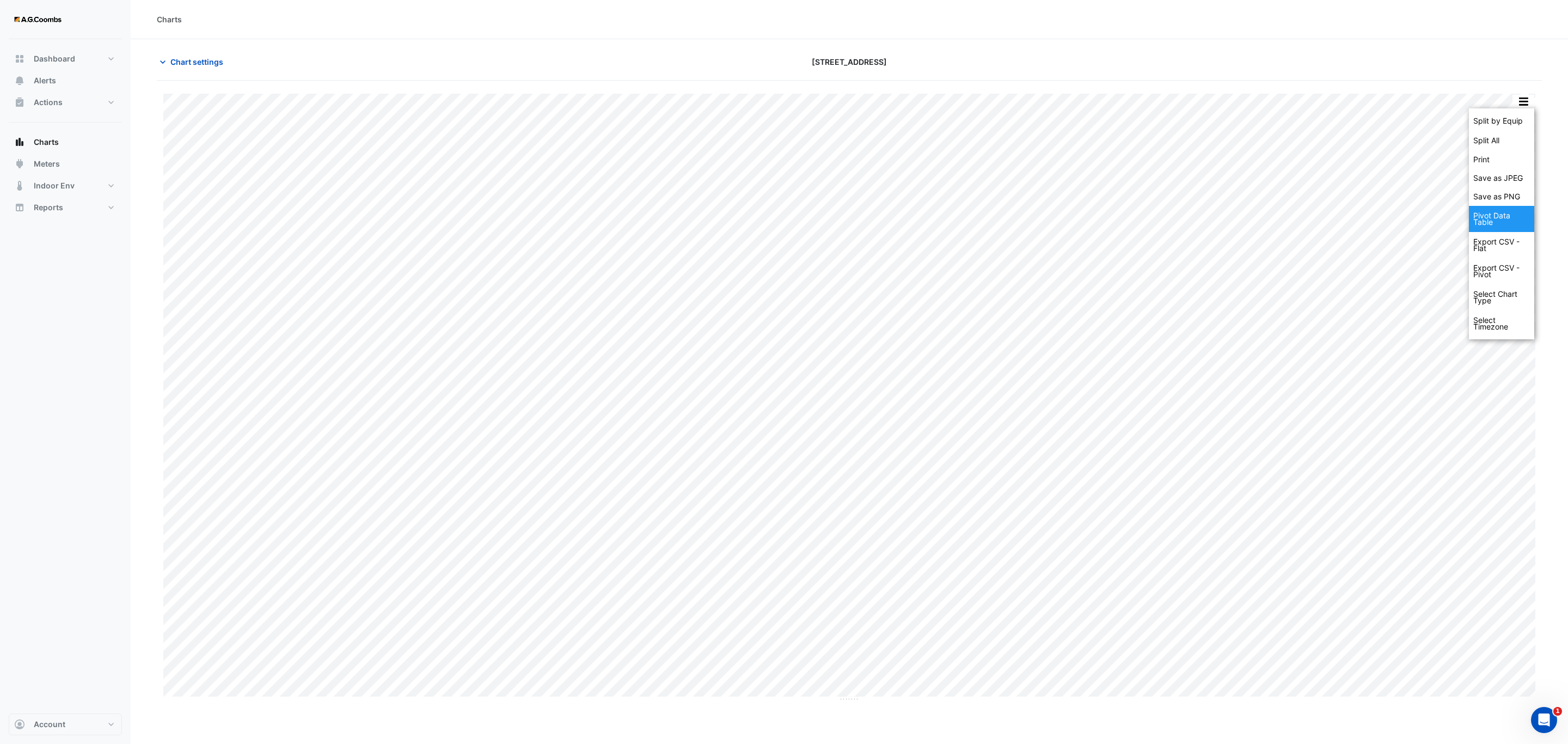
click at [1500, 216] on div "Pivot Data Table" at bounding box center [1502, 218] width 66 height 26
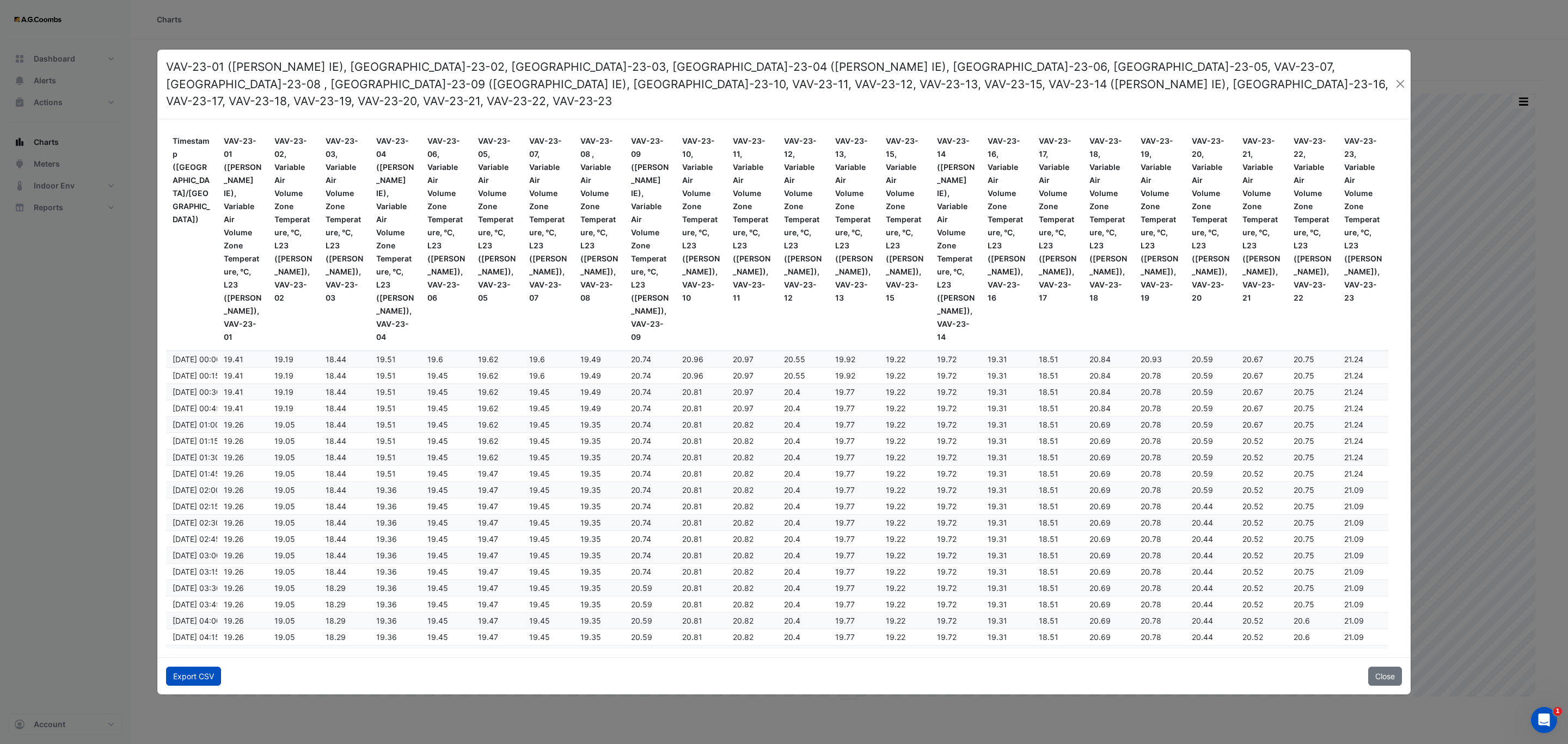
click at [182, 672] on button "Export CSV" at bounding box center [194, 677] width 55 height 19
click at [1396, 86] on button "Close" at bounding box center [1400, 84] width 12 height 17
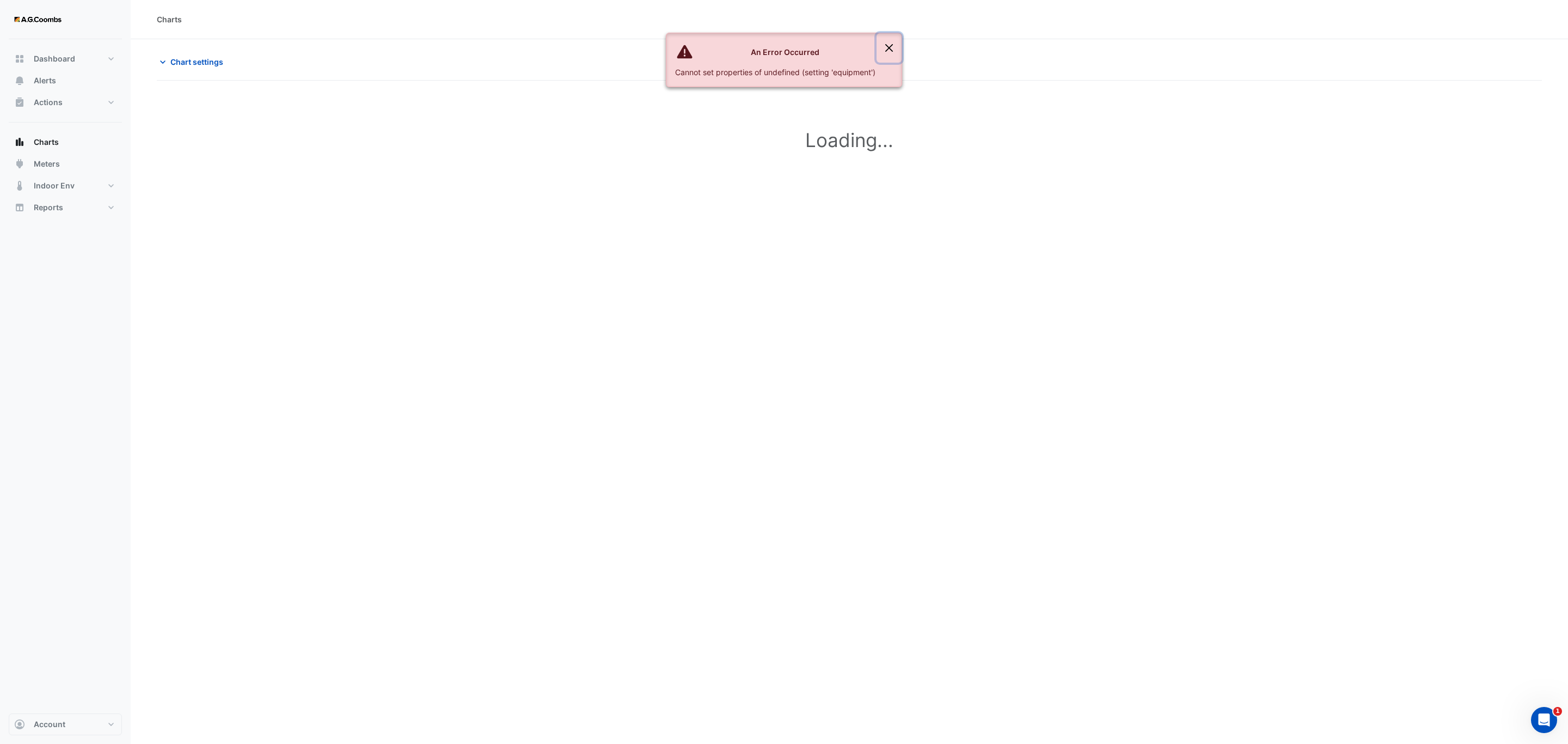
click at [894, 49] on button "Close" at bounding box center [889, 47] width 25 height 29
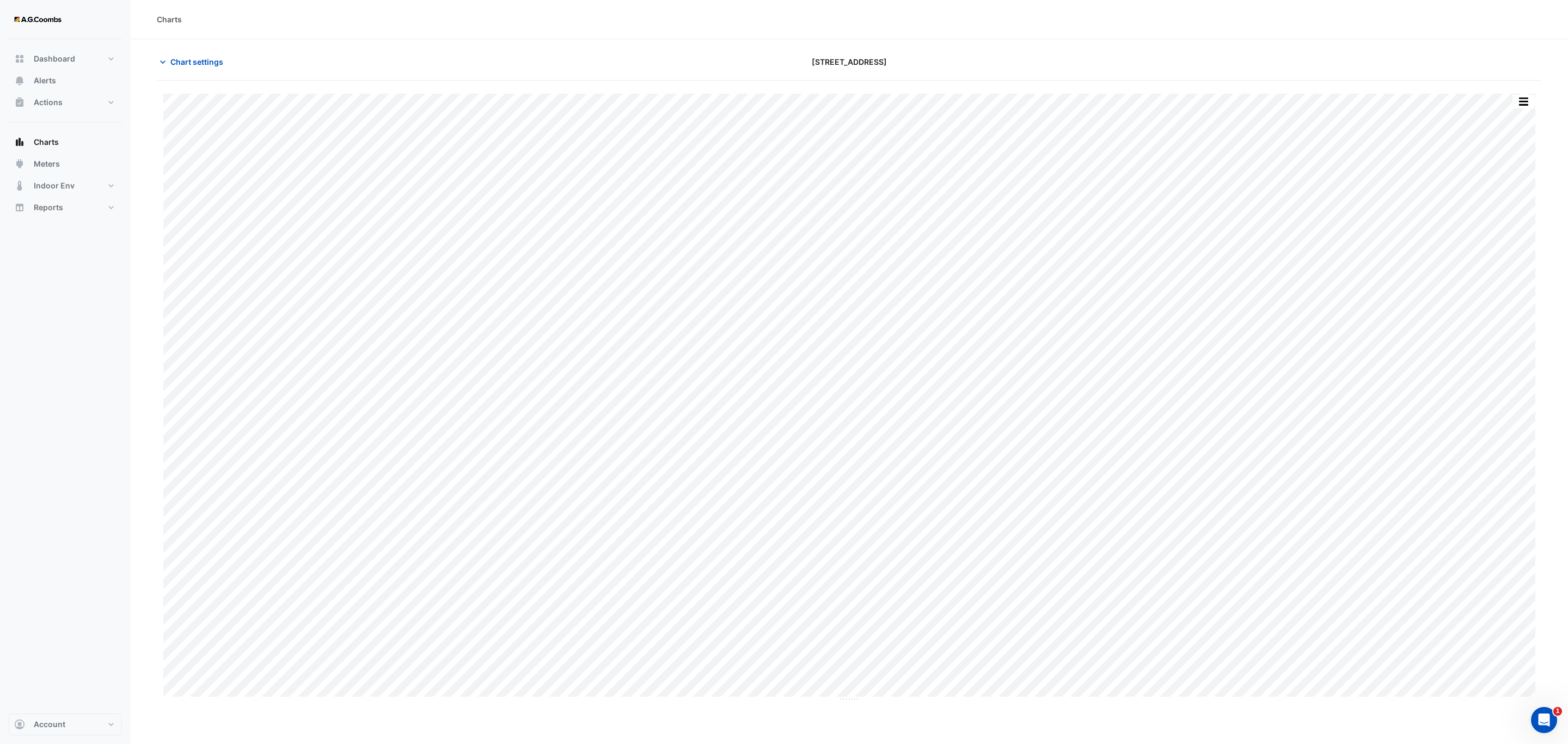
type input "**********"
click at [196, 58] on span "Chart settings" at bounding box center [196, 62] width 53 height 11
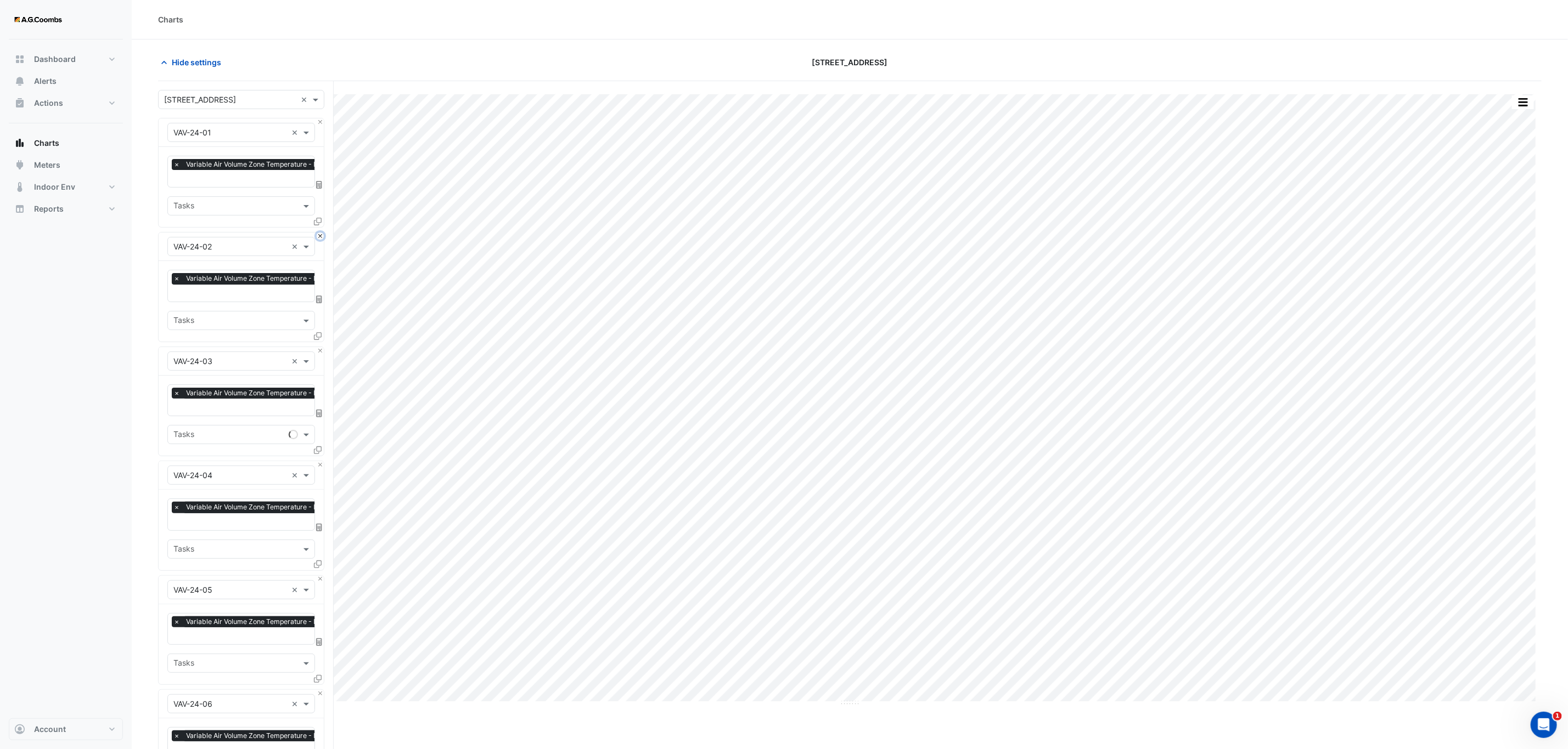
click at [320, 237] on button "Close" at bounding box center [320, 236] width 7 height 7
click at [320, 347] on button "Close" at bounding box center [320, 351] width 7 height 7
click at [320, 237] on button "Close" at bounding box center [320, 236] width 7 height 7
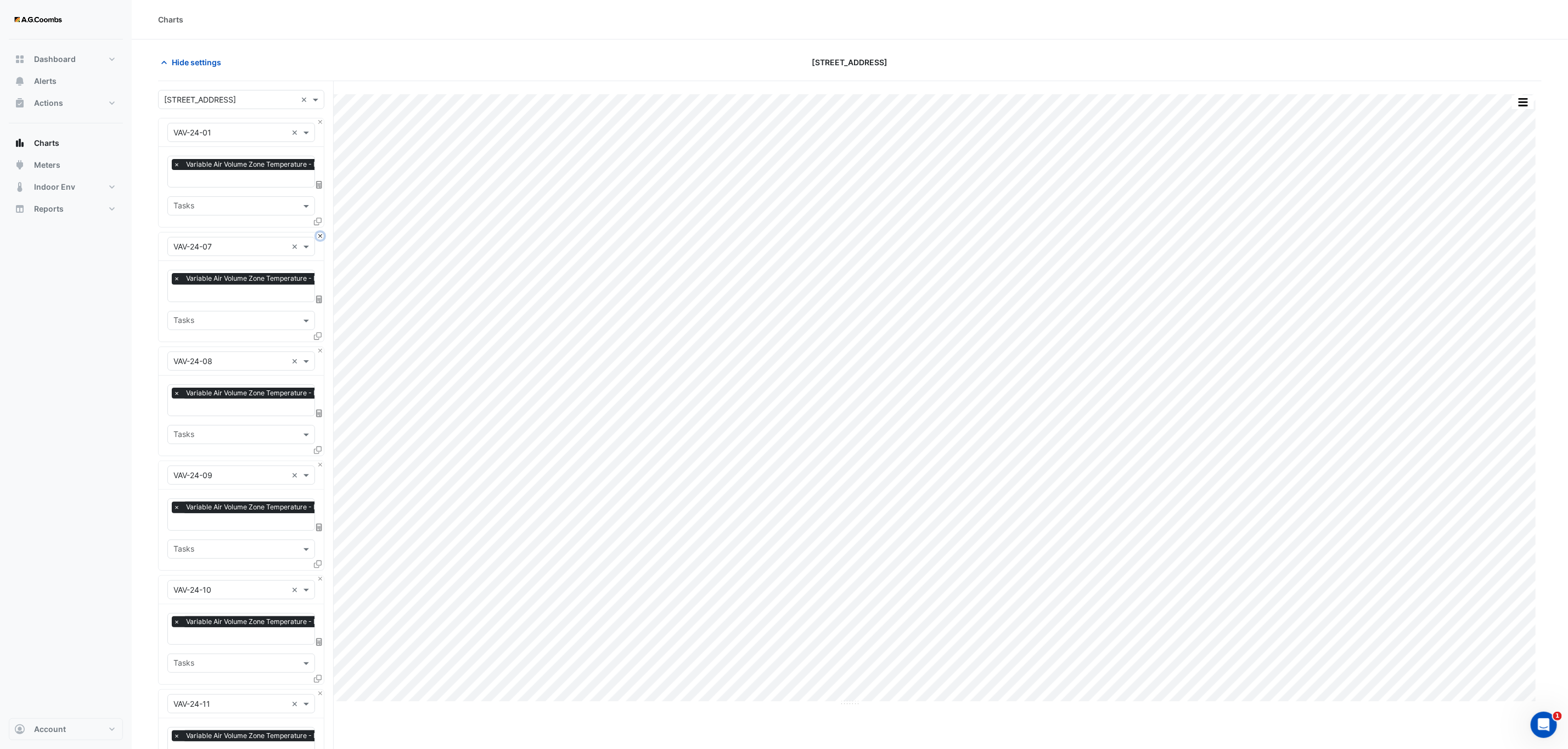
click at [320, 237] on button "Close" at bounding box center [320, 236] width 7 height 7
click at [320, 347] on button "Close" at bounding box center [320, 351] width 7 height 7
click at [320, 237] on button "Close" at bounding box center [320, 236] width 7 height 7
click at [320, 347] on button "Close" at bounding box center [320, 351] width 7 height 7
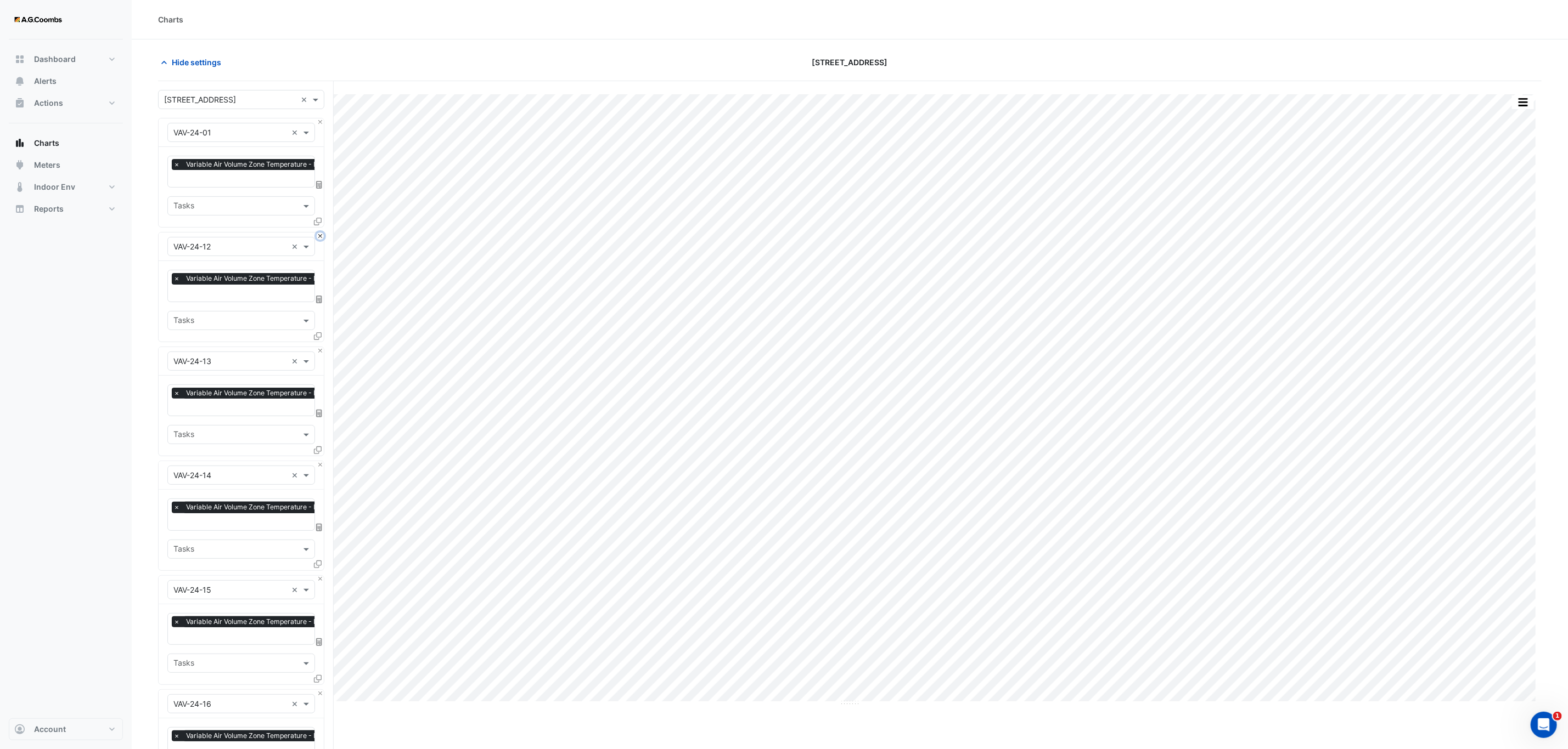
click at [320, 237] on button "Close" at bounding box center [320, 236] width 7 height 7
click at [320, 347] on button "Close" at bounding box center [320, 351] width 7 height 7
click at [320, 237] on button "Close" at bounding box center [320, 236] width 7 height 7
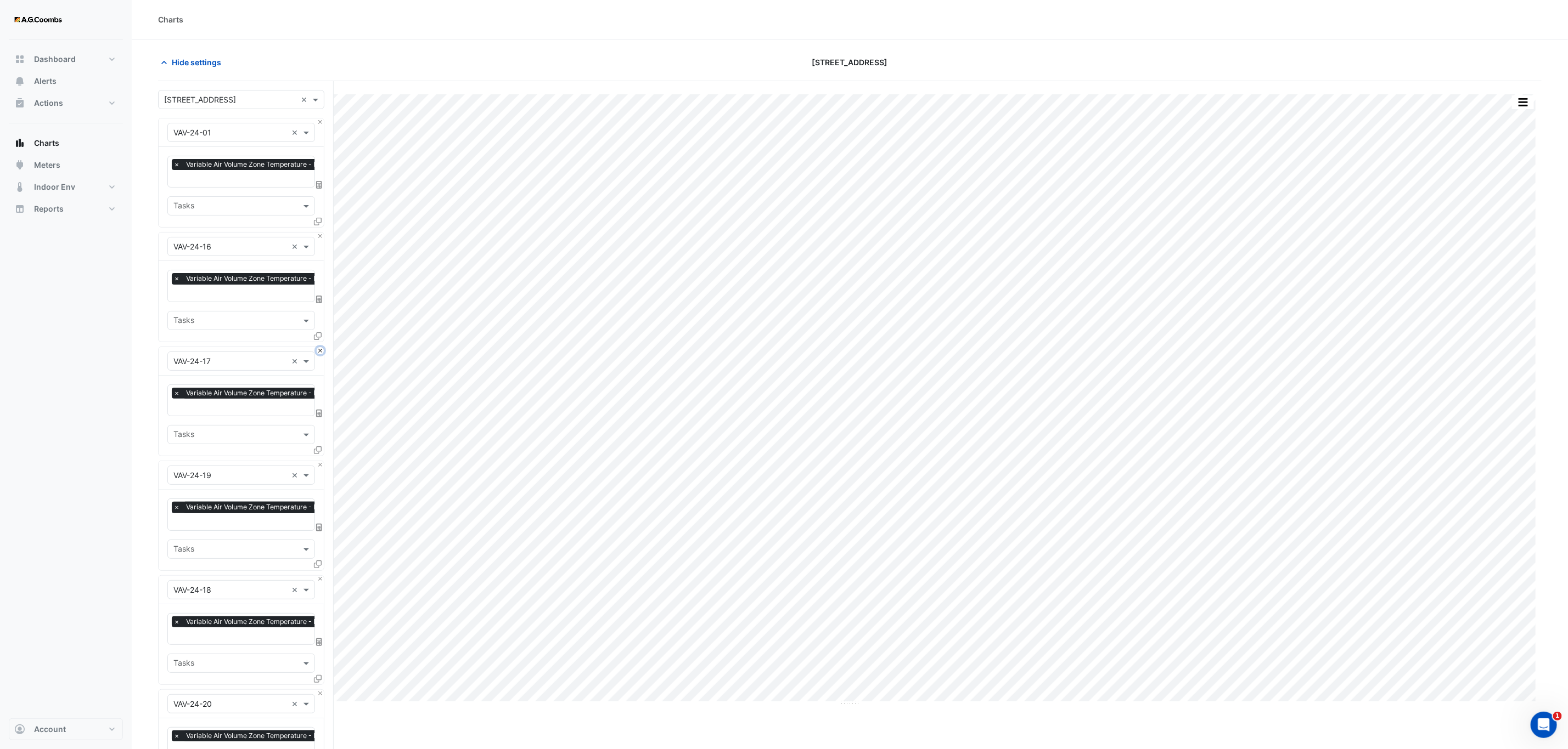
click at [320, 347] on button "Close" at bounding box center [320, 351] width 7 height 7
click at [320, 237] on button "Close" at bounding box center [320, 236] width 7 height 7
click at [320, 347] on button "Close" at bounding box center [320, 351] width 7 height 7
click at [320, 237] on button "Close" at bounding box center [320, 236] width 7 height 7
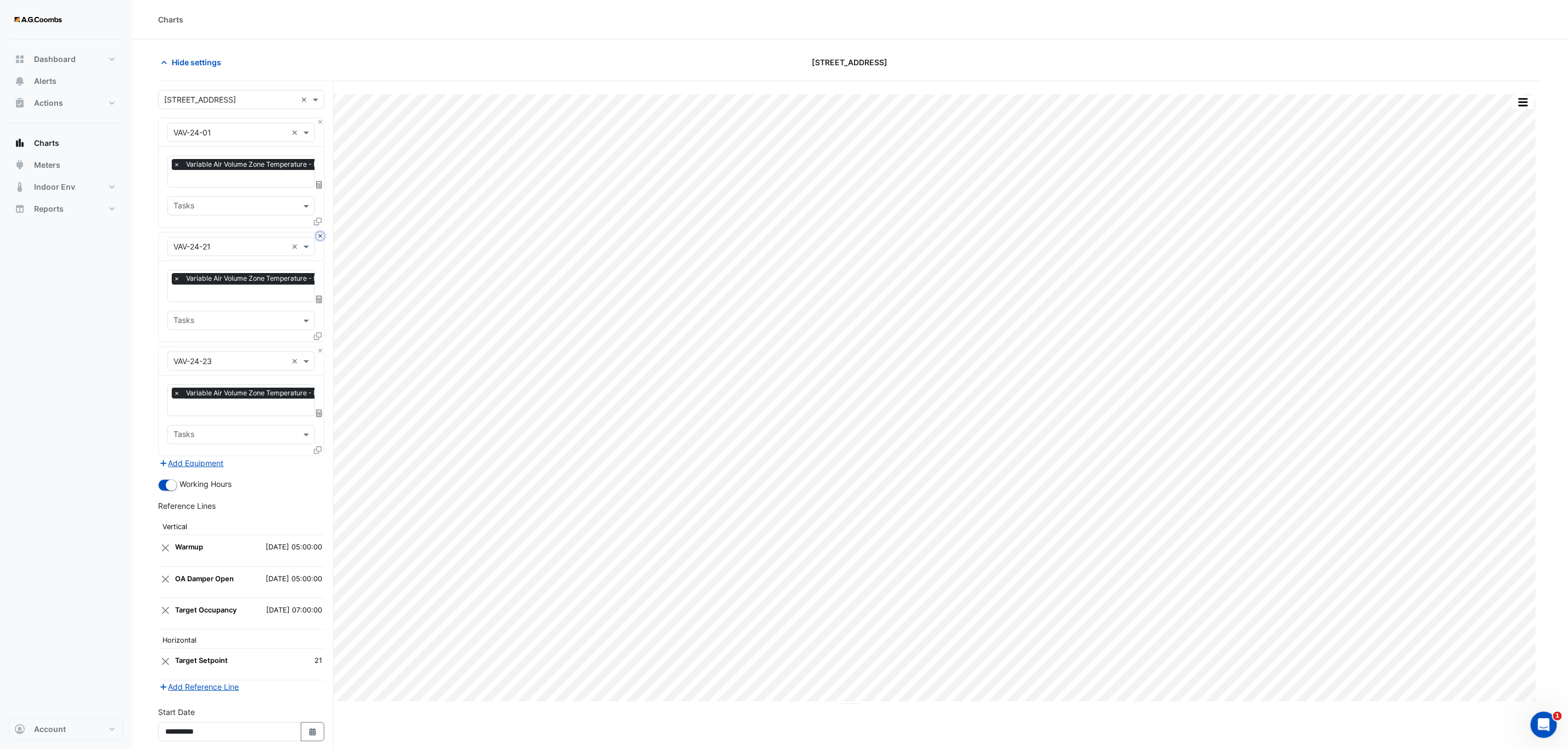
click at [320, 237] on button "Close" at bounding box center [320, 236] width 7 height 7
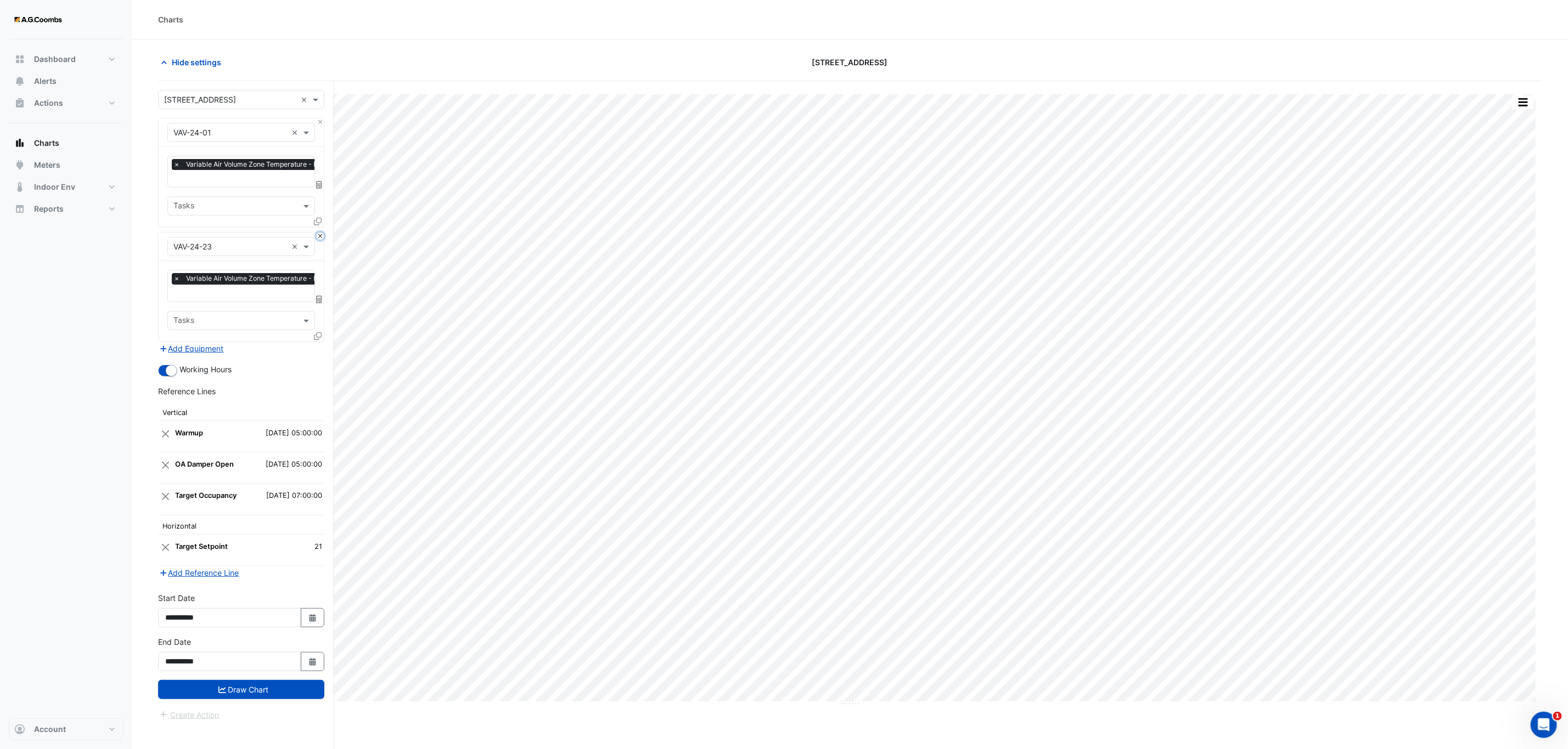
click at [320, 237] on button "Close" at bounding box center [320, 236] width 7 height 7
click at [320, 343] on div "Add Equipment" at bounding box center [241, 349] width 167 height 14
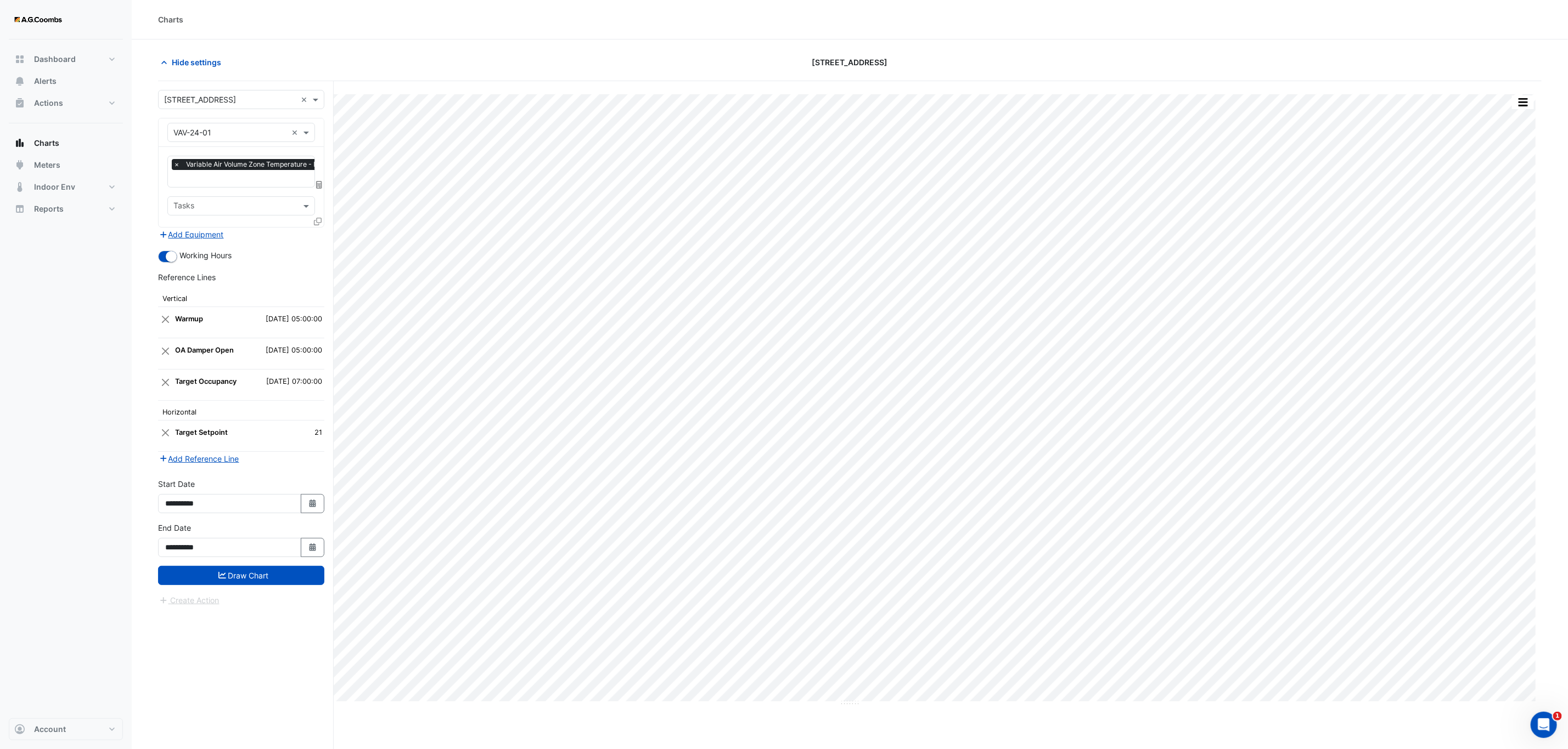
click at [320, 237] on div "Add Equipment" at bounding box center [241, 234] width 167 height 14
click at [318, 221] on icon at bounding box center [318, 222] width 8 height 8
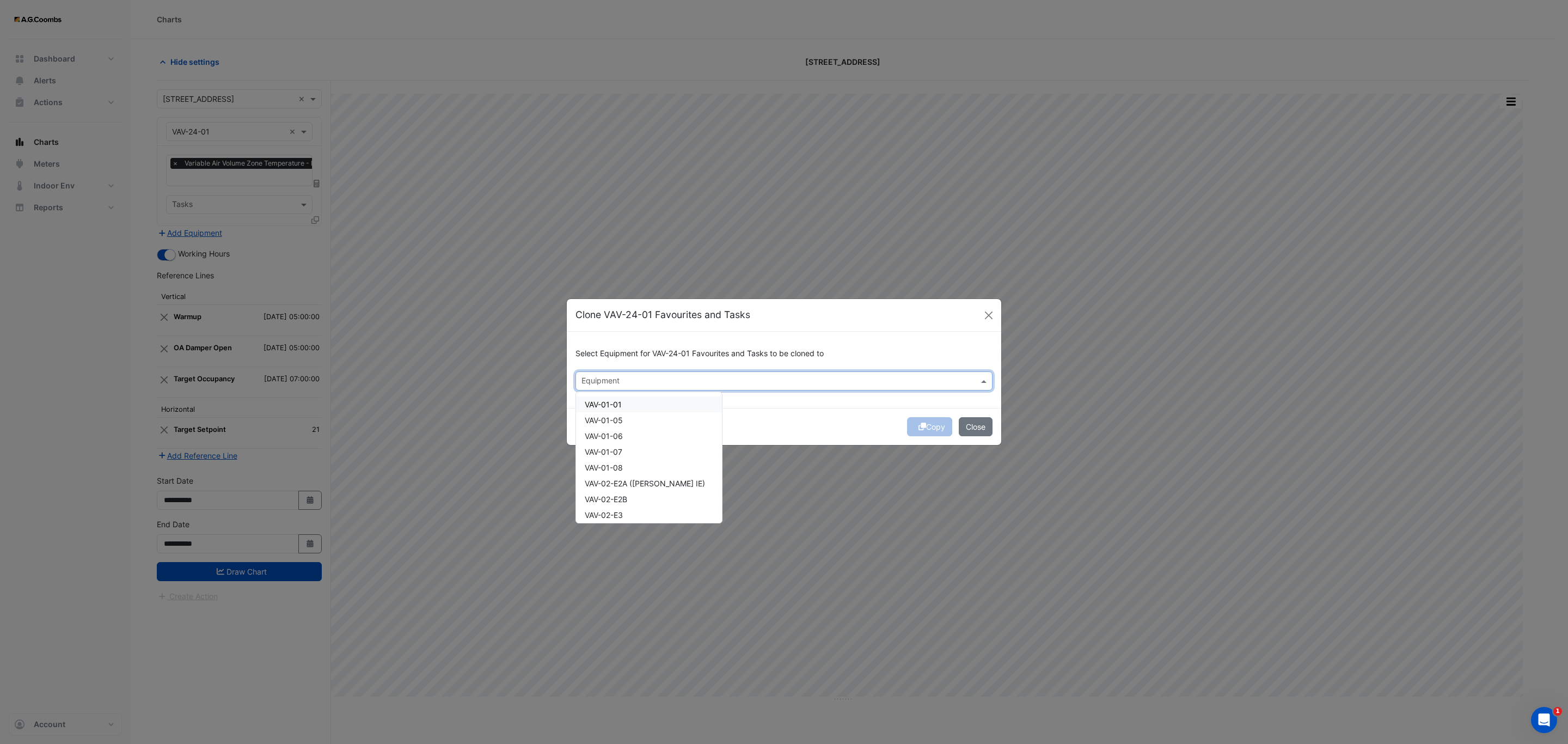
click at [662, 382] on input "text" at bounding box center [778, 382] width 392 height 11
click at [612, 408] on span "VAV-25-01" at bounding box center [603, 404] width 37 height 9
click at [609, 423] on span "VAV-25-02" at bounding box center [604, 420] width 38 height 9
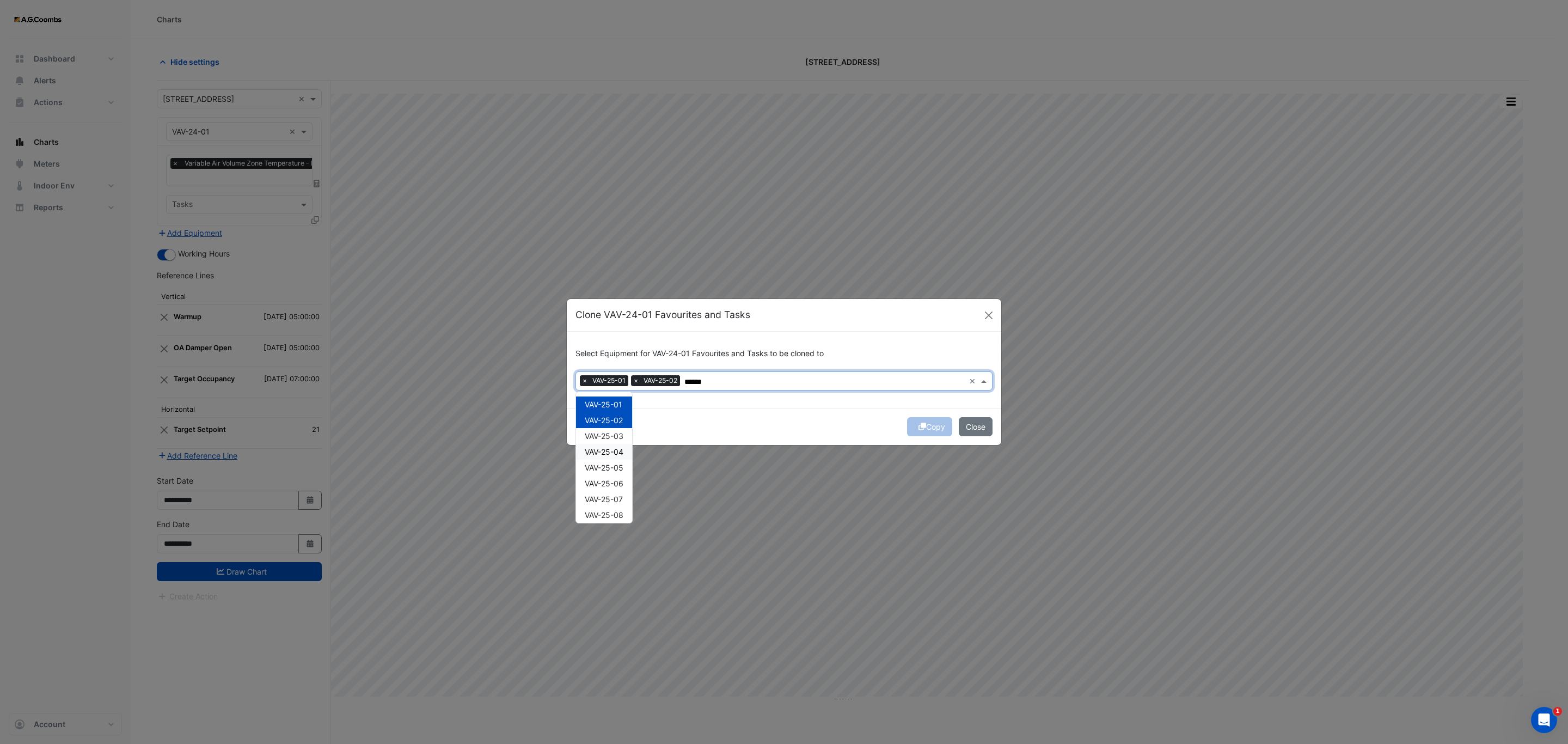
click at [623, 445] on div "VAV-25-04" at bounding box center [604, 452] width 56 height 16
click at [611, 435] on span "VAV-25-03" at bounding box center [604, 436] width 39 height 9
click at [624, 465] on div "VAV-25-05" at bounding box center [604, 468] width 56 height 16
click at [631, 481] on div "VAV-25-06" at bounding box center [604, 484] width 56 height 16
click at [628, 499] on div "VAV-25-07" at bounding box center [604, 499] width 56 height 16
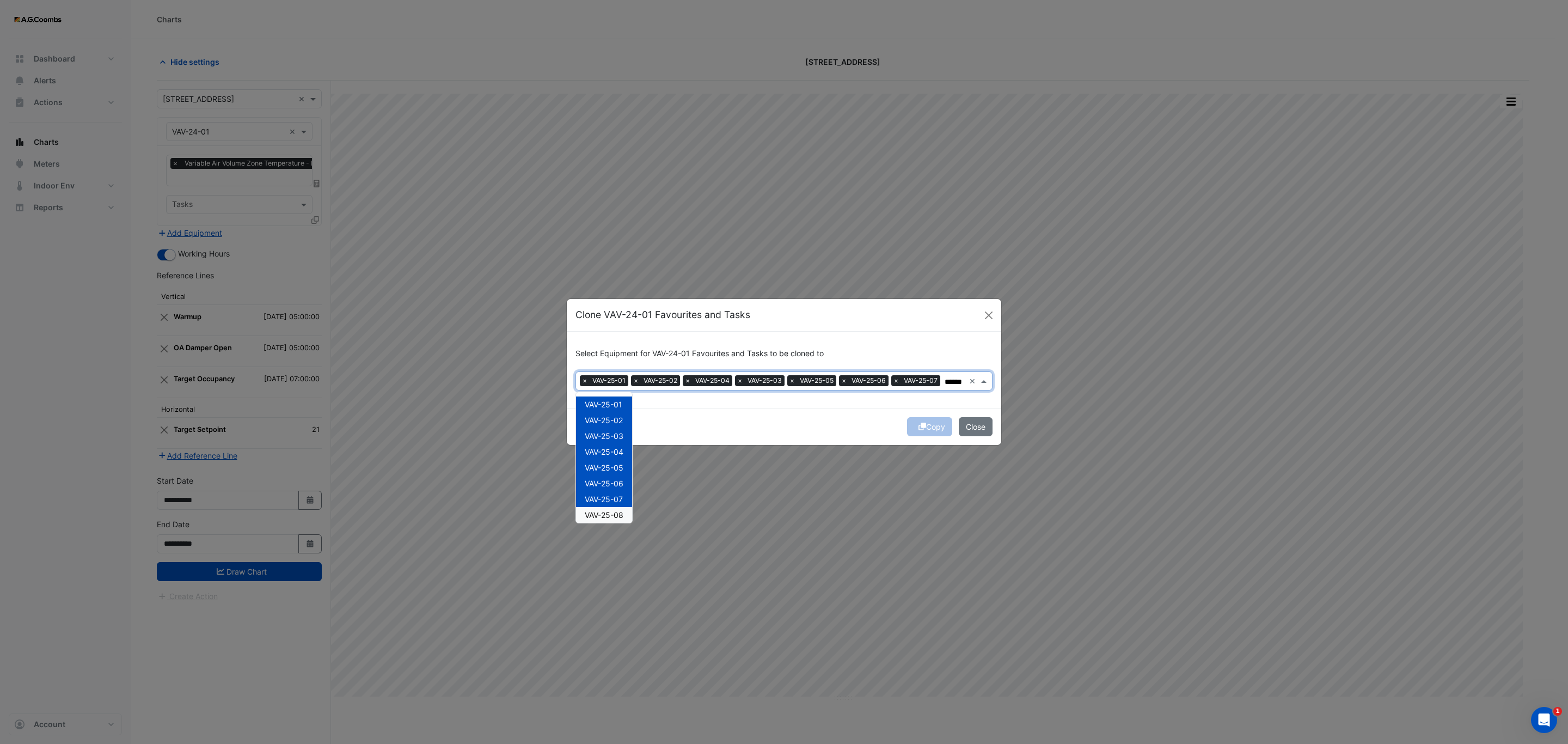
click at [628, 515] on div "VAV-25-08" at bounding box center [604, 515] width 56 height 16
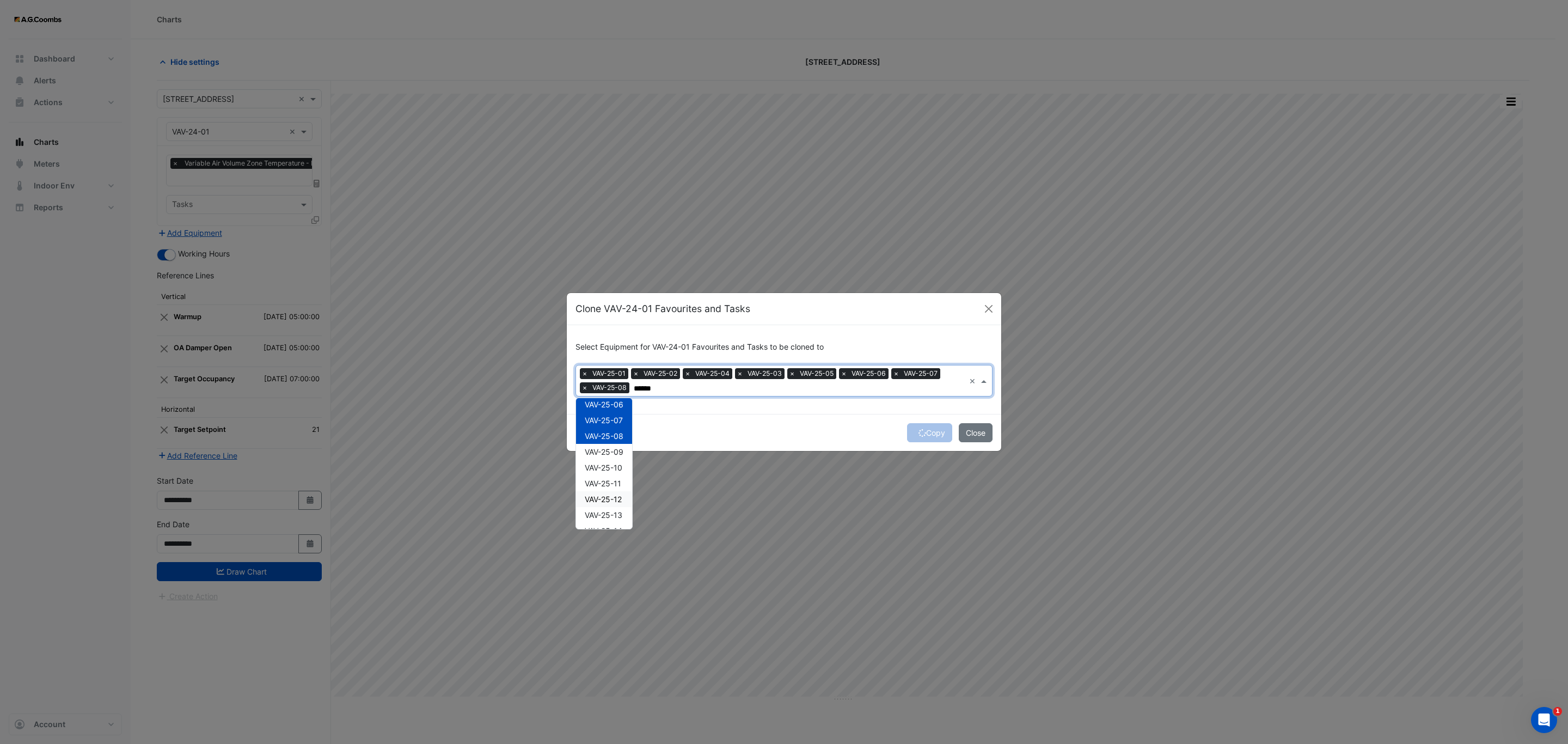
scroll to position [115, 0]
click at [608, 422] on span "VAV-25-09" at bounding box center [604, 423] width 39 height 9
click at [609, 436] on span "VAV-25-10" at bounding box center [603, 438] width 37 height 9
click at [614, 454] on span "VAV-25-11" at bounding box center [603, 454] width 36 height 9
click at [618, 468] on span "VAV-25-12" at bounding box center [603, 470] width 37 height 9
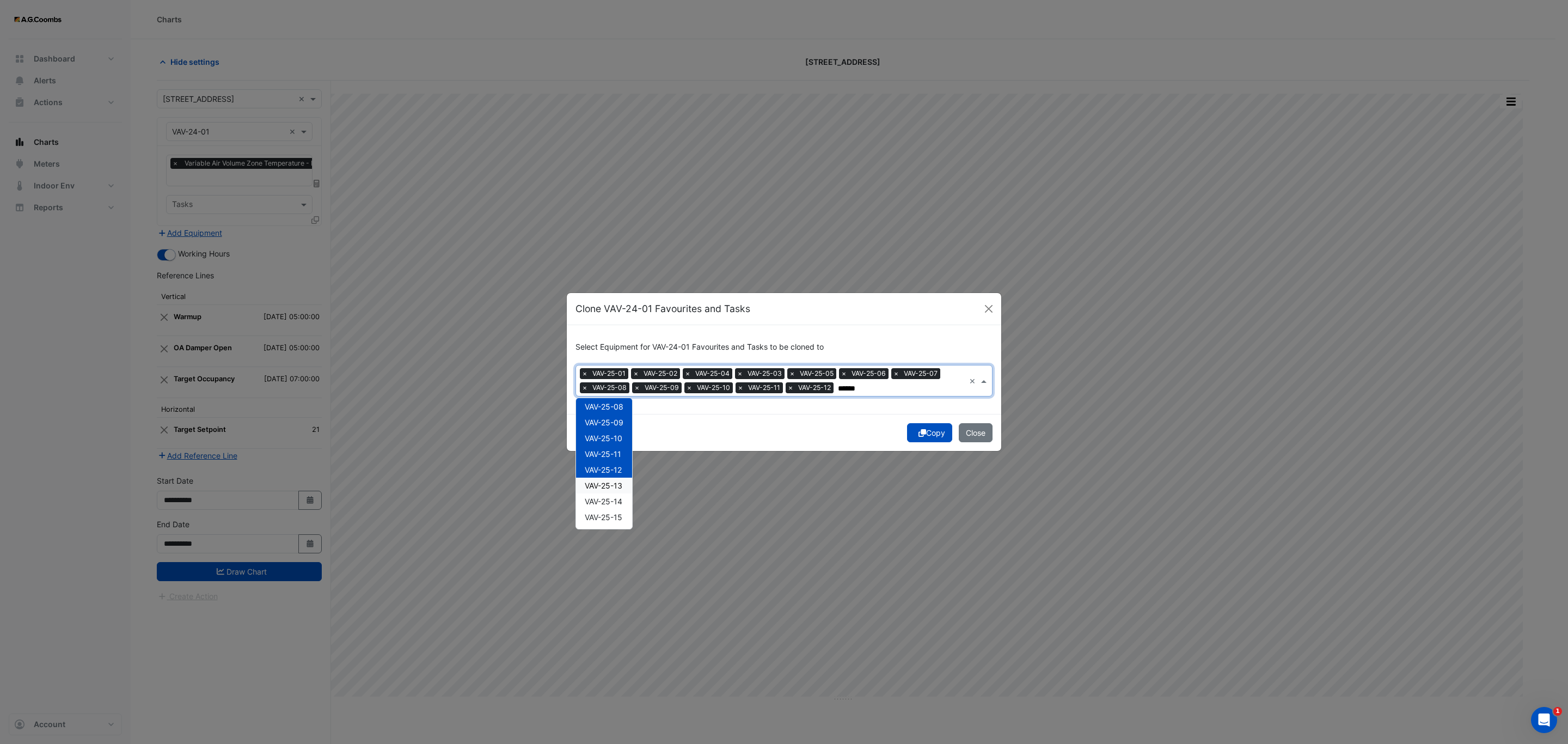
click at [626, 484] on div "VAV-25-13" at bounding box center [604, 486] width 56 height 16
click at [625, 504] on div "VAV-25-14" at bounding box center [604, 502] width 56 height 16
click at [628, 514] on div "VAV-25-15" at bounding box center [604, 518] width 56 height 16
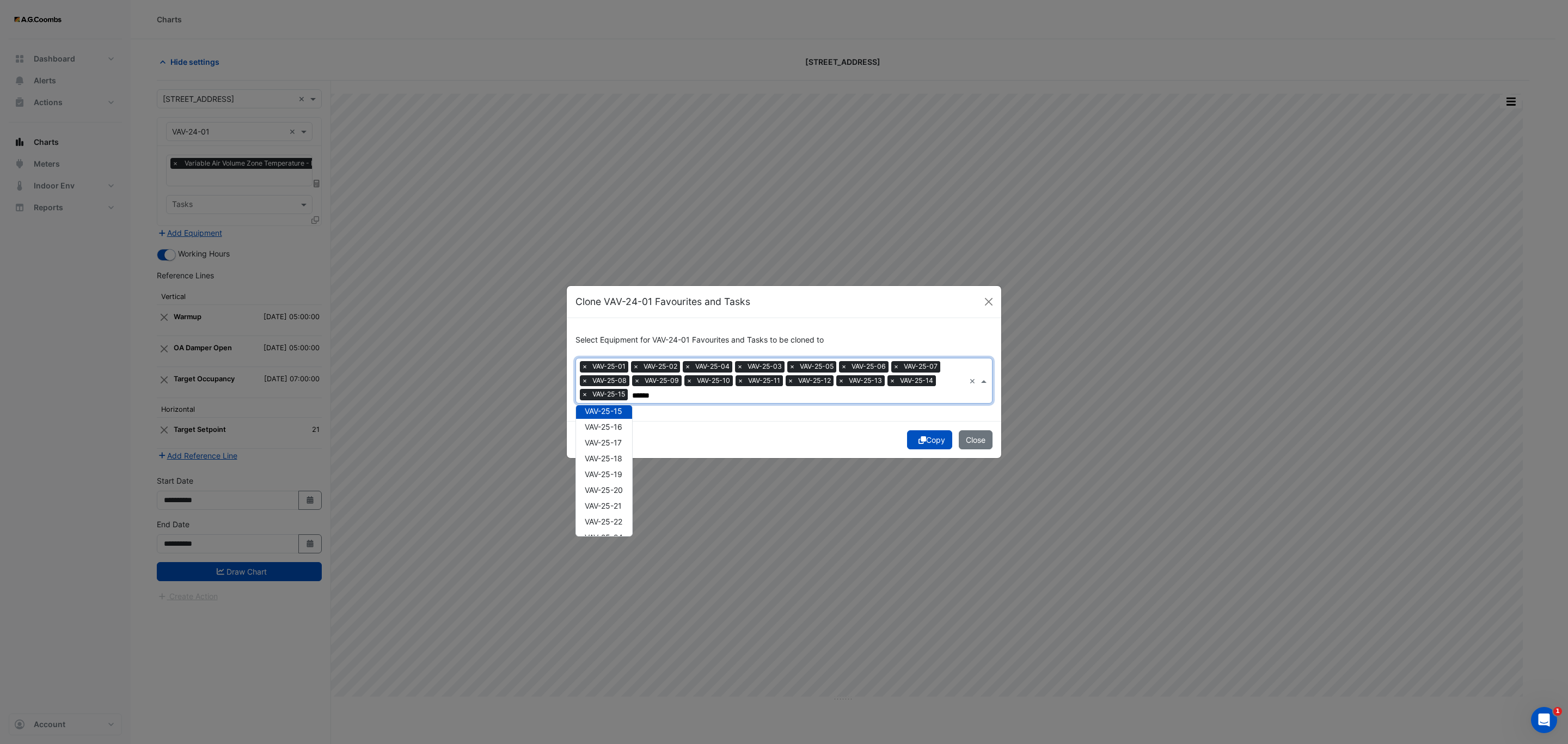
scroll to position [229, 0]
click at [609, 423] on span "VAV-25-16" at bounding box center [603, 426] width 37 height 9
click at [613, 438] on span "VAV-25-17" at bounding box center [603, 442] width 37 height 9
click at [619, 459] on span "VAV-25-18" at bounding box center [603, 457] width 37 height 9
click at [623, 473] on span "VAV-25-19" at bounding box center [603, 473] width 37 height 9
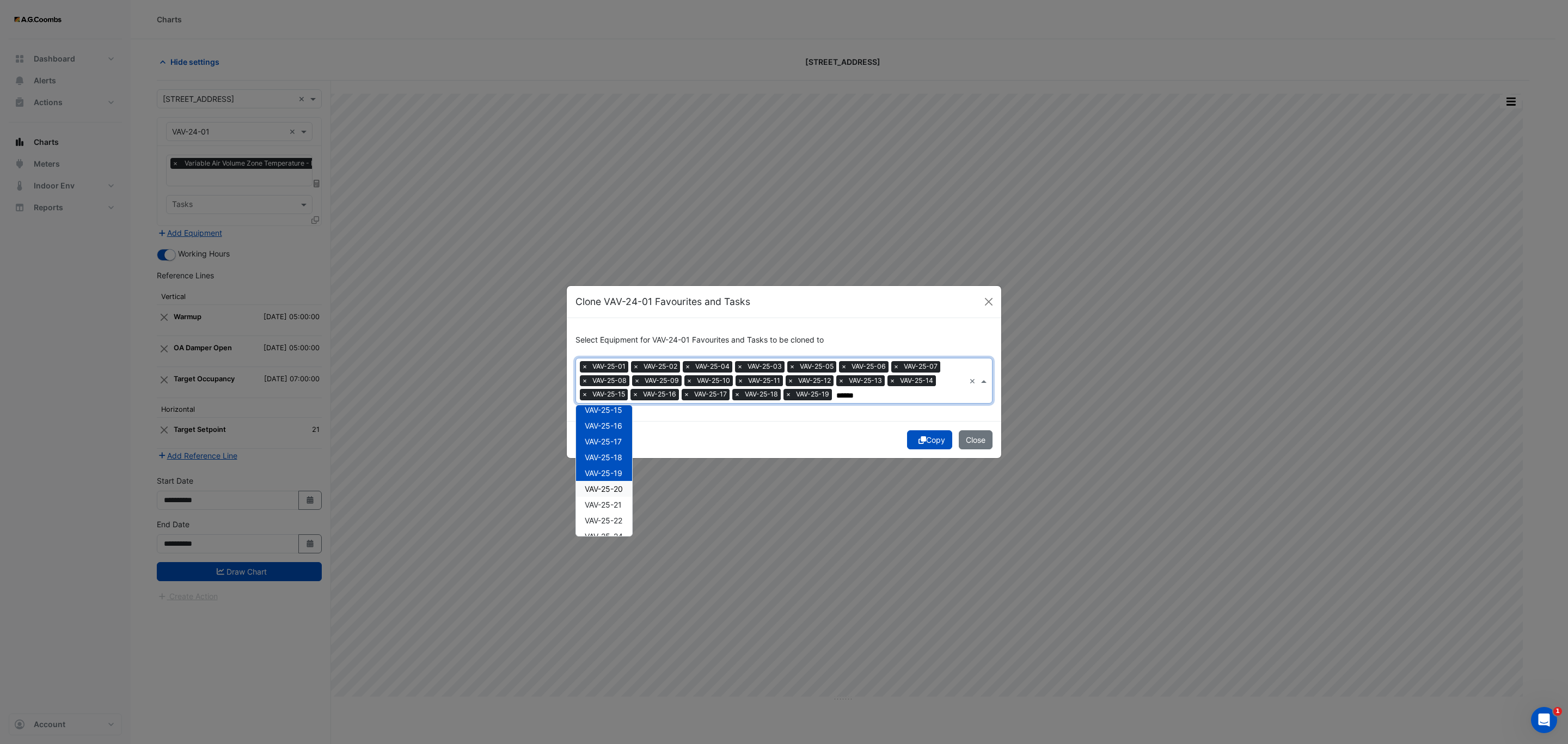
drag, startPoint x: 628, startPoint y: 487, endPoint x: 630, endPoint y: 495, distance: 8.2
click at [627, 487] on div "VAV-25-20" at bounding box center [604, 489] width 56 height 16
click at [626, 508] on div "VAV-25-21" at bounding box center [604, 505] width 56 height 16
click at [623, 524] on span "VAV-25-22" at bounding box center [603, 521] width 37 height 9
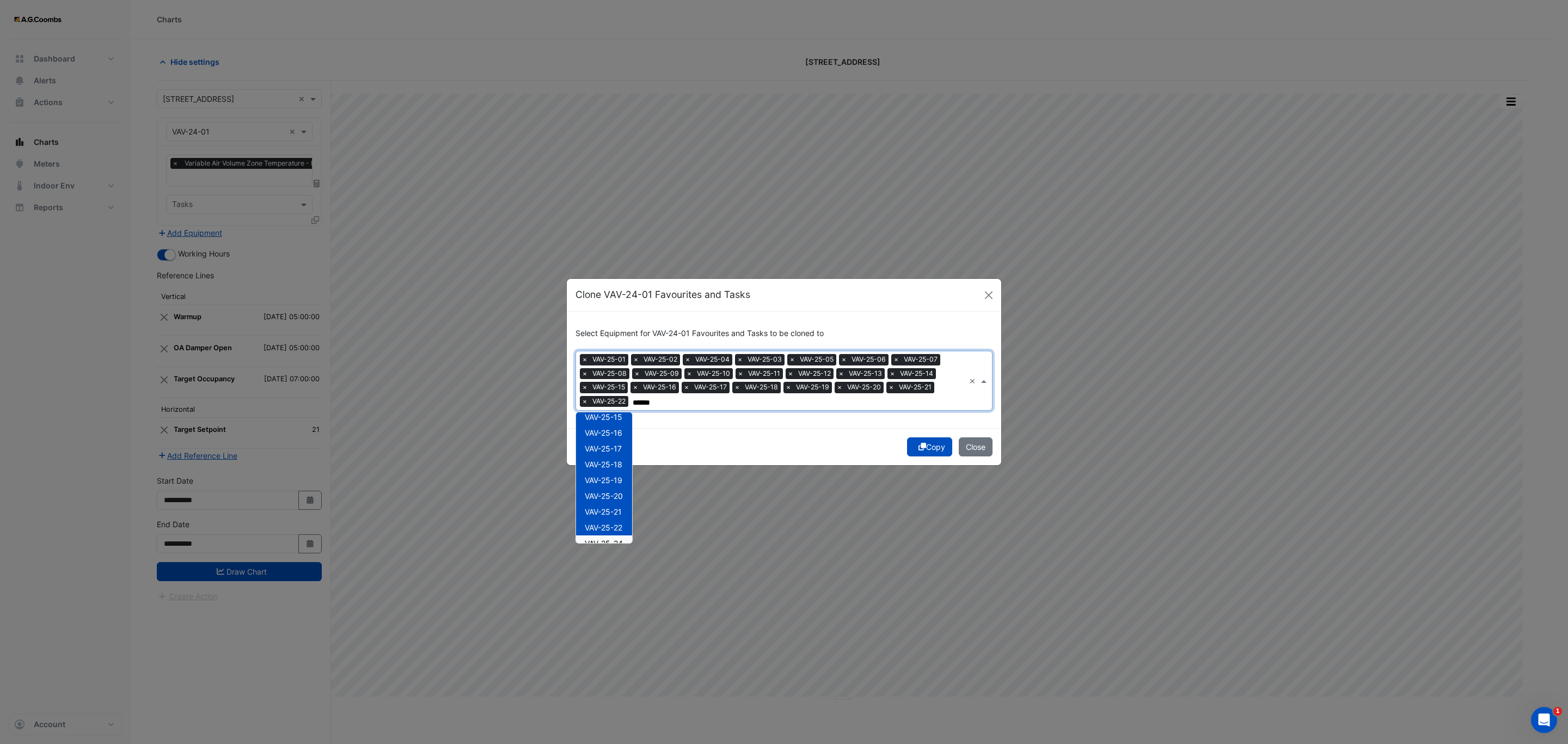
click at [625, 540] on div "VAV-25-24" at bounding box center [604, 544] width 56 height 16
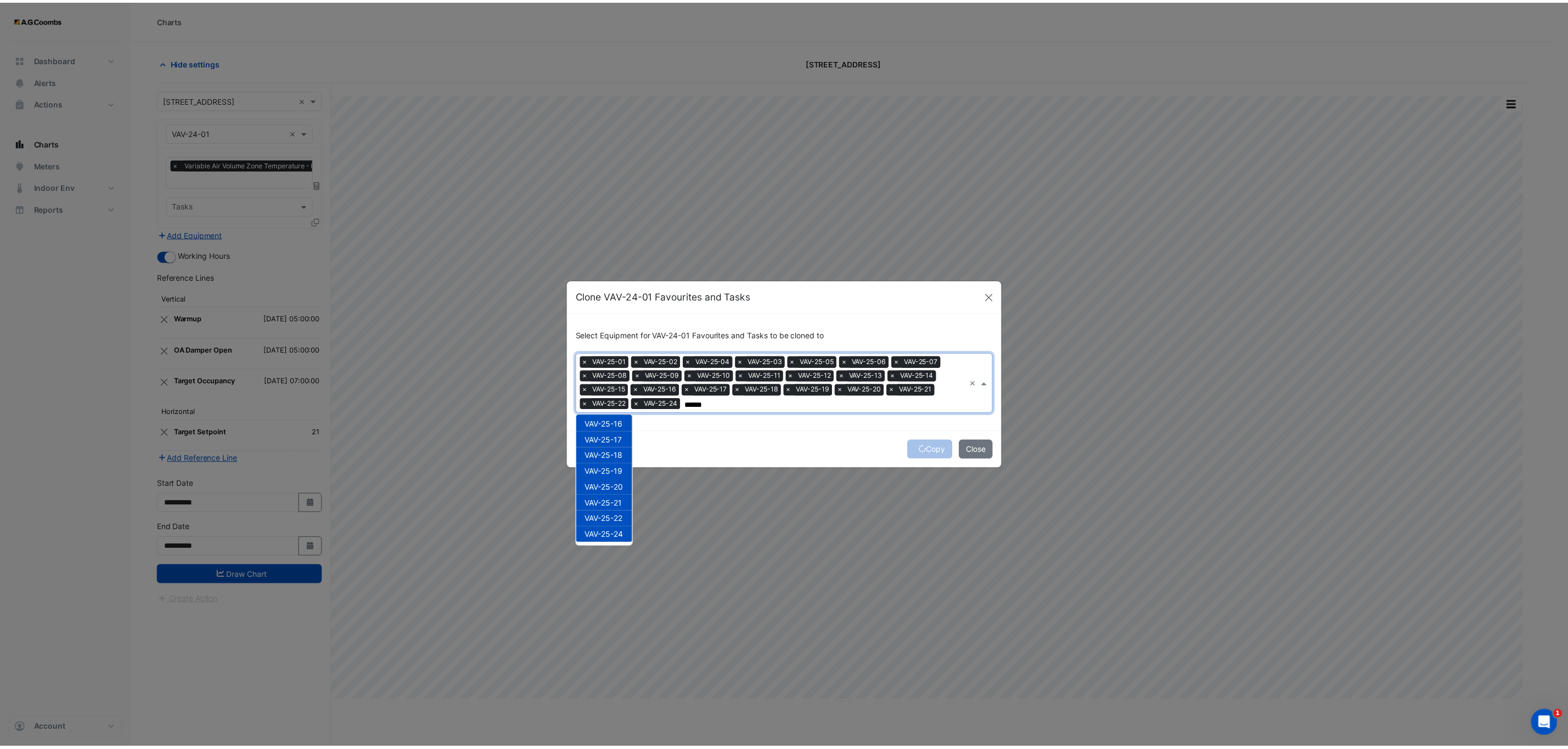
scroll to position [0, 0]
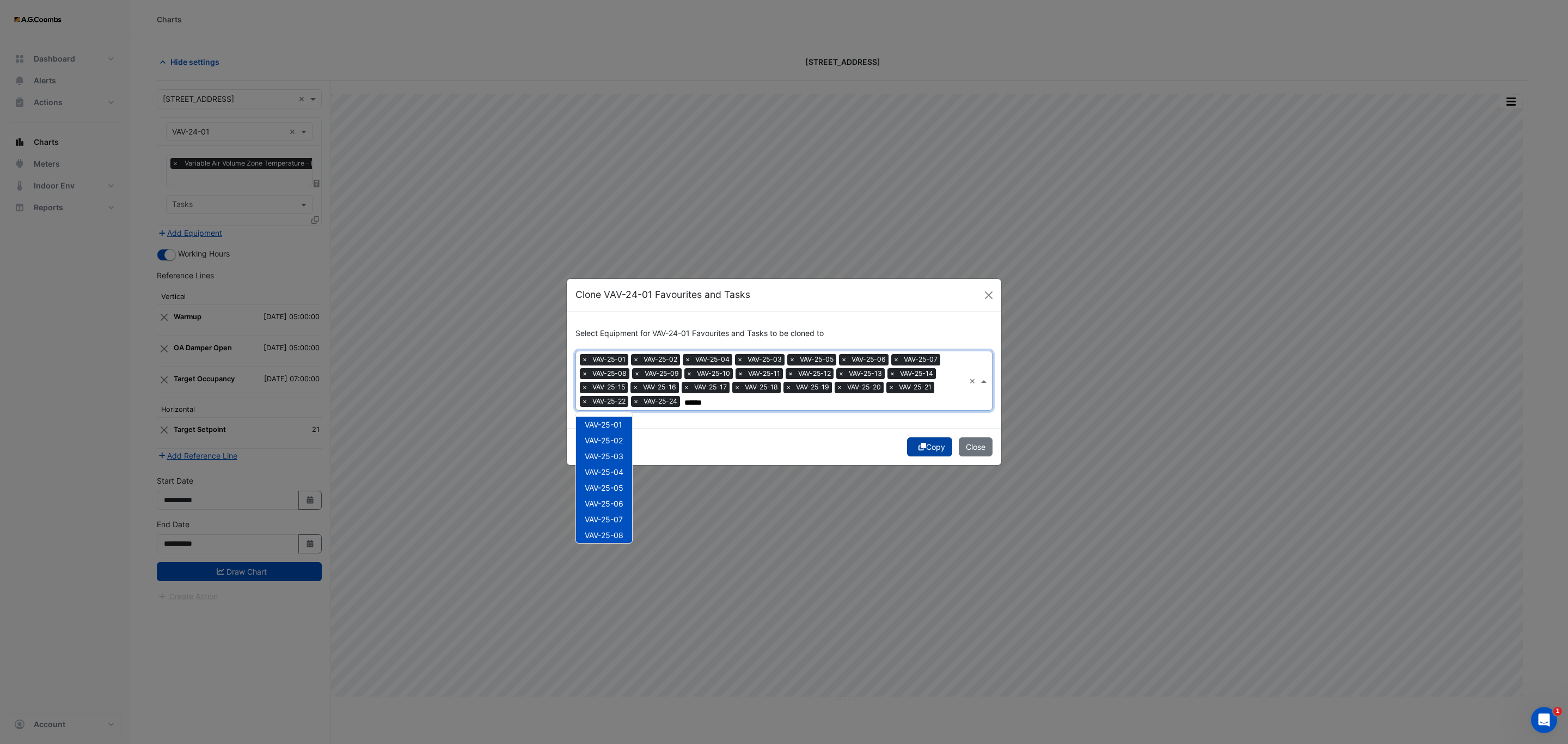
type input "******"
click at [928, 446] on button "Copy" at bounding box center [930, 447] width 45 height 19
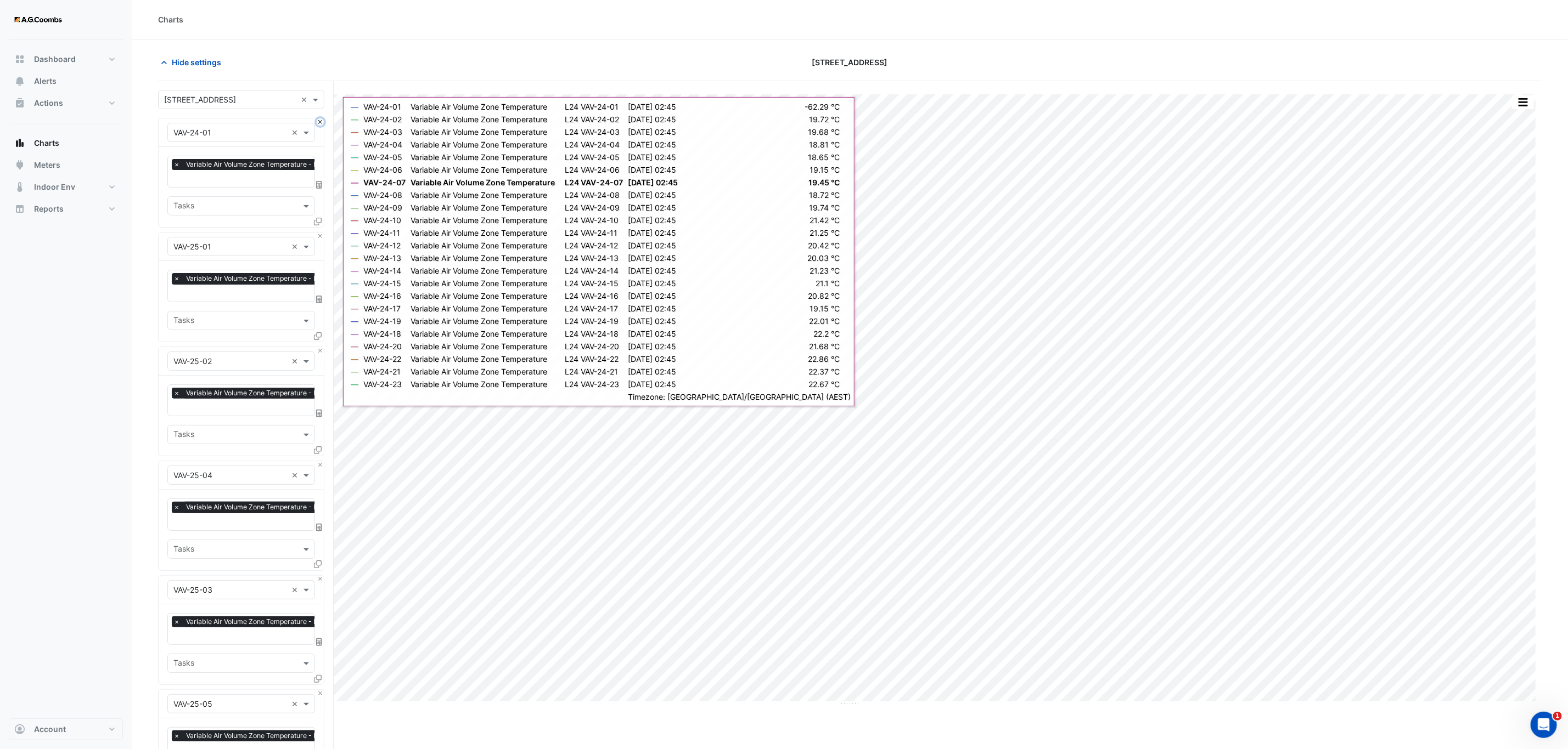
click at [320, 122] on button "Close" at bounding box center [320, 122] width 7 height 7
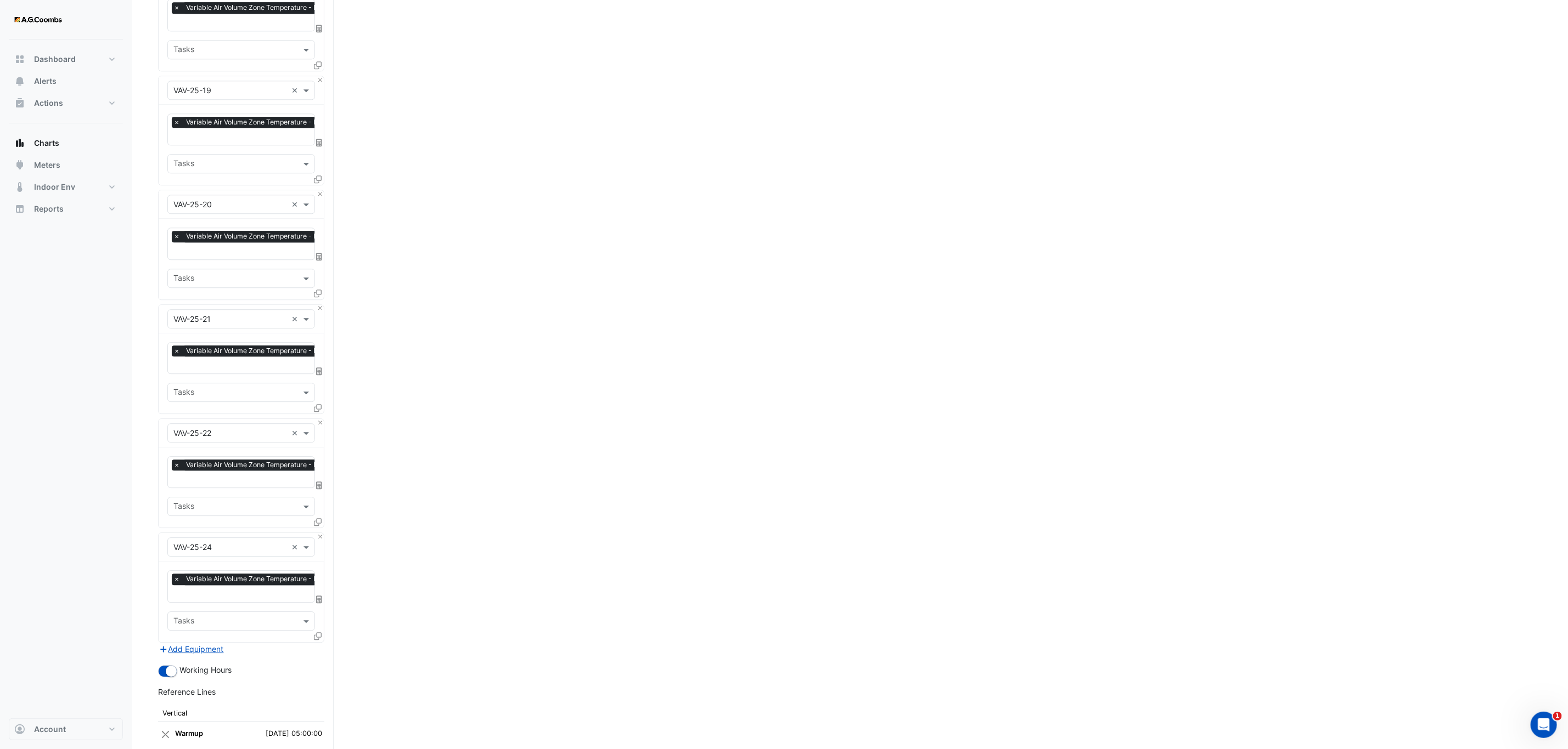
scroll to position [2391, 0]
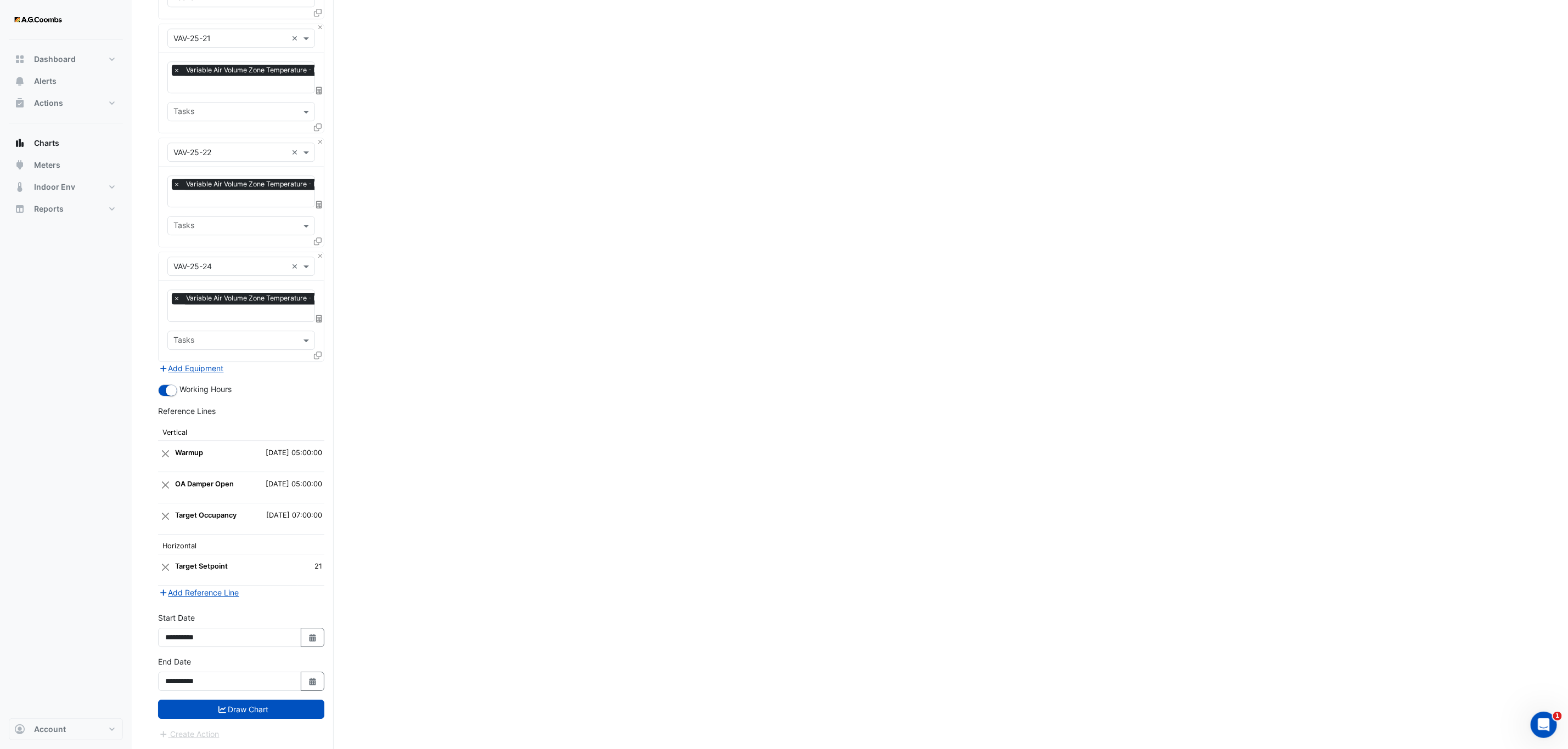
drag, startPoint x: 241, startPoint y: 708, endPoint x: 286, endPoint y: 716, distance: 45.7
click at [241, 708] on button "Draw Chart" at bounding box center [241, 709] width 167 height 19
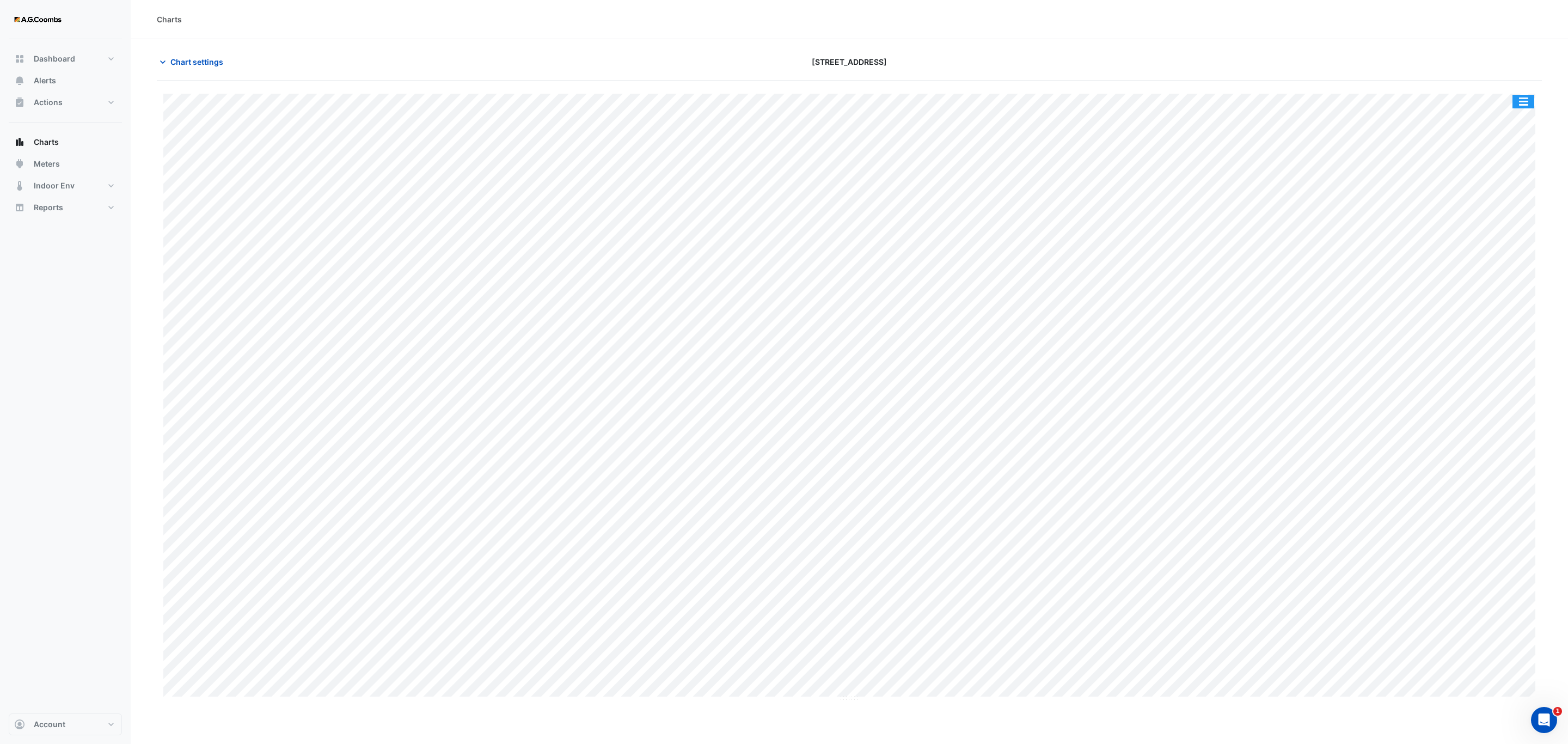
click at [1513, 100] on button "button" at bounding box center [1524, 101] width 22 height 13
click at [1491, 218] on div "Pivot Data Table" at bounding box center [1502, 218] width 66 height 26
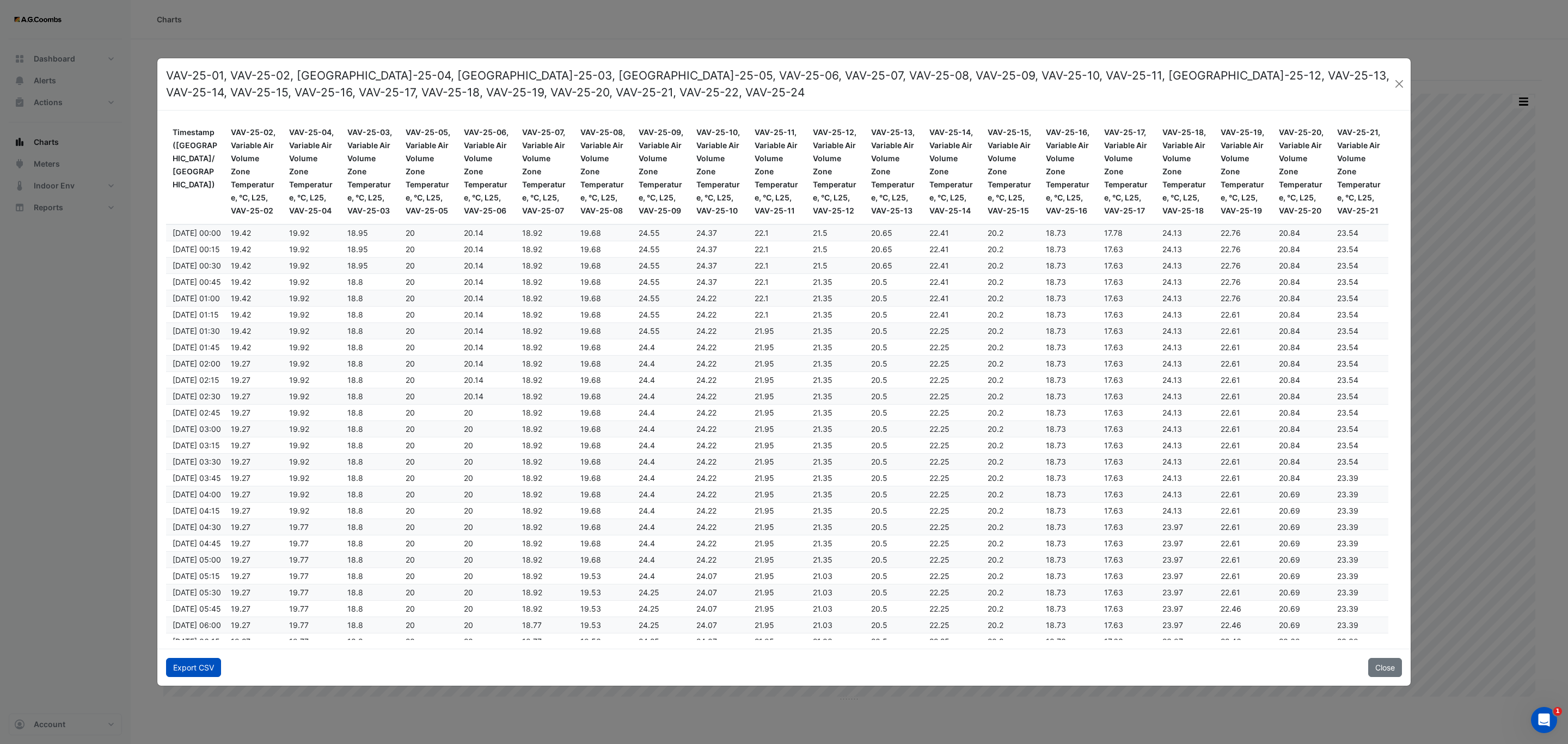
click at [176, 662] on button "Export CSV" at bounding box center [194, 668] width 55 height 19
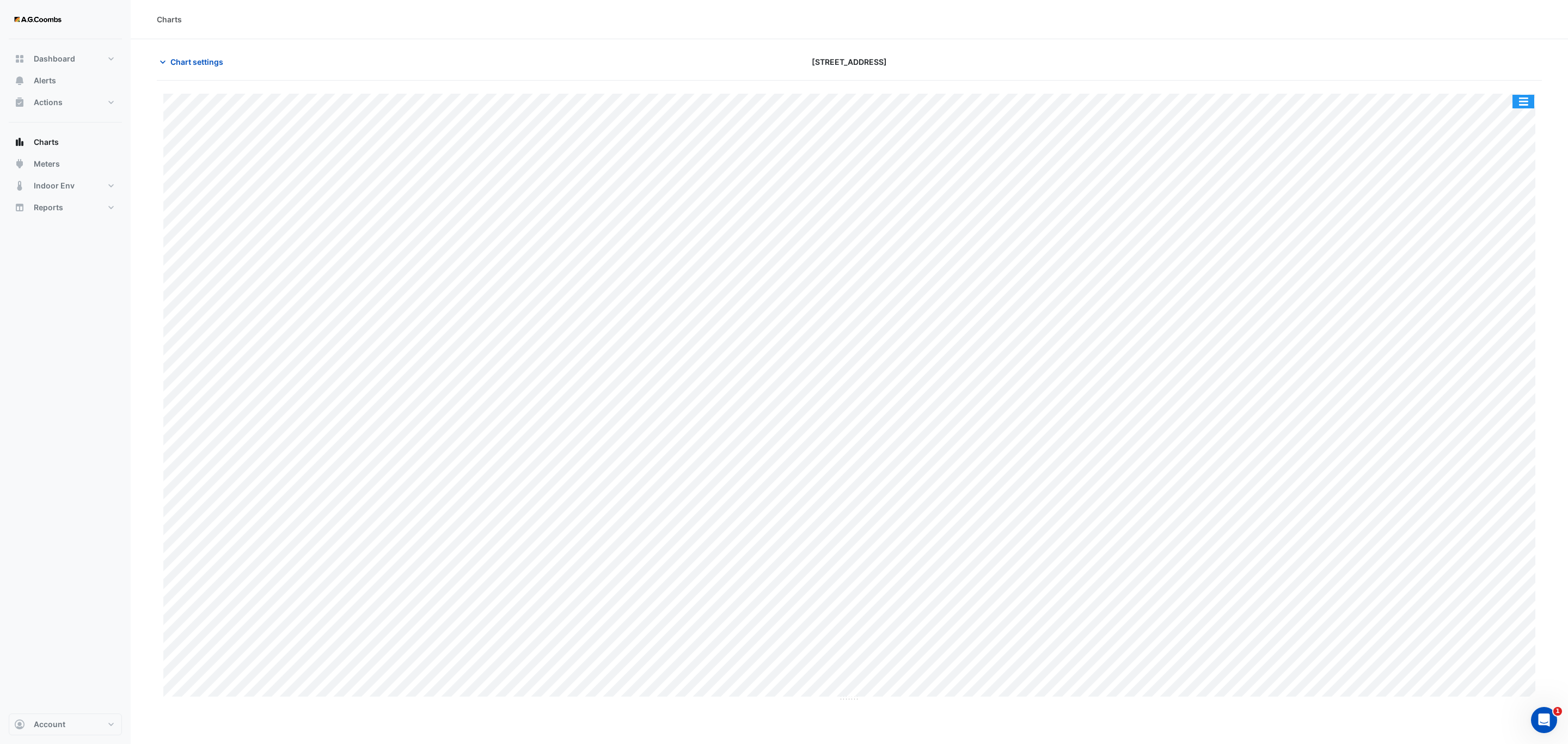
click at [1524, 100] on button "button" at bounding box center [1524, 101] width 22 height 13
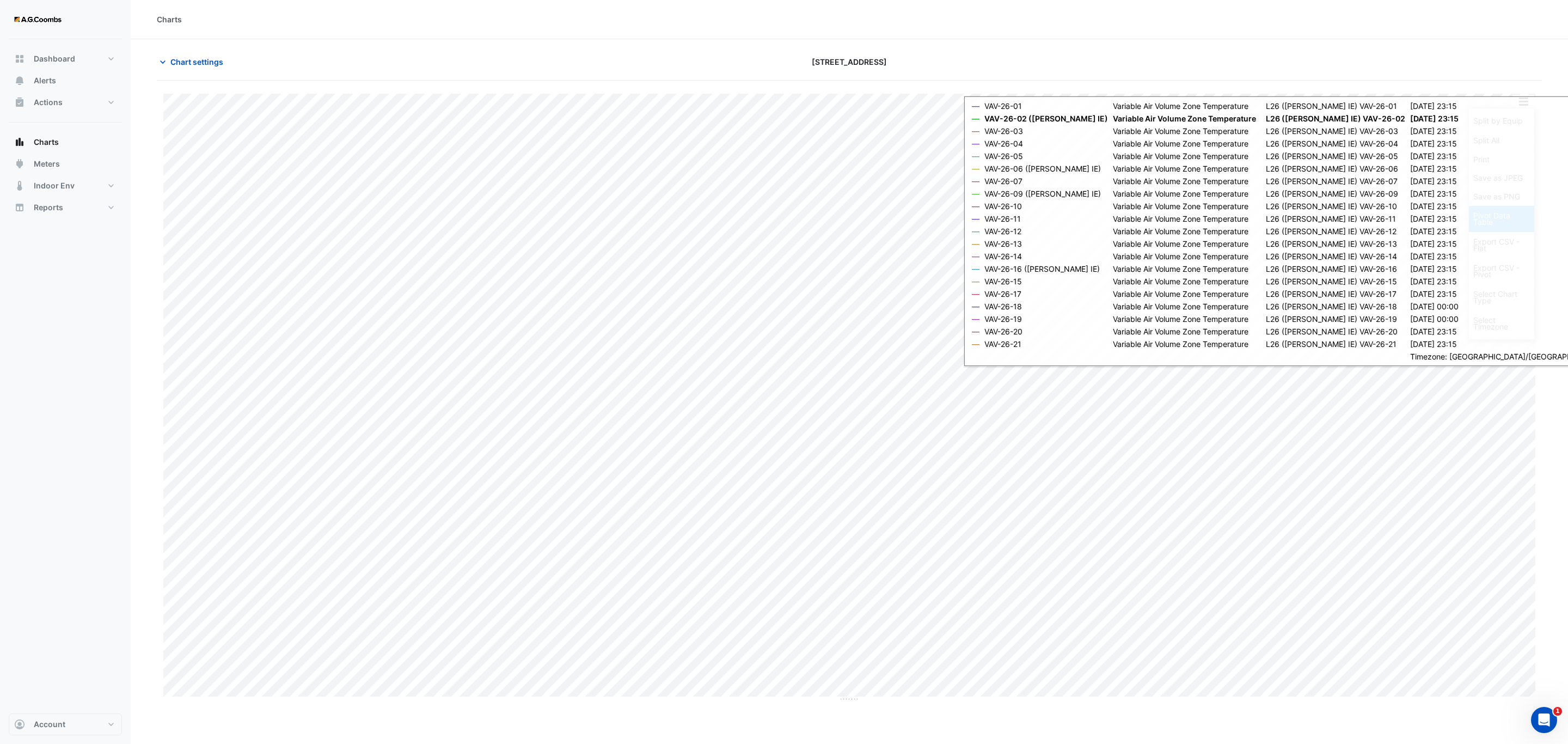
click at [1506, 226] on div "Pivot Data Table" at bounding box center [1502, 218] width 66 height 26
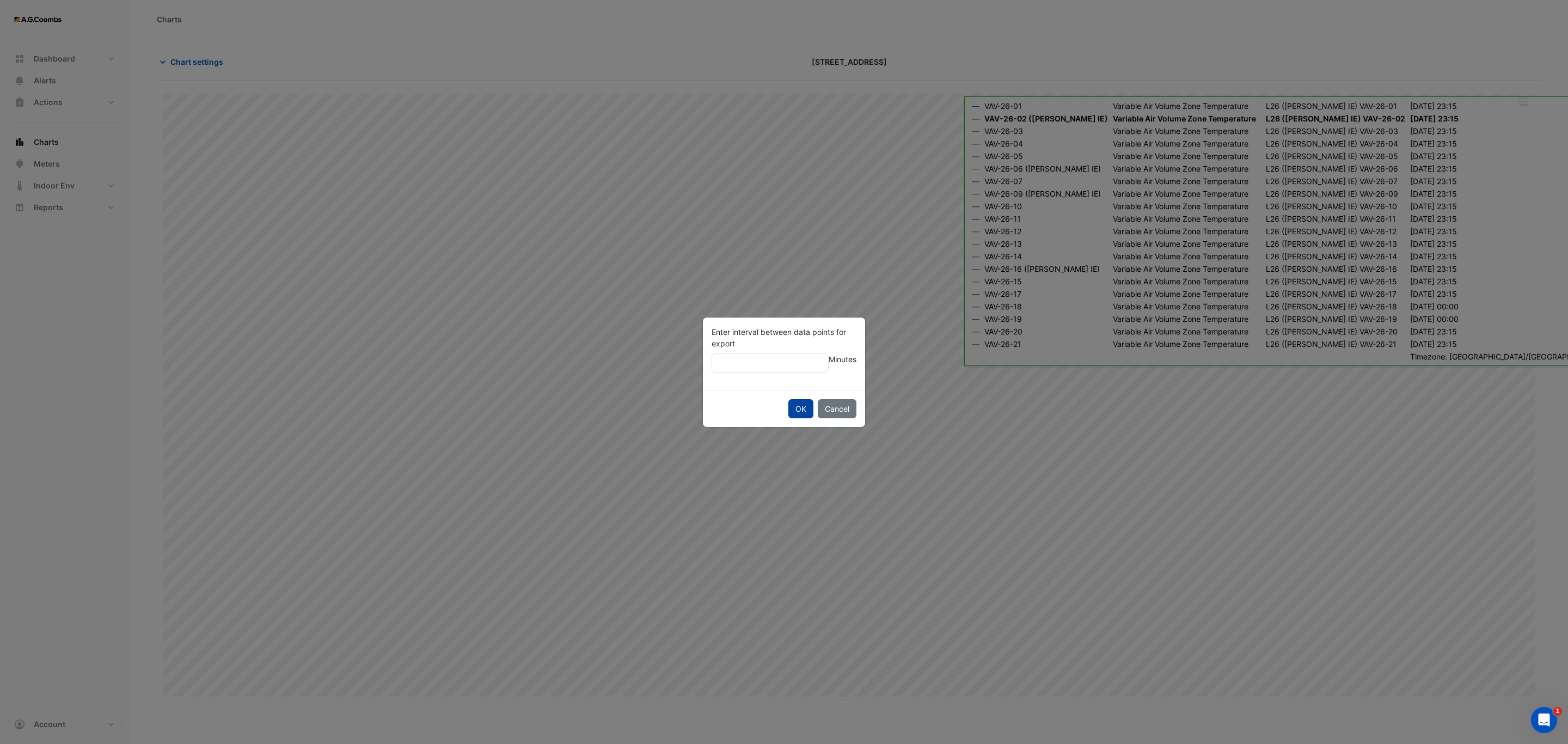
type input "**"
click at [803, 417] on button "OK" at bounding box center [801, 409] width 25 height 19
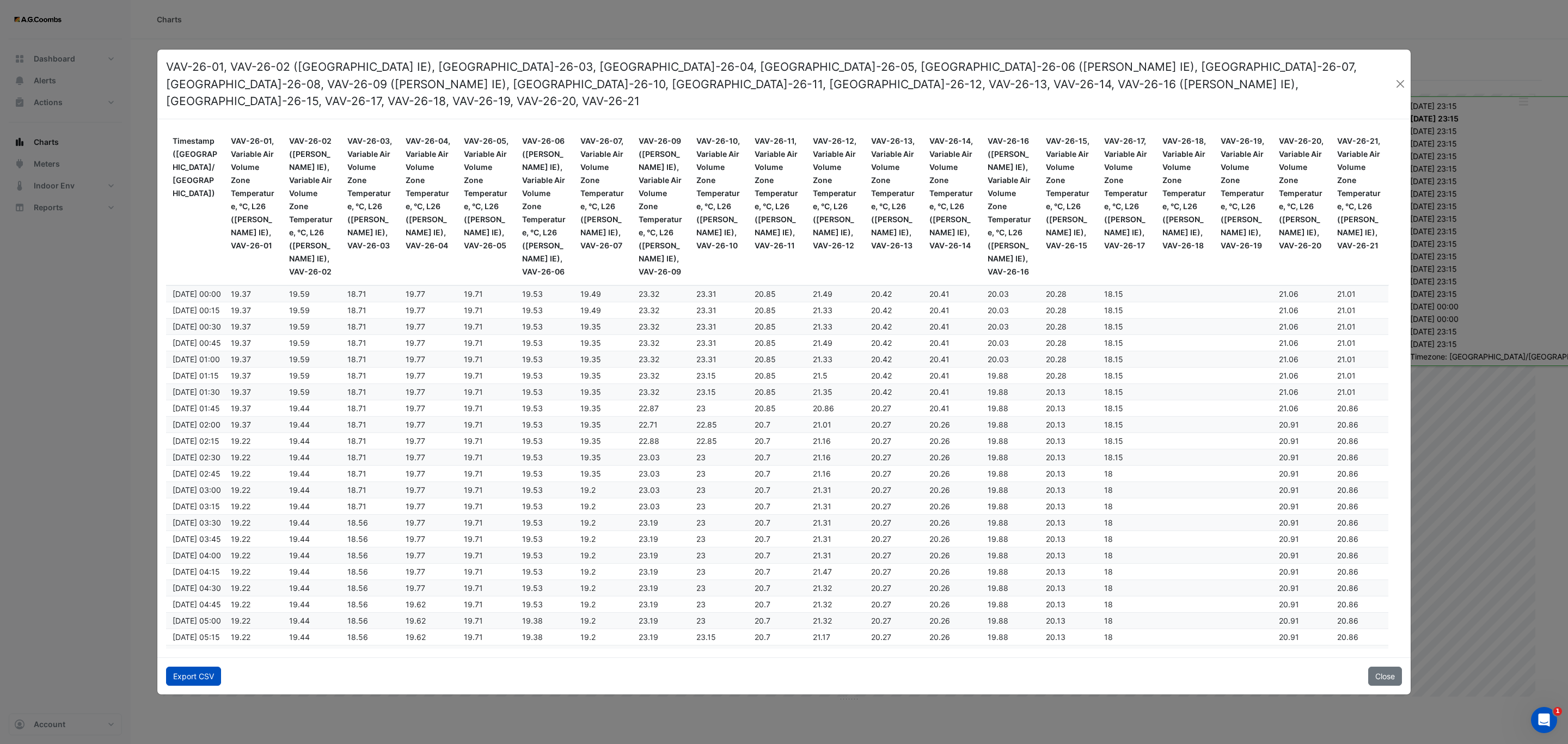
click at [170, 672] on button "Export CSV" at bounding box center [194, 677] width 55 height 19
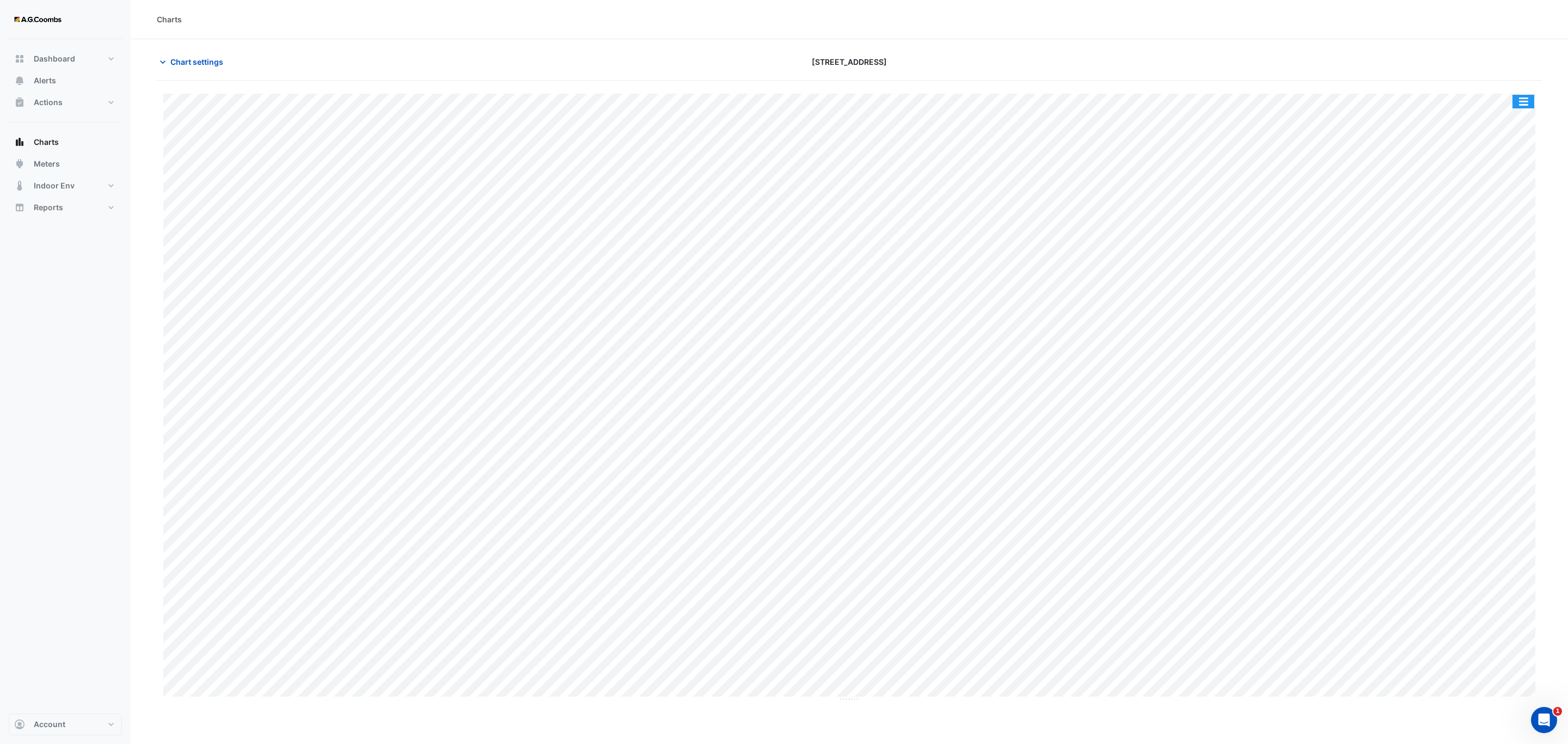
click at [1523, 105] on button "button" at bounding box center [1524, 101] width 22 height 13
click at [1495, 219] on div "Pivot Data Table" at bounding box center [1502, 218] width 66 height 26
click at [1523, 92] on div "Split by Equip Split All Print Save as JPEG Save as PNG Pivot Data Table Export…" at bounding box center [849, 391] width 1385 height 621
click at [1523, 97] on button "button" at bounding box center [1524, 101] width 22 height 13
click at [1500, 216] on div "Pivot Data Table" at bounding box center [1502, 218] width 66 height 26
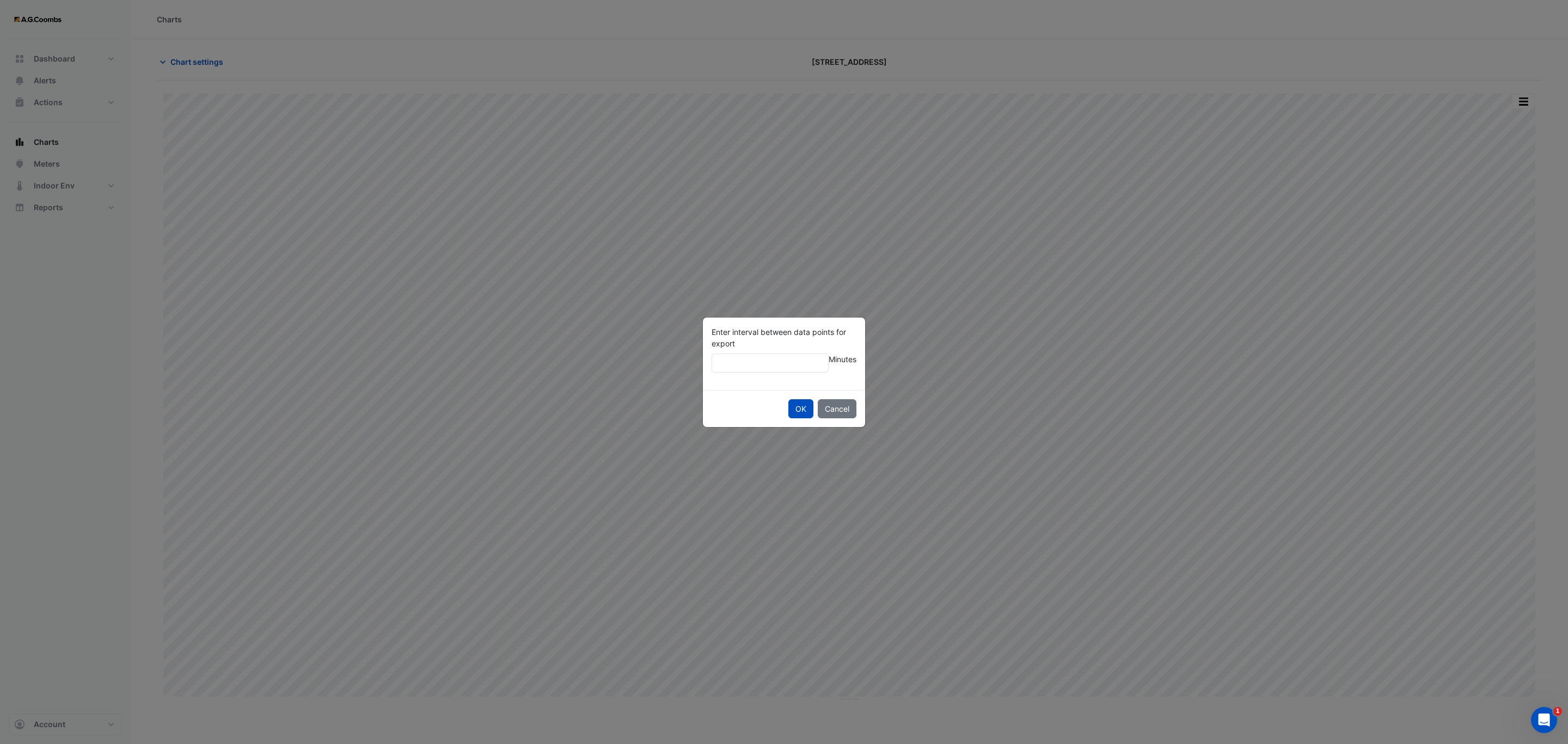
type input "**"
click at [789, 400] on button "OK" at bounding box center [801, 409] width 25 height 19
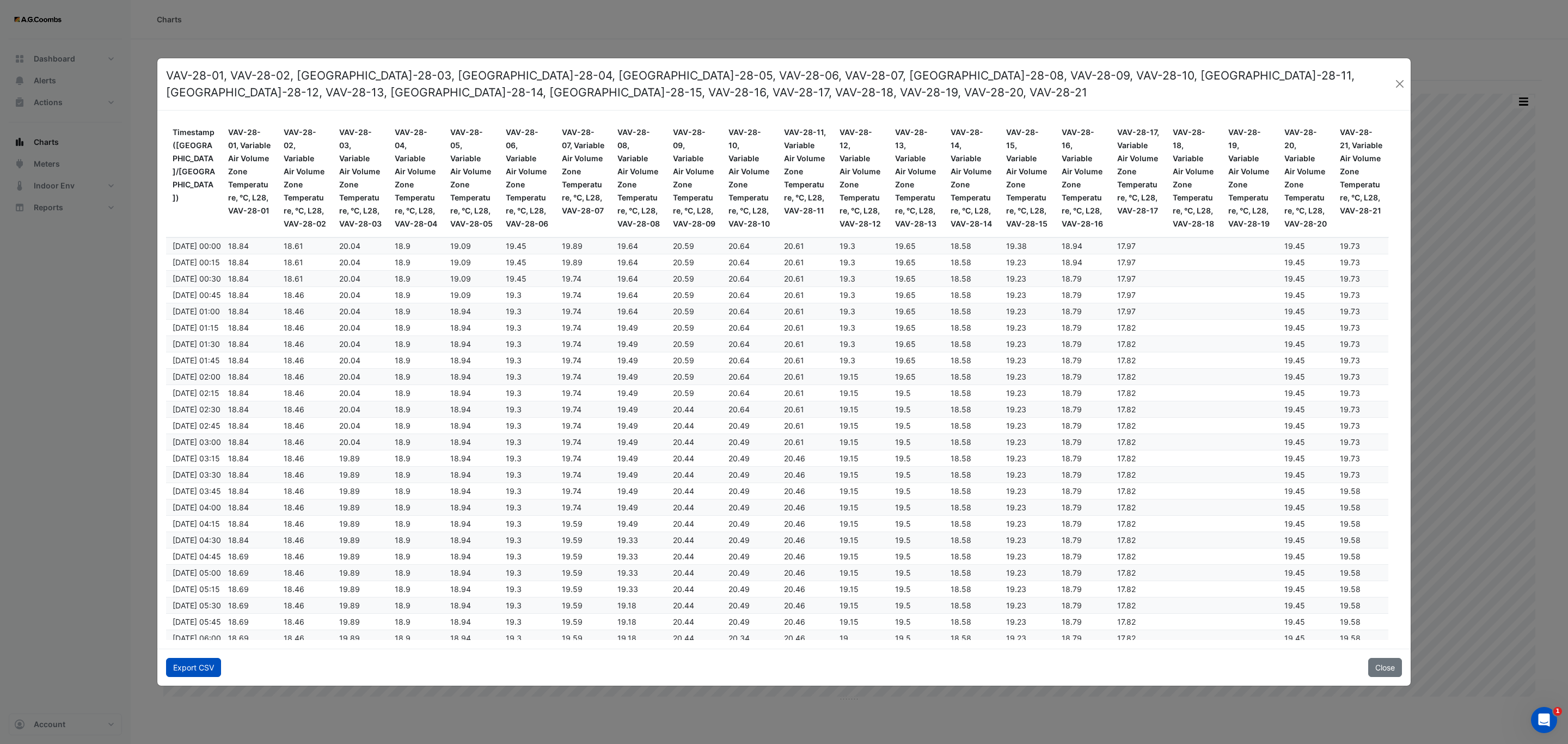
click at [186, 669] on button "Export CSV" at bounding box center [194, 668] width 55 height 19
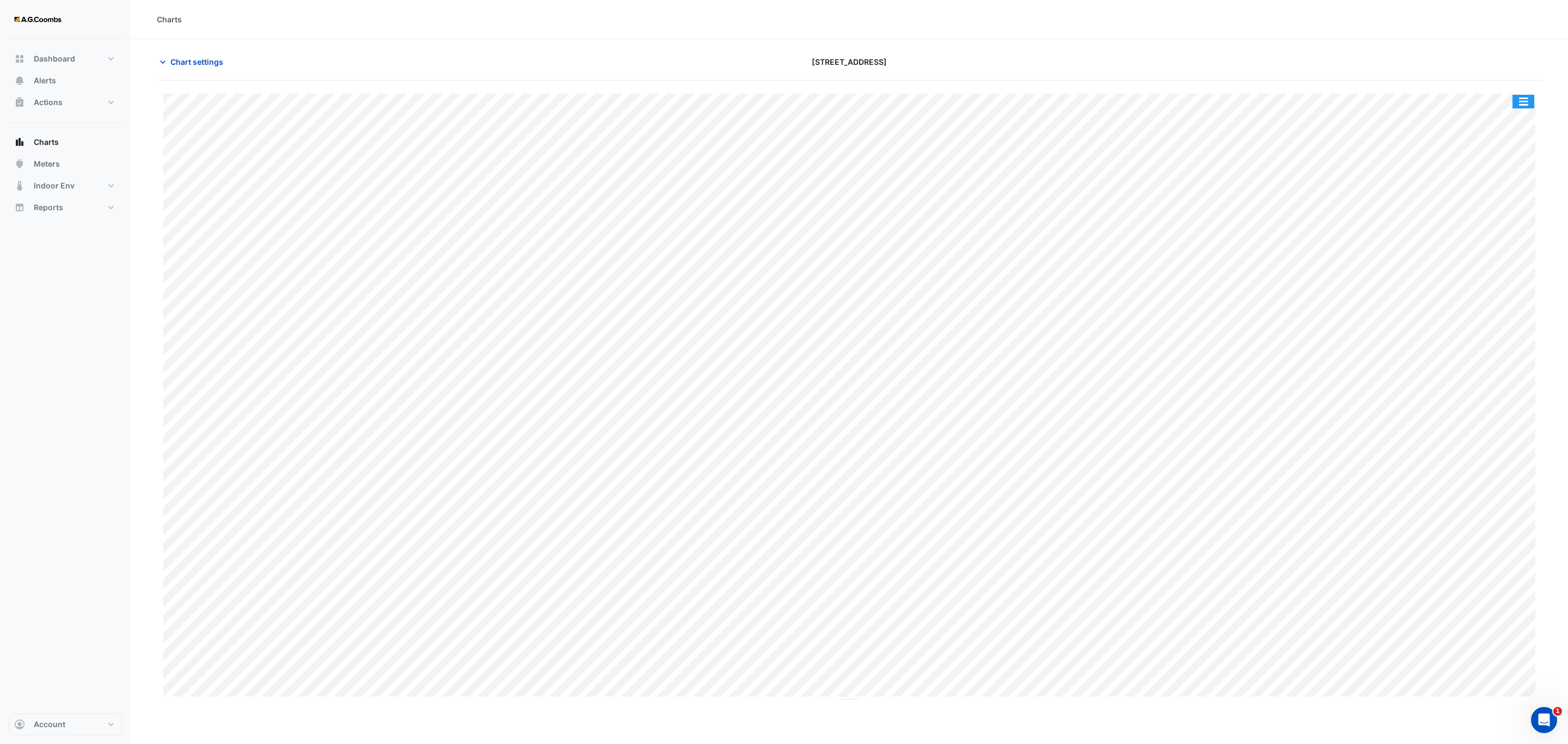
click at [1532, 108] on button "button" at bounding box center [1524, 101] width 22 height 13
click at [1506, 219] on div "Pivot Data Table" at bounding box center [1502, 218] width 66 height 26
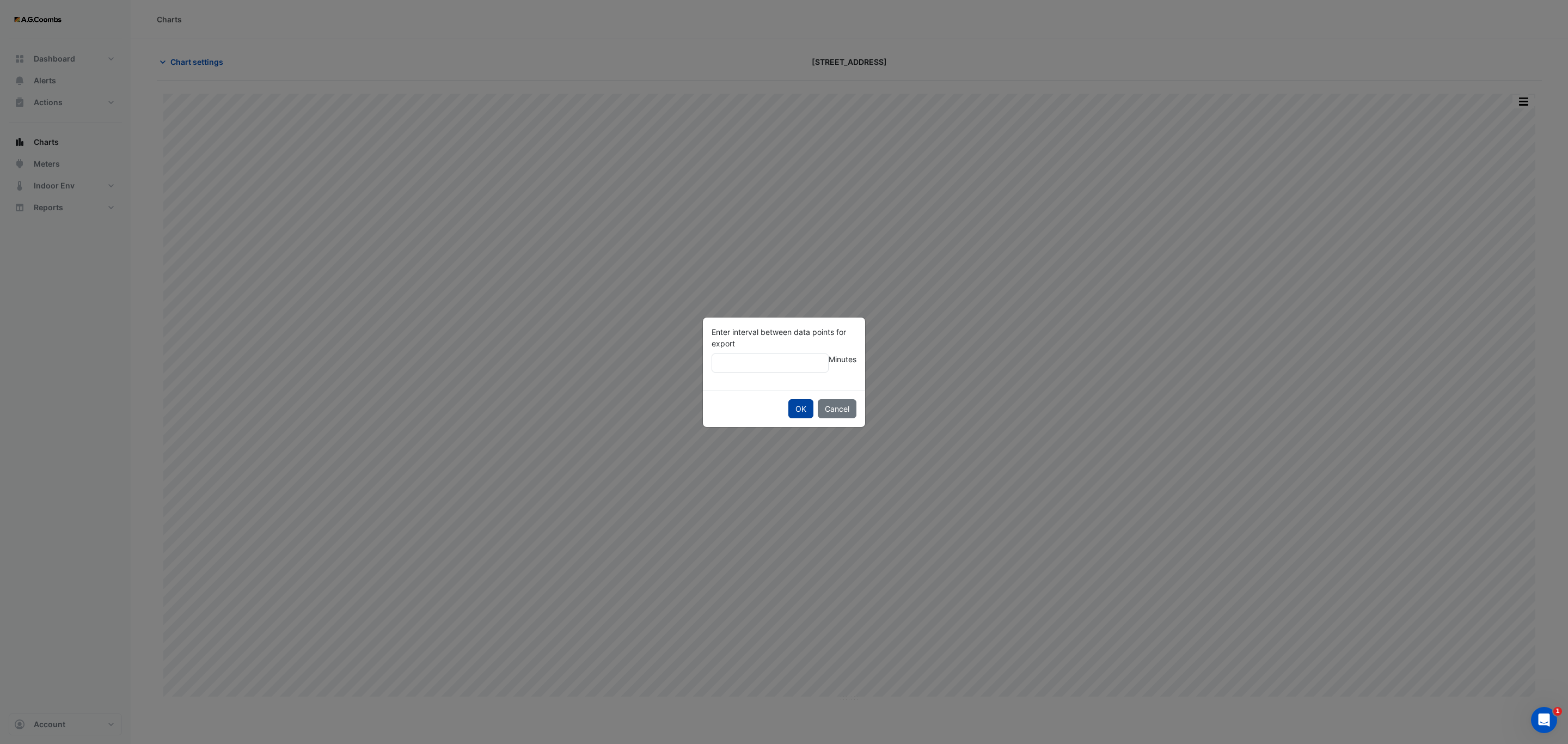
type input "**"
click at [789, 400] on button "OK" at bounding box center [801, 409] width 25 height 19
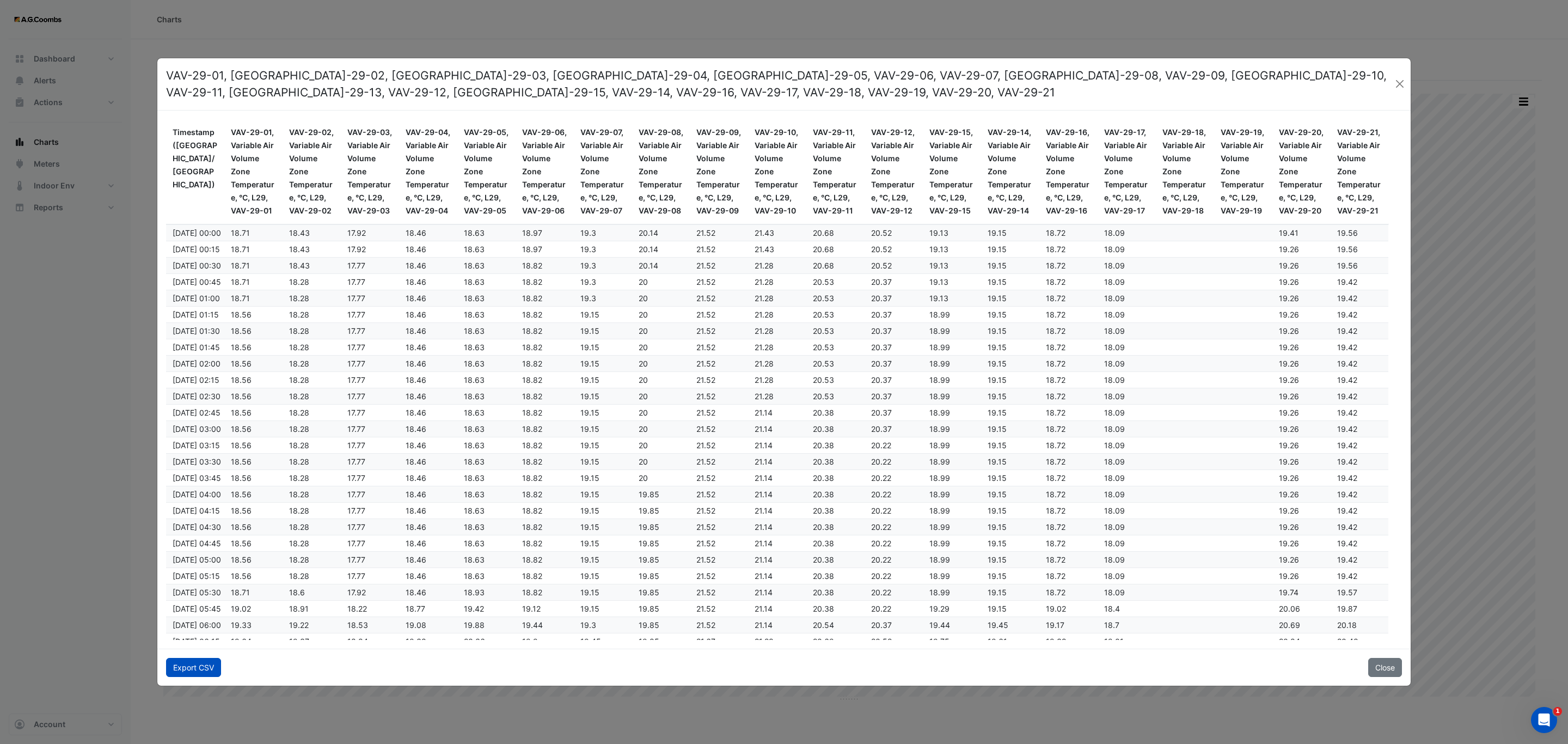
click at [191, 670] on button "Export CSV" at bounding box center [194, 668] width 55 height 19
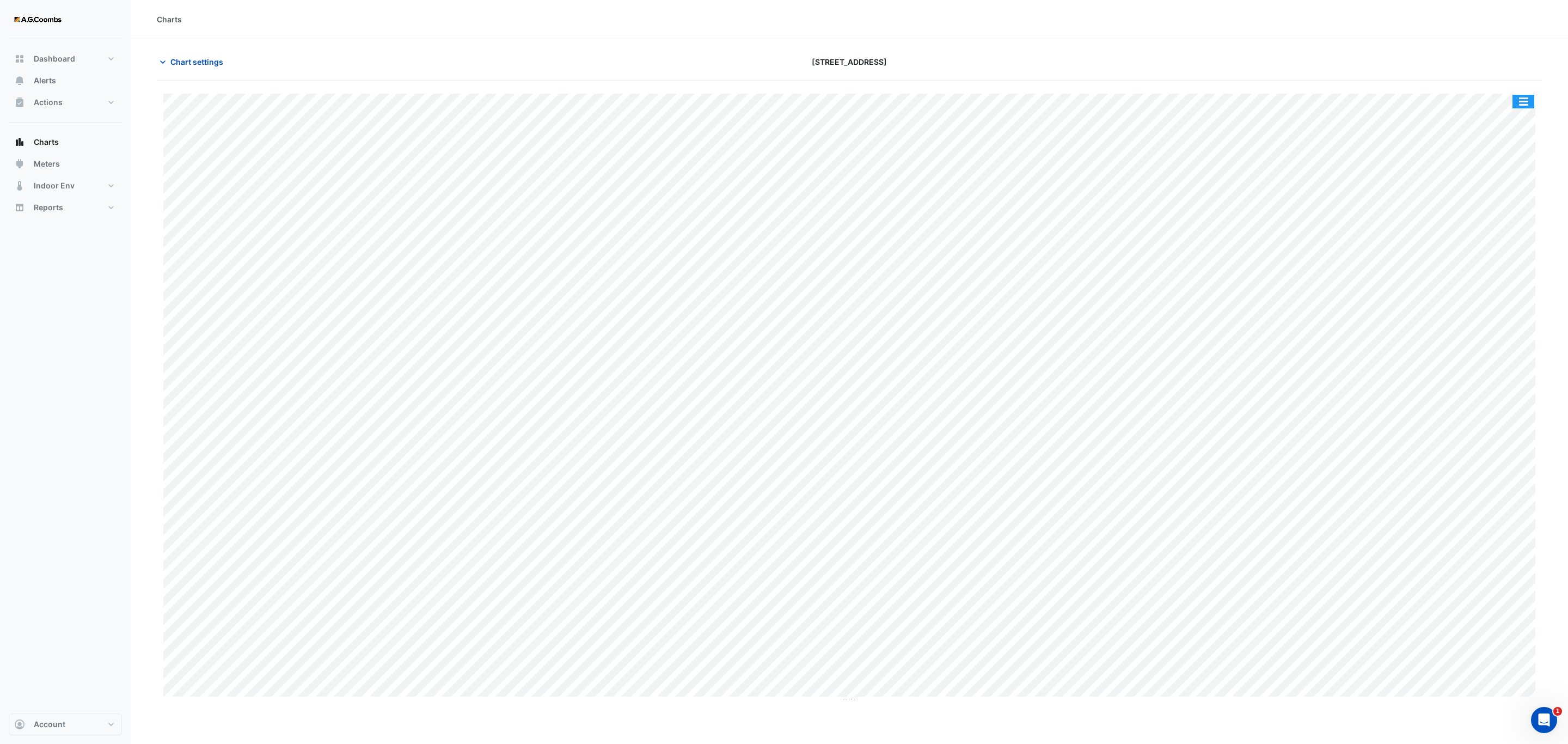
click at [1530, 103] on button "button" at bounding box center [1524, 101] width 22 height 13
click at [1509, 223] on div "Pivot Data Table" at bounding box center [1502, 218] width 66 height 26
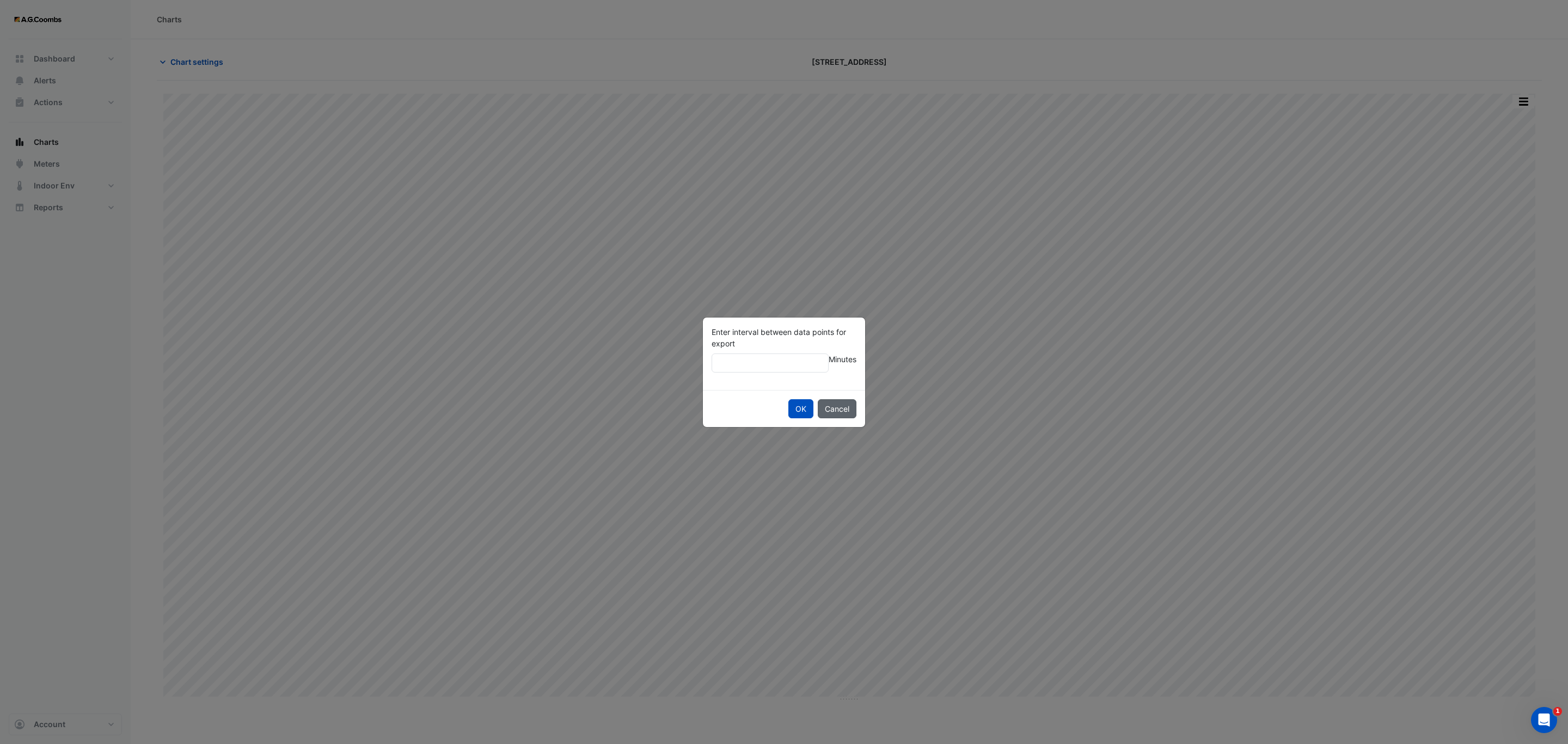
type input "**"
click at [789, 400] on button "OK" at bounding box center [801, 409] width 25 height 19
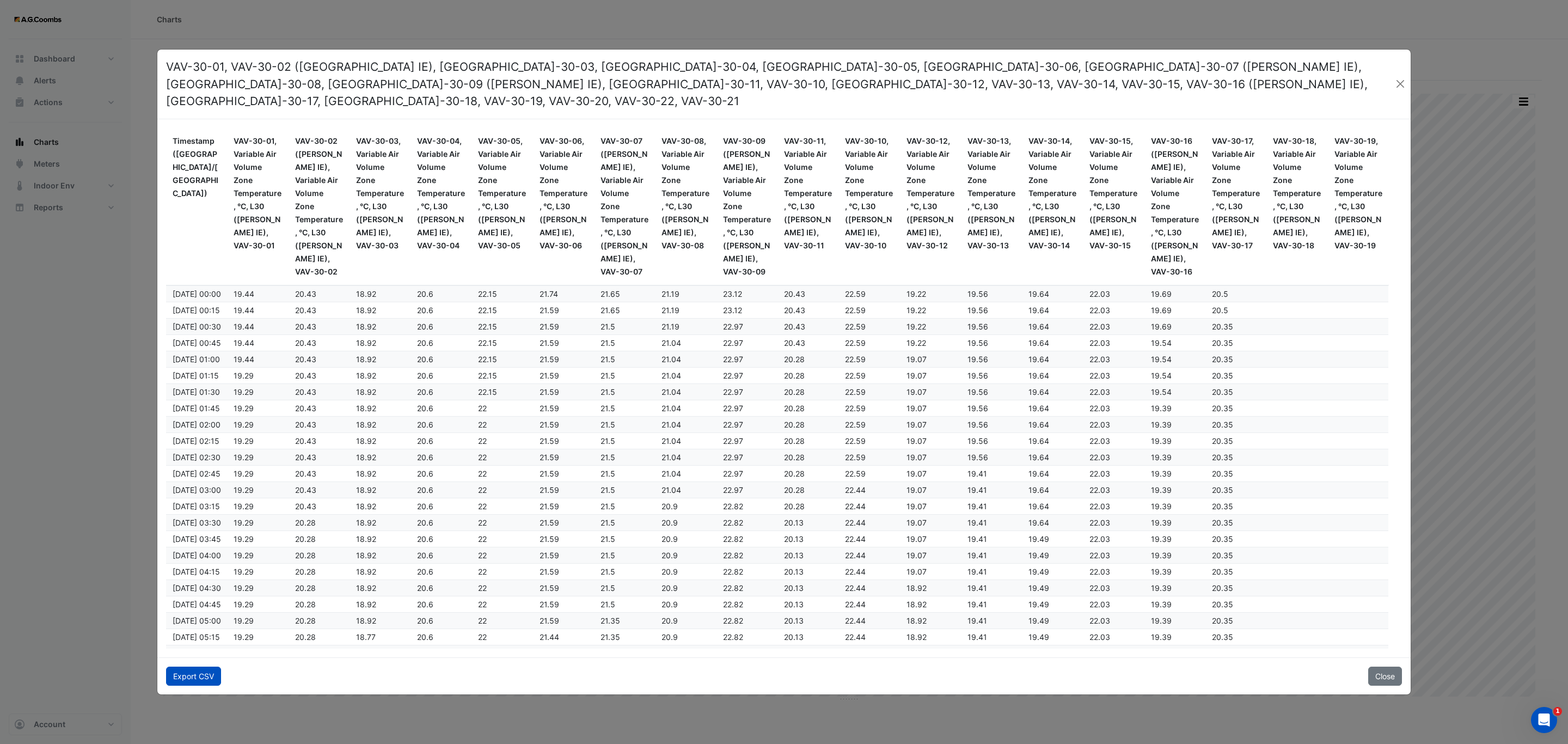
click at [207, 669] on button "Export CSV" at bounding box center [194, 677] width 55 height 19
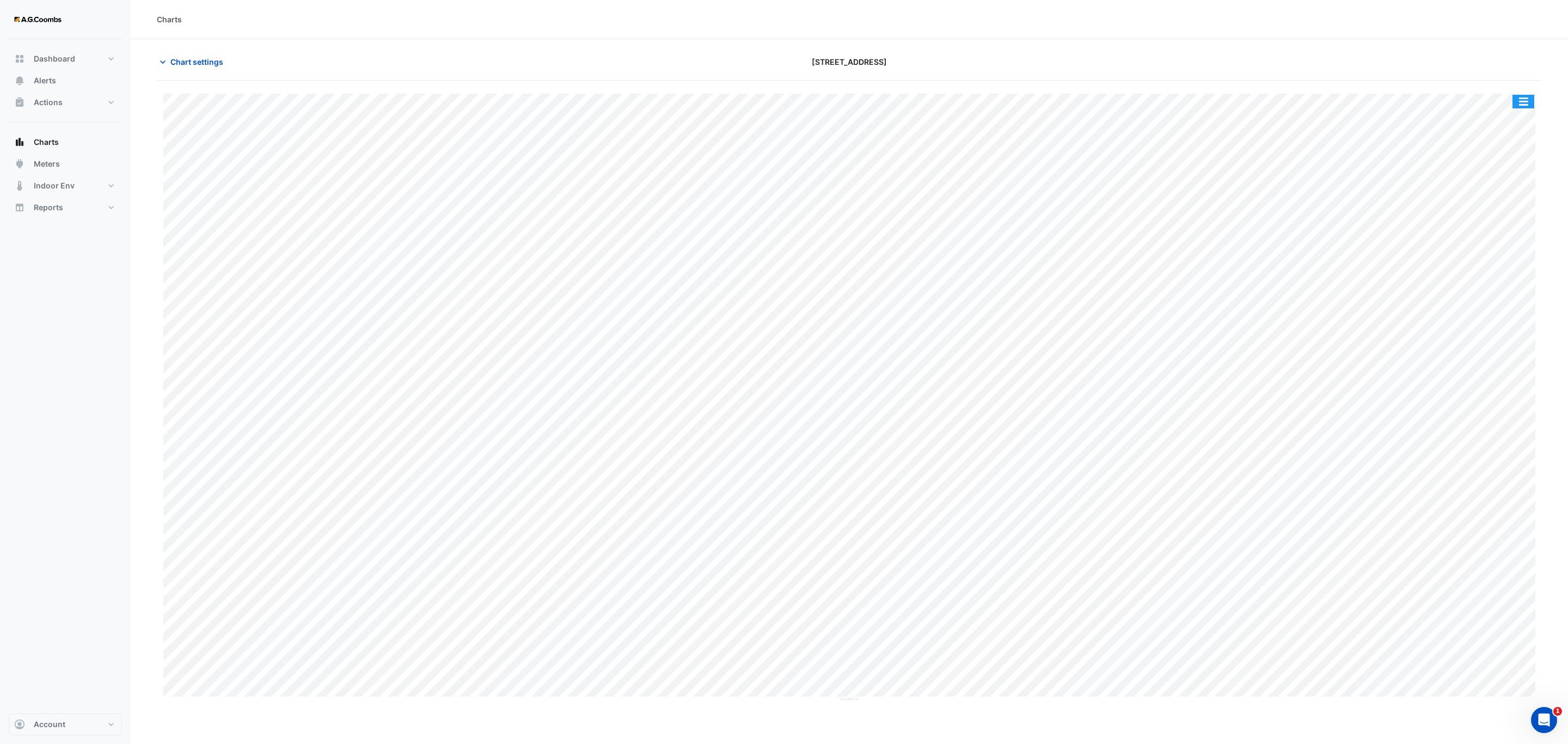
click at [1524, 105] on button "button" at bounding box center [1524, 101] width 22 height 13
click at [1509, 226] on div "Pivot Data Table" at bounding box center [1502, 218] width 66 height 26
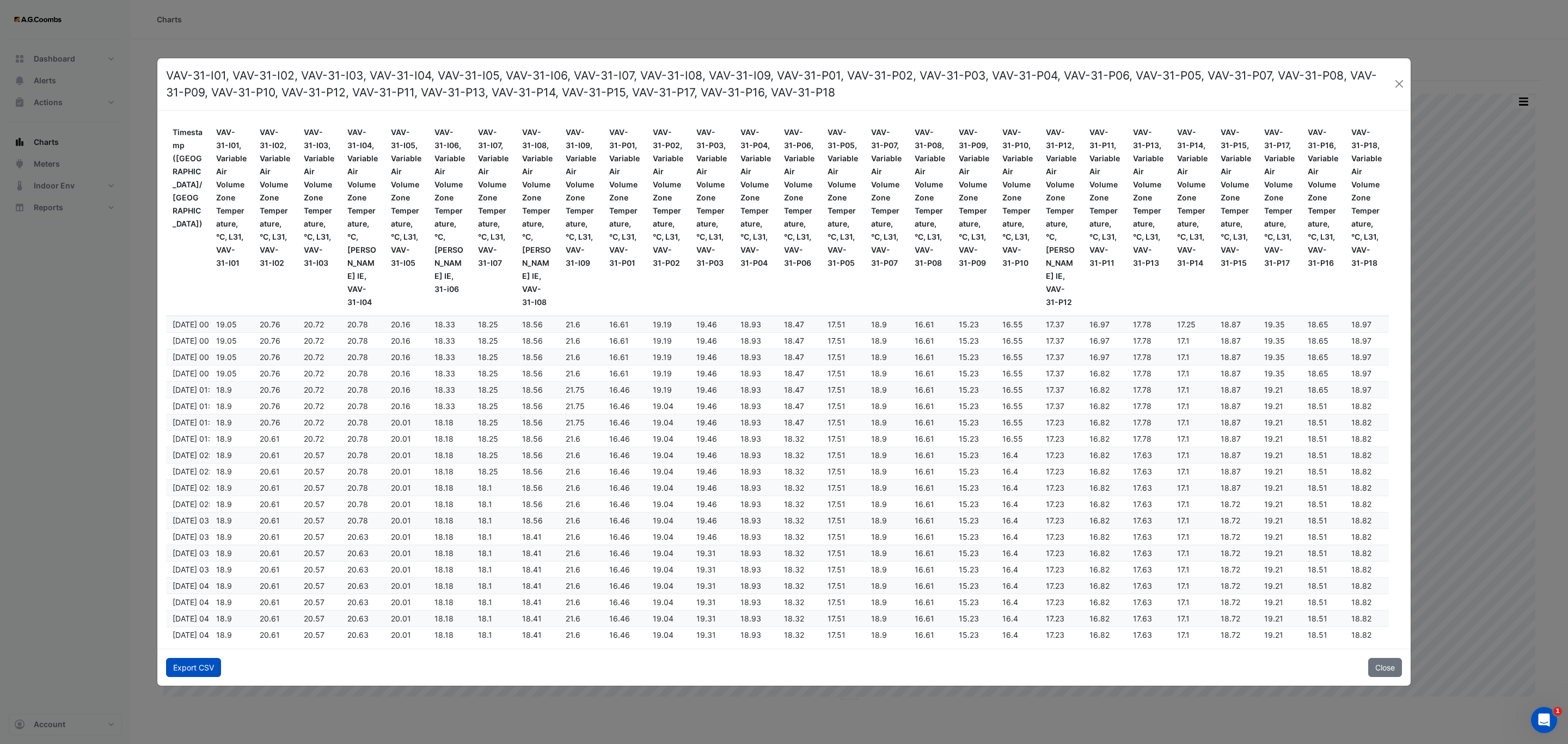
click at [169, 670] on button "Export CSV" at bounding box center [194, 668] width 55 height 19
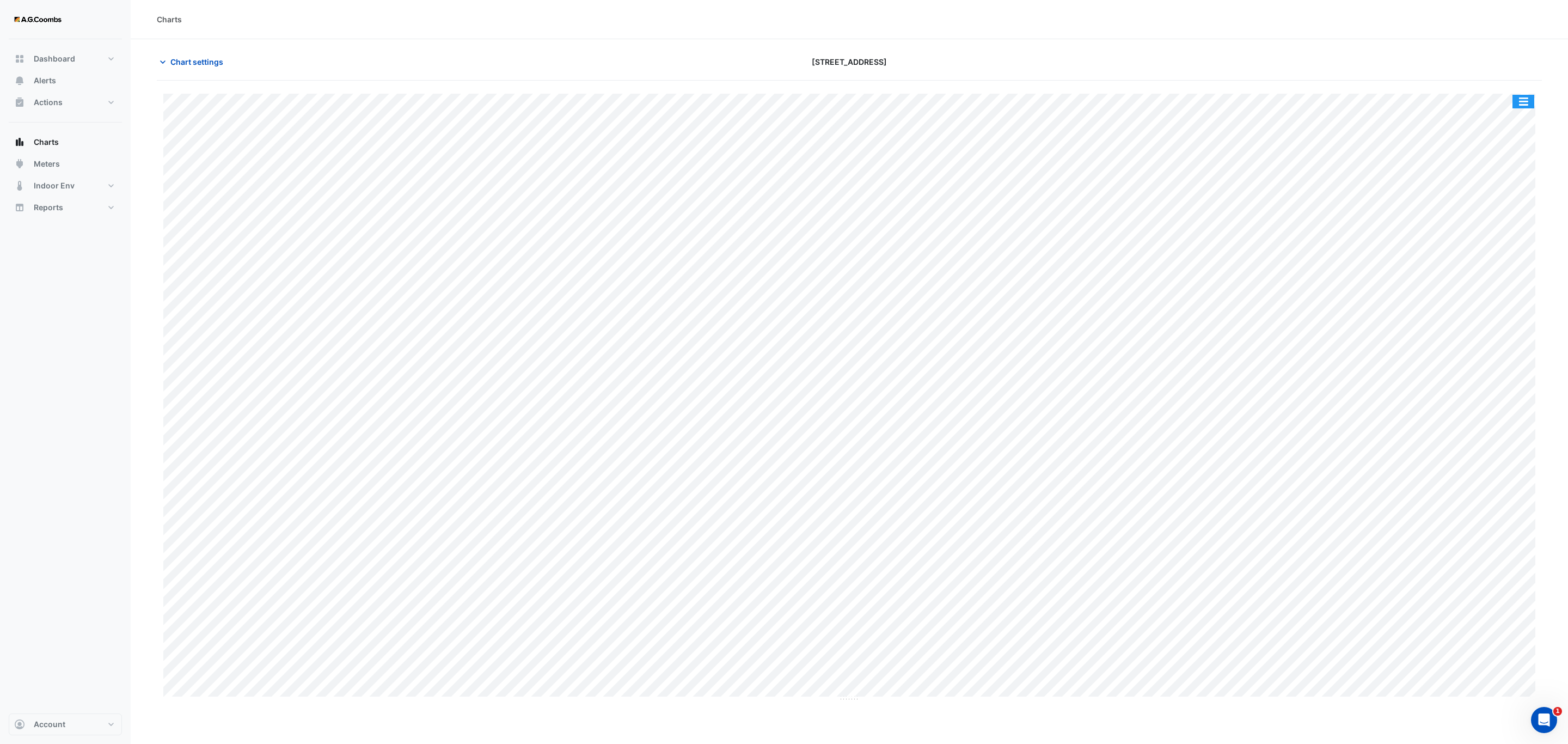
click at [1530, 104] on button "button" at bounding box center [1524, 101] width 22 height 13
click at [1521, 214] on div "Pivot Data Table" at bounding box center [1502, 218] width 66 height 26
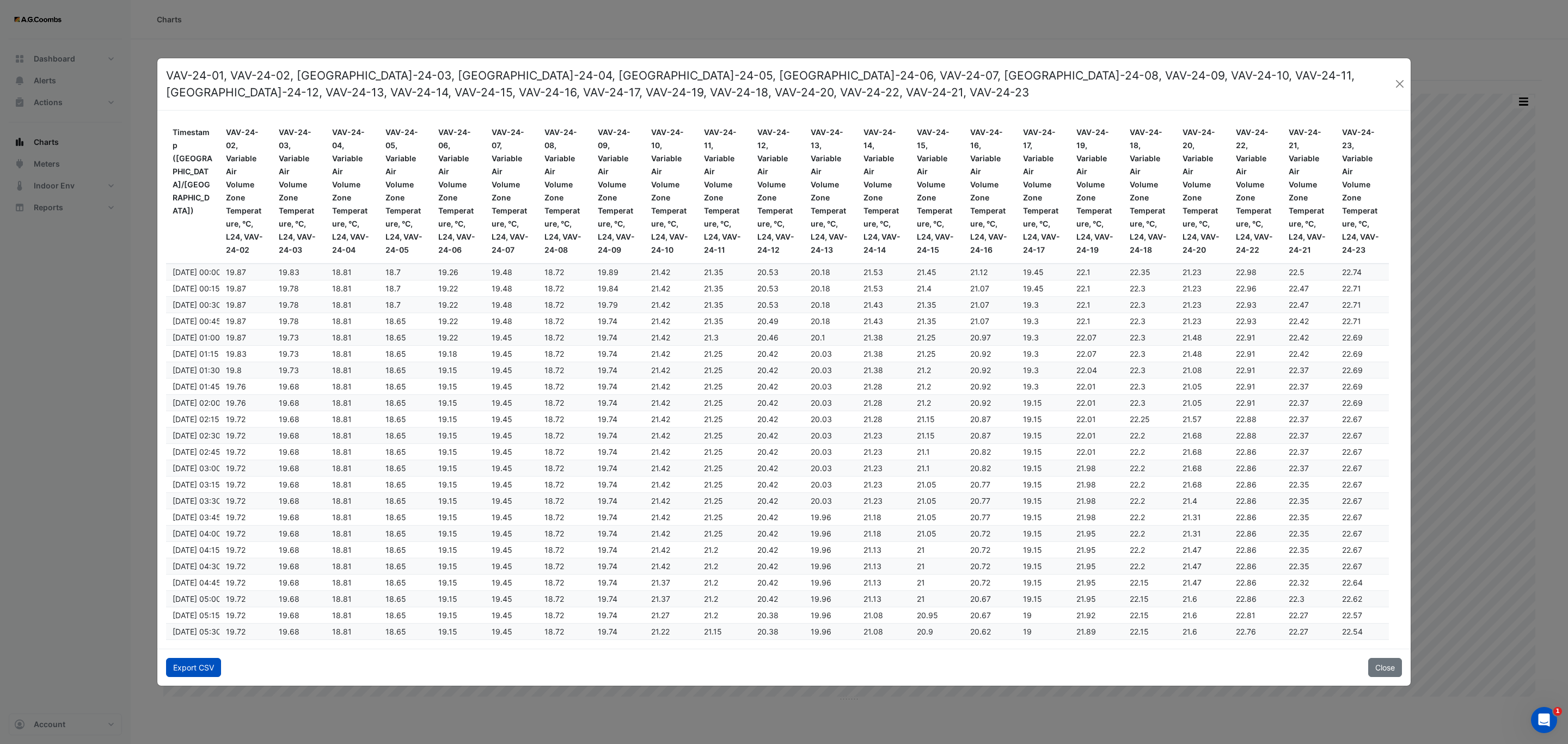
click at [205, 666] on button "Export CSV" at bounding box center [194, 668] width 55 height 19
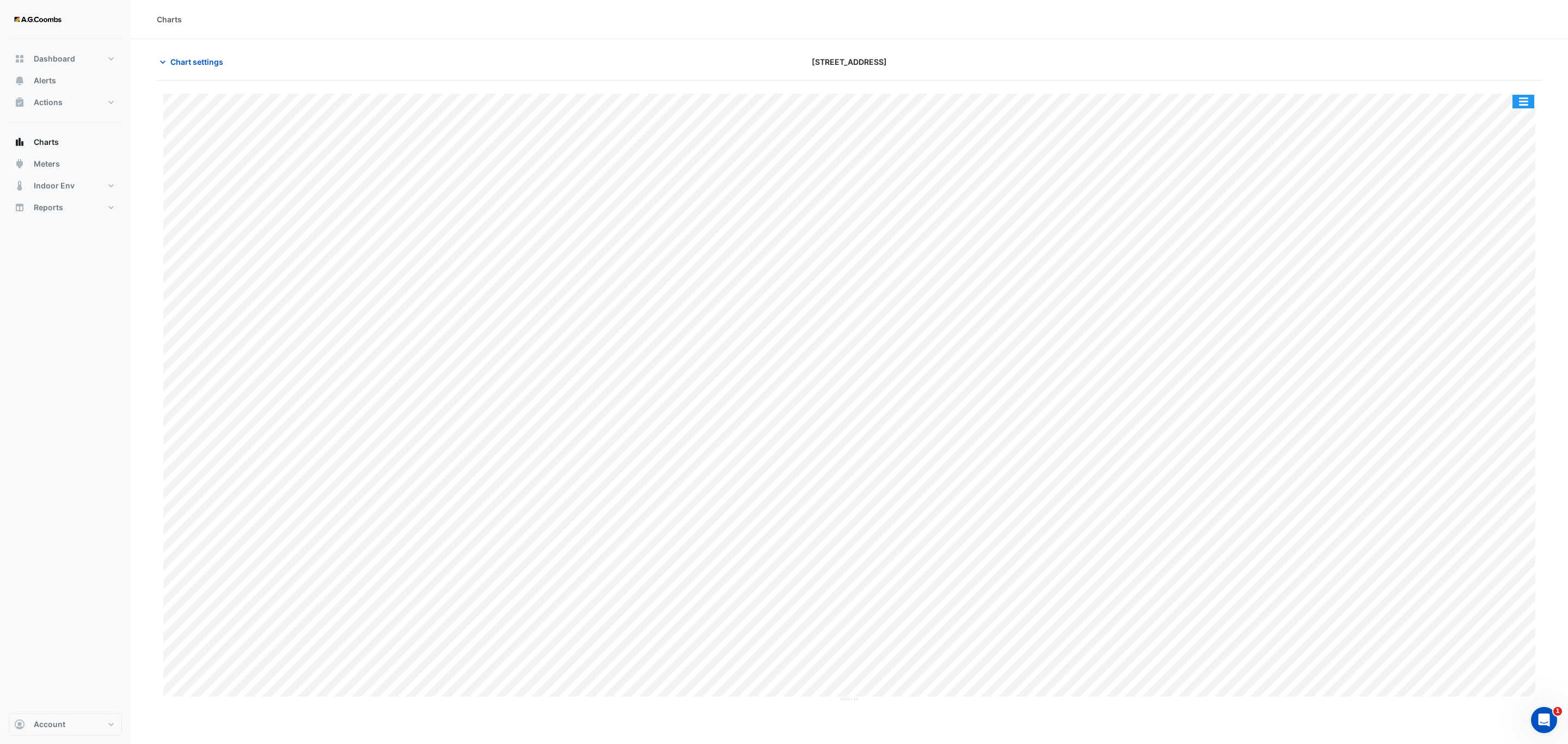
click at [1533, 98] on button "button" at bounding box center [1524, 101] width 22 height 13
click at [1489, 221] on div "Pivot Data Table" at bounding box center [1502, 218] width 66 height 26
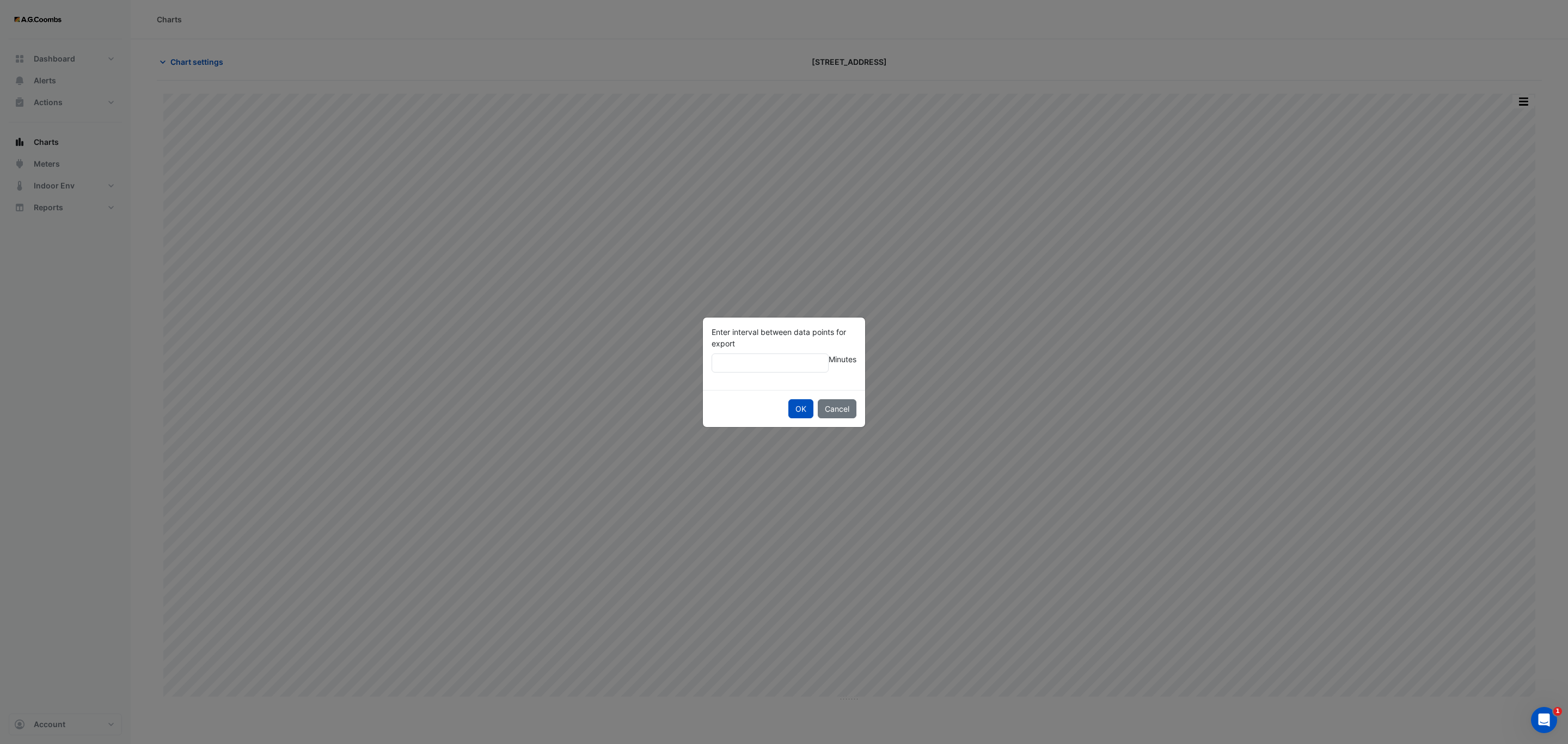
type input "**"
click at [789, 400] on button "OK" at bounding box center [801, 409] width 25 height 19
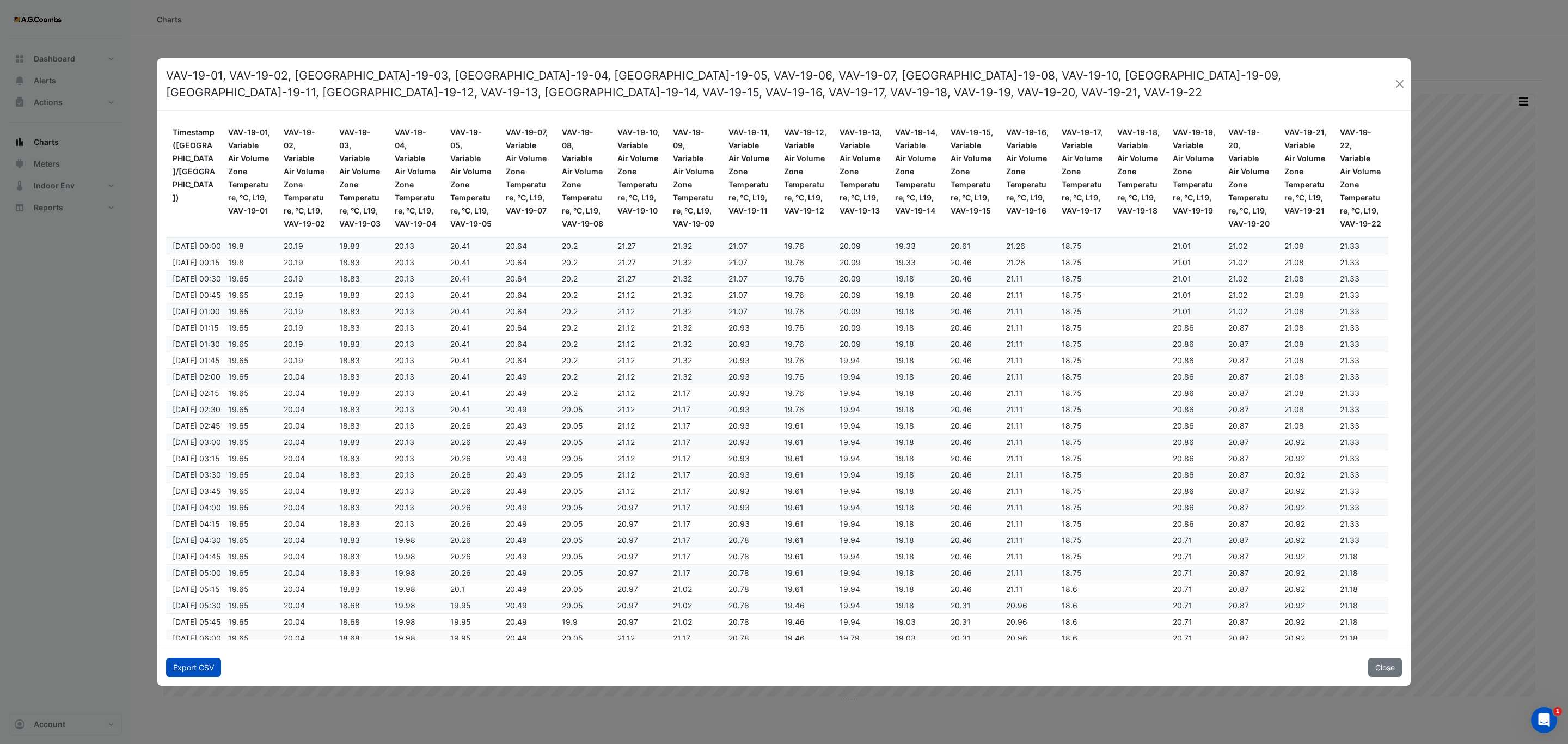
click at [177, 667] on button "Export CSV" at bounding box center [194, 668] width 55 height 19
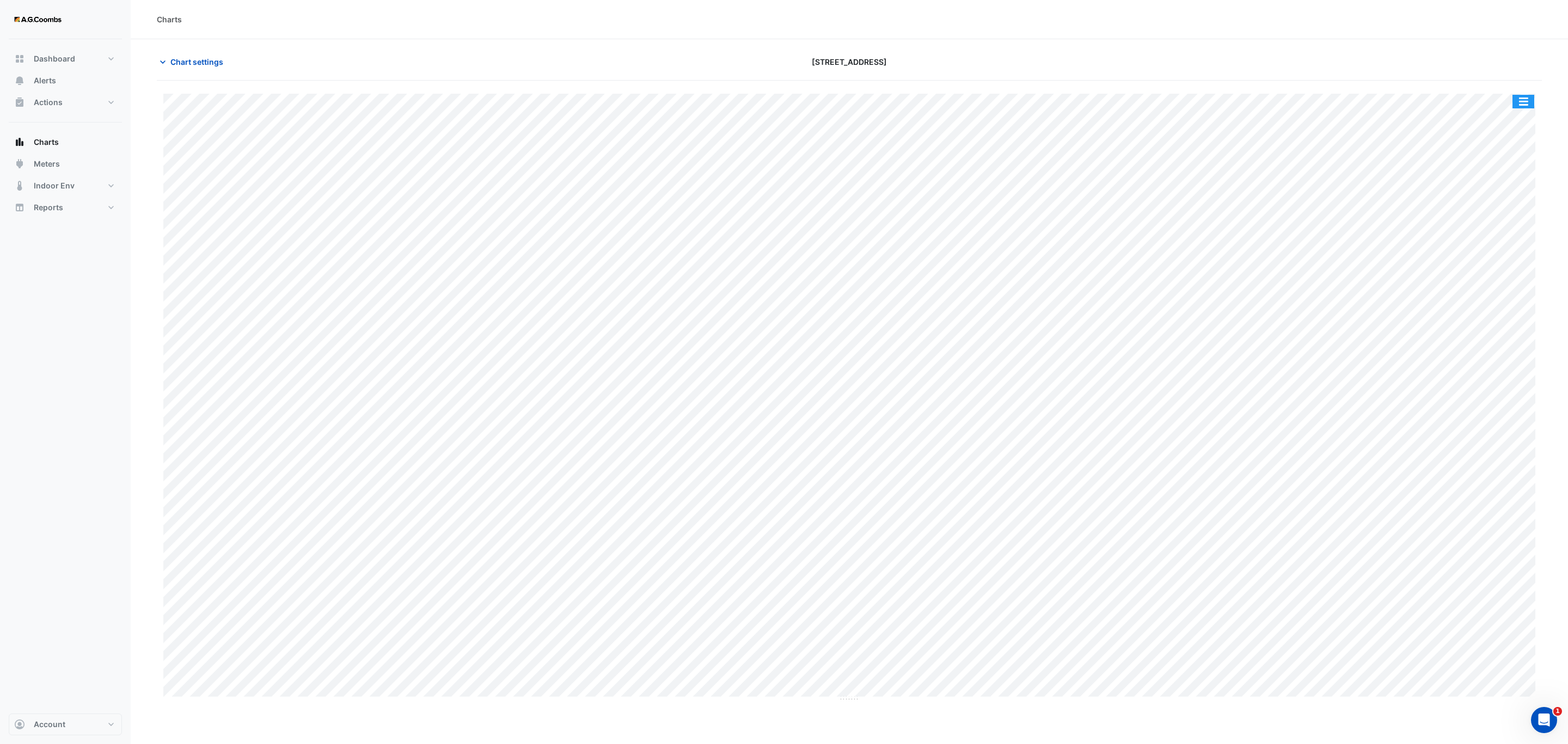
click at [1521, 101] on button "button" at bounding box center [1524, 101] width 22 height 13
click at [1513, 222] on div "Pivot Data Table" at bounding box center [1502, 218] width 66 height 26
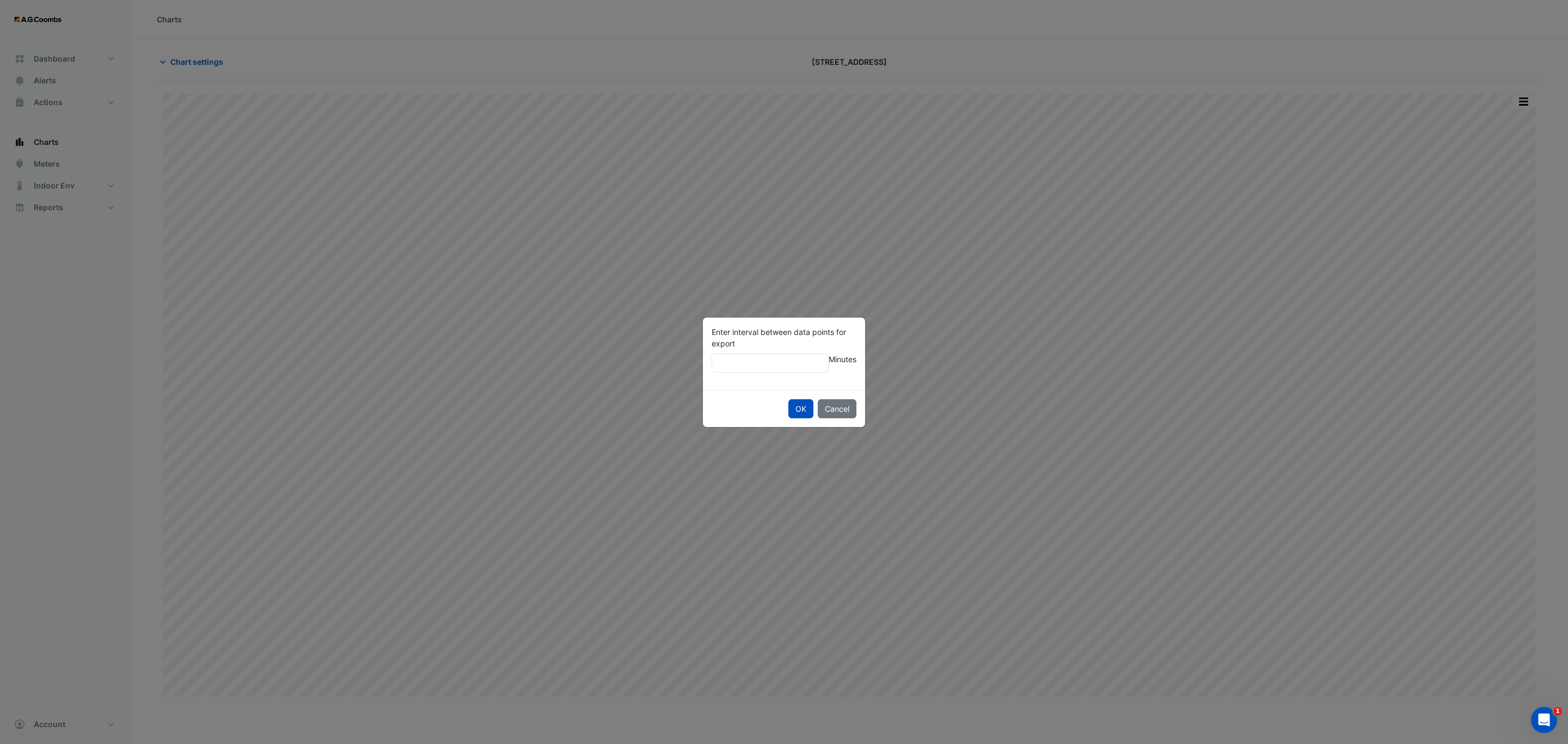
type input "**"
click at [789, 400] on button "OK" at bounding box center [801, 409] width 25 height 19
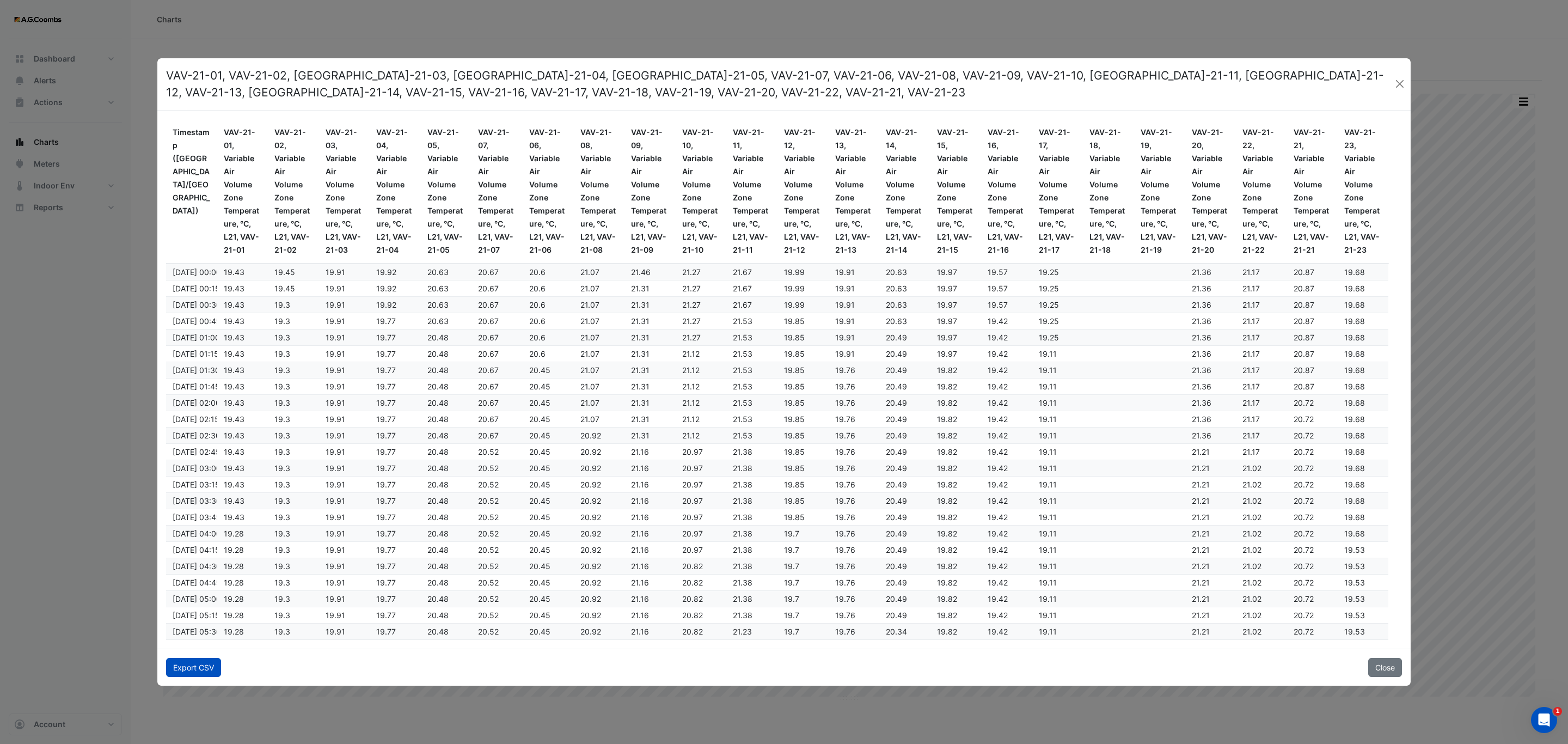
click at [198, 674] on button "Export CSV" at bounding box center [194, 668] width 55 height 19
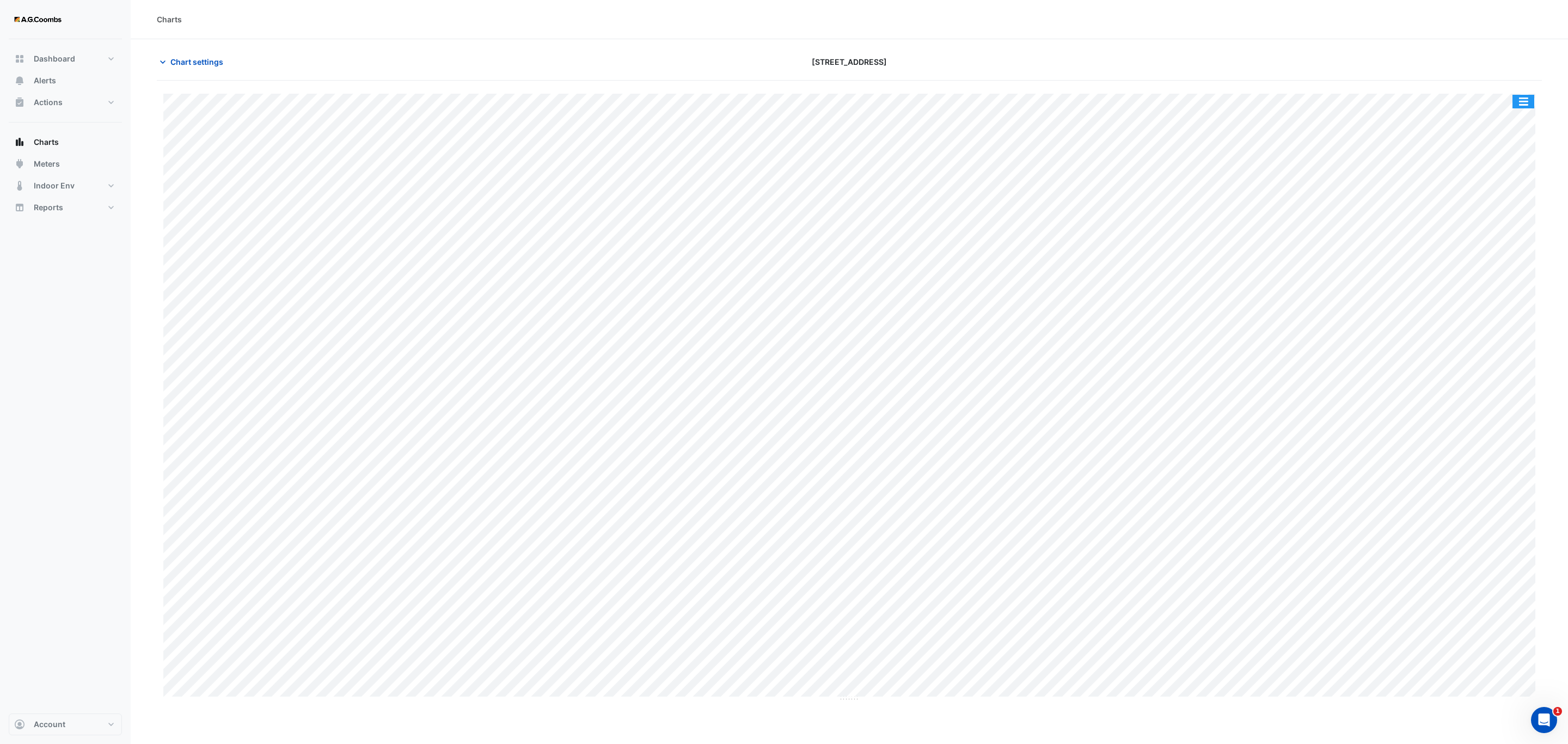
click at [1518, 104] on button "button" at bounding box center [1524, 101] width 22 height 13
click at [1514, 224] on div "Pivot Data Table" at bounding box center [1502, 218] width 66 height 26
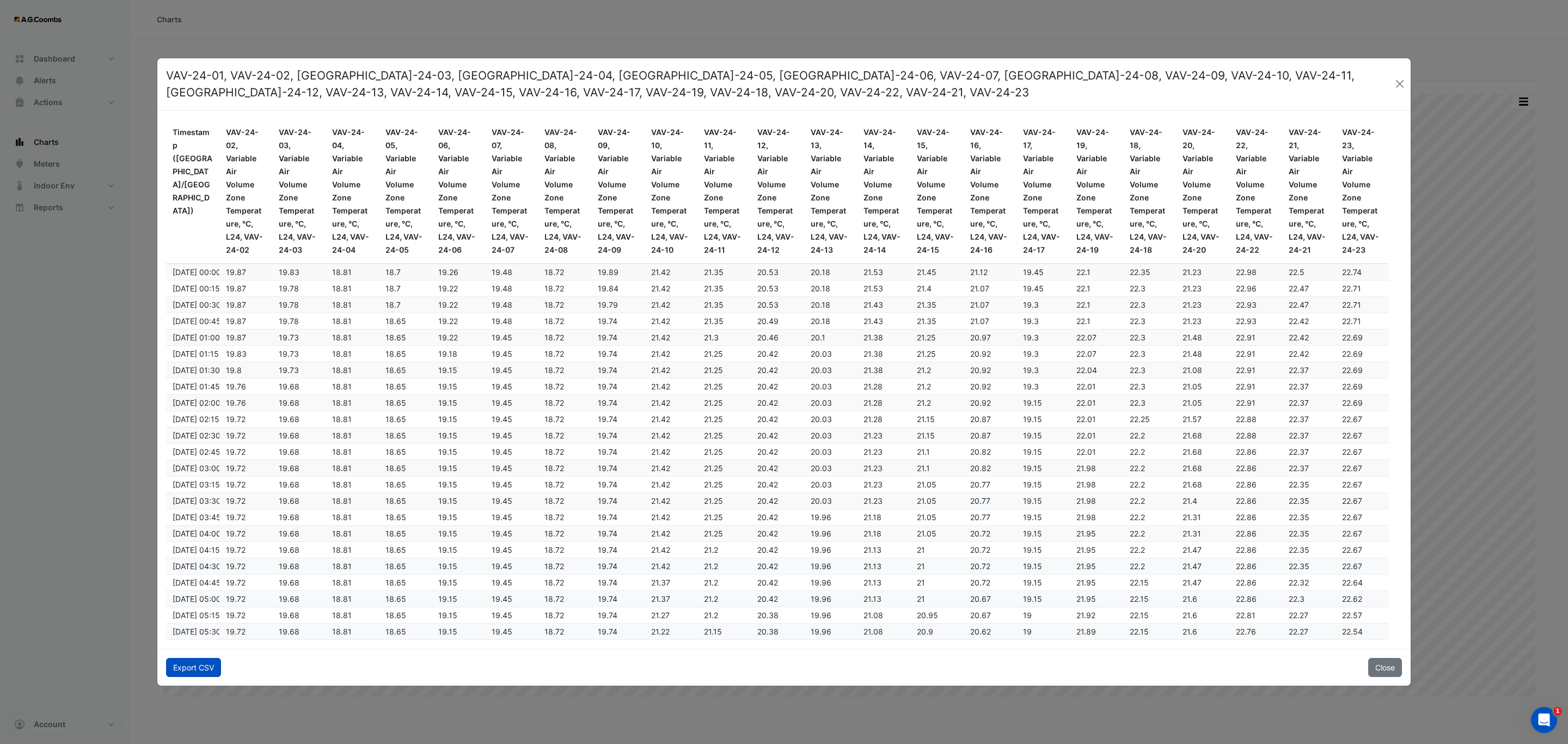
click at [191, 676] on button "Export CSV" at bounding box center [194, 668] width 55 height 19
